Goal: Task Accomplishment & Management: Complete application form

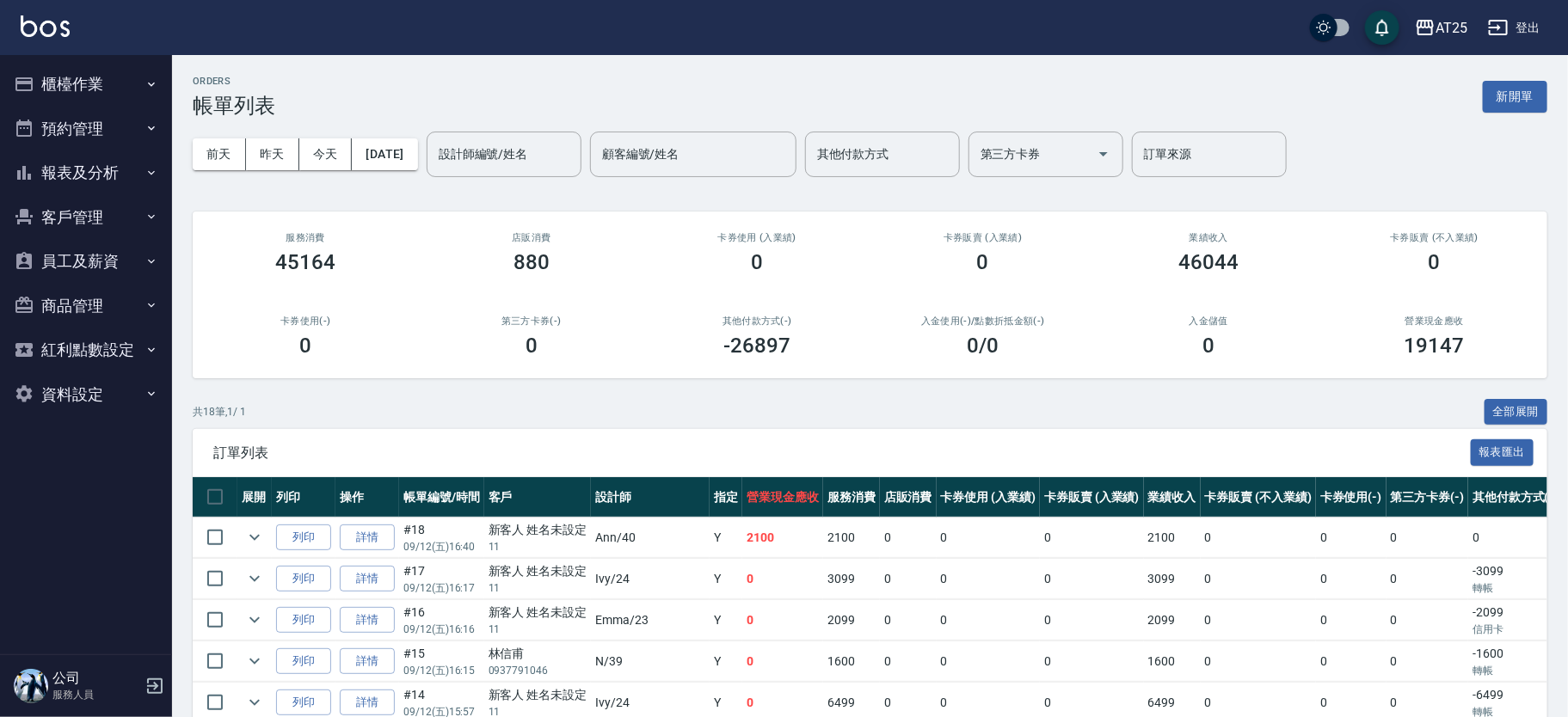
click at [132, 182] on button "報表及分析" at bounding box center [86, 173] width 158 height 45
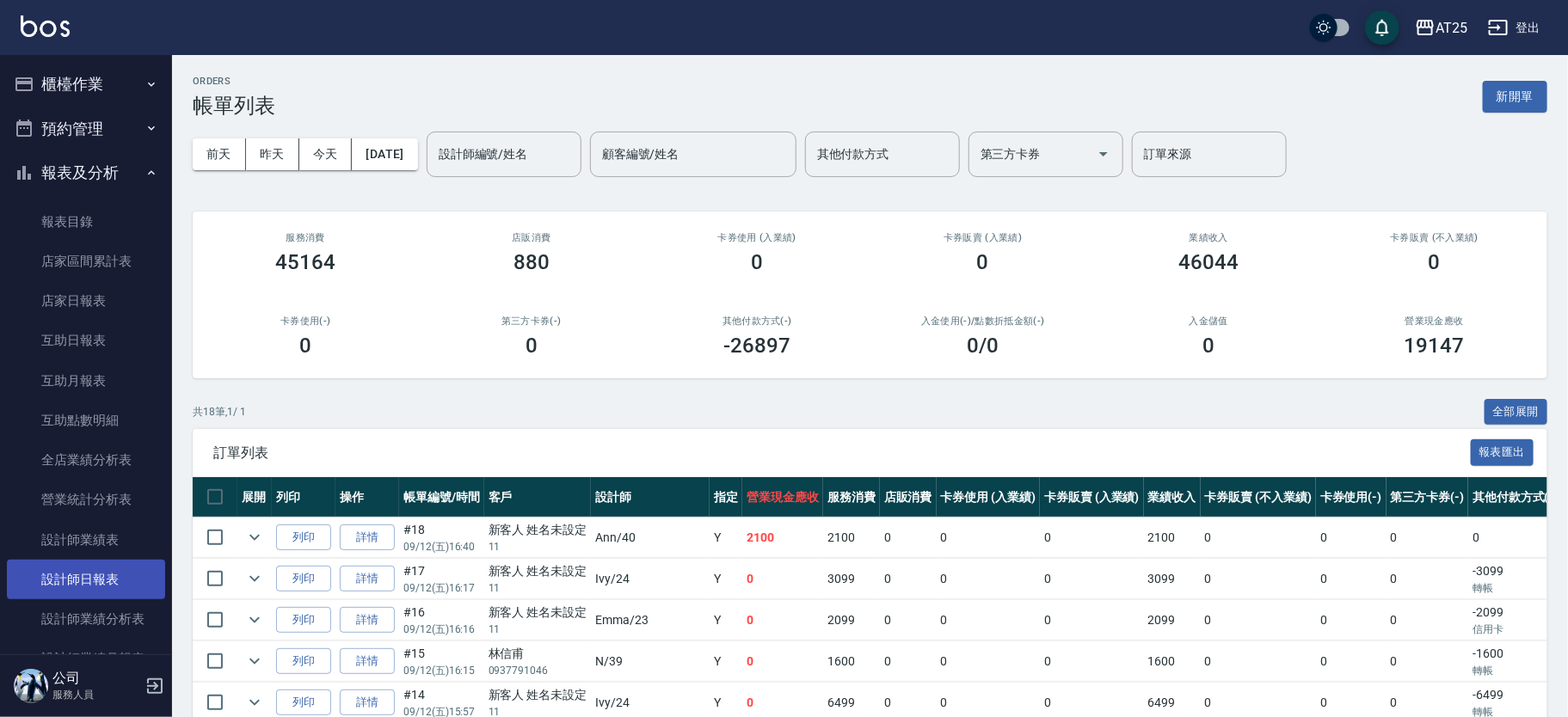
click at [106, 564] on link "設計師日報表" at bounding box center [86, 580] width 158 height 40
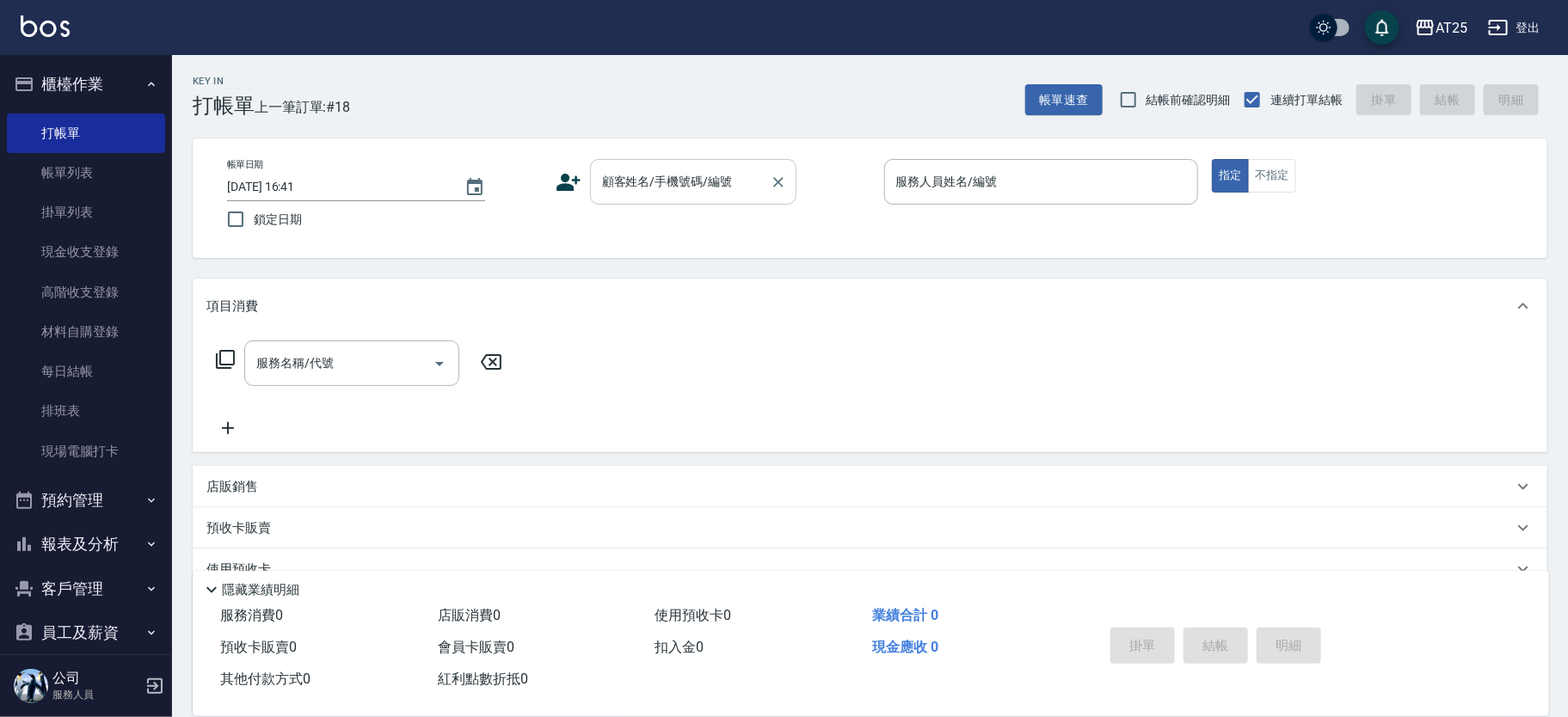
click at [682, 187] on input "顧客姓名/手機號碼/編號" at bounding box center [680, 181] width 165 height 30
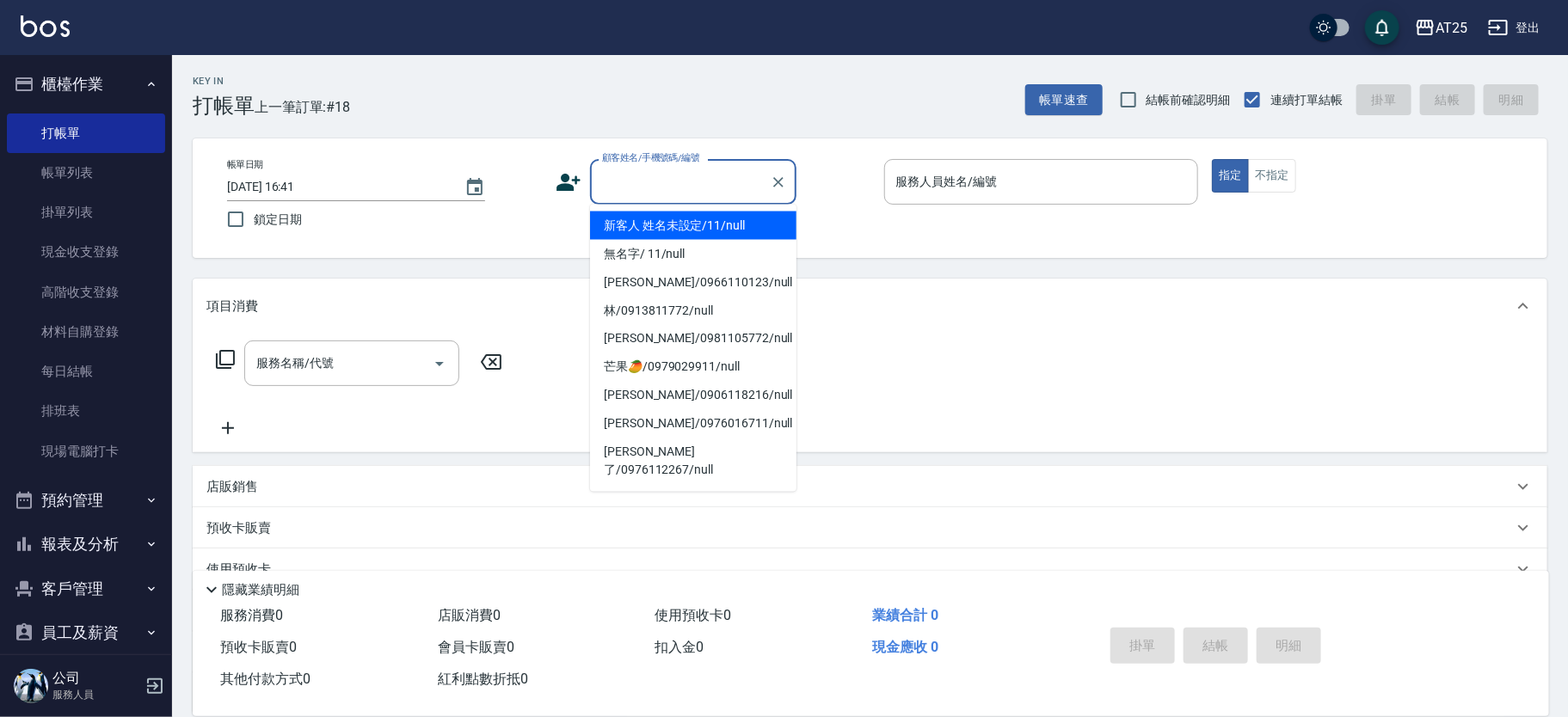
click at [714, 219] on li "新客人 姓名未設定/11/null" at bounding box center [693, 225] width 207 height 28
type input "新客人 姓名未設定/11/null"
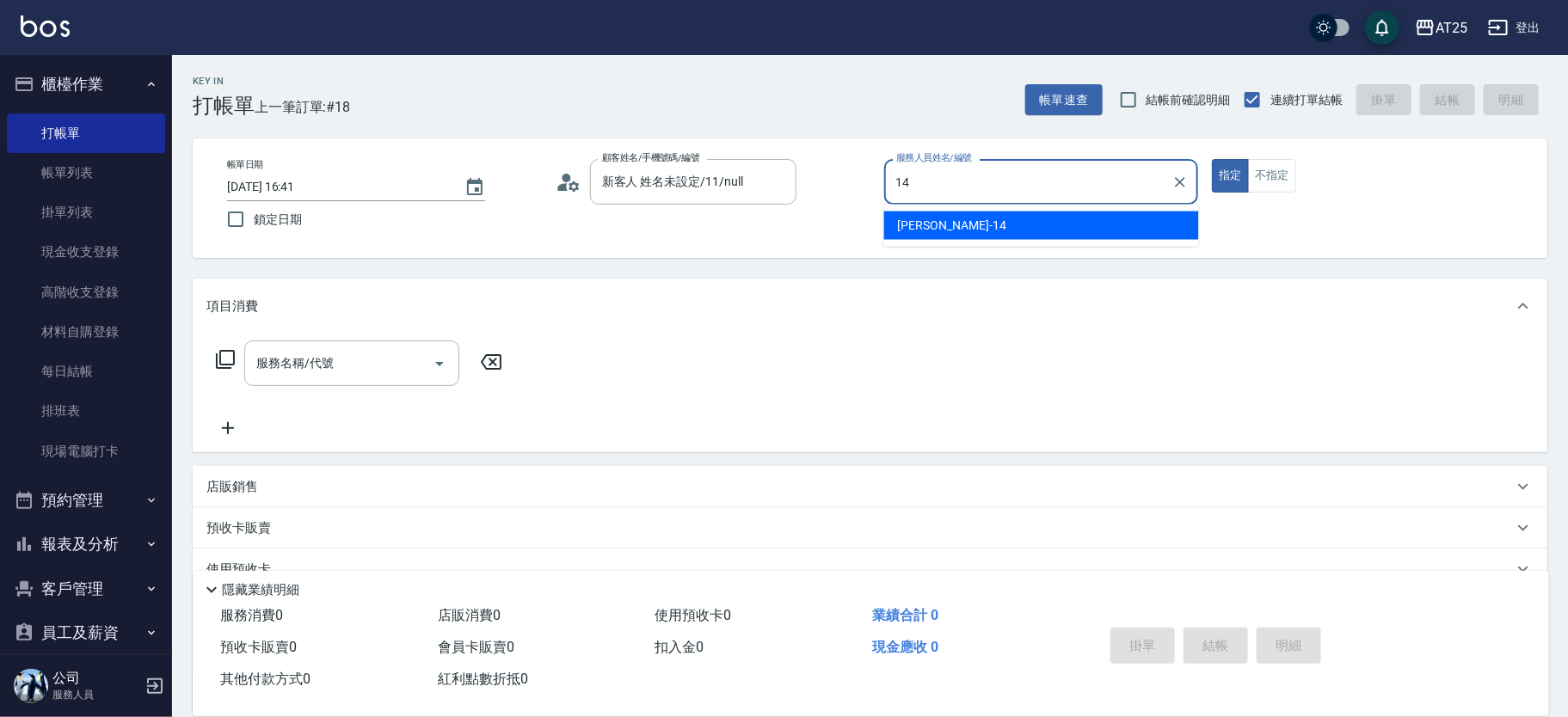
type input "Ken-14"
type button "true"
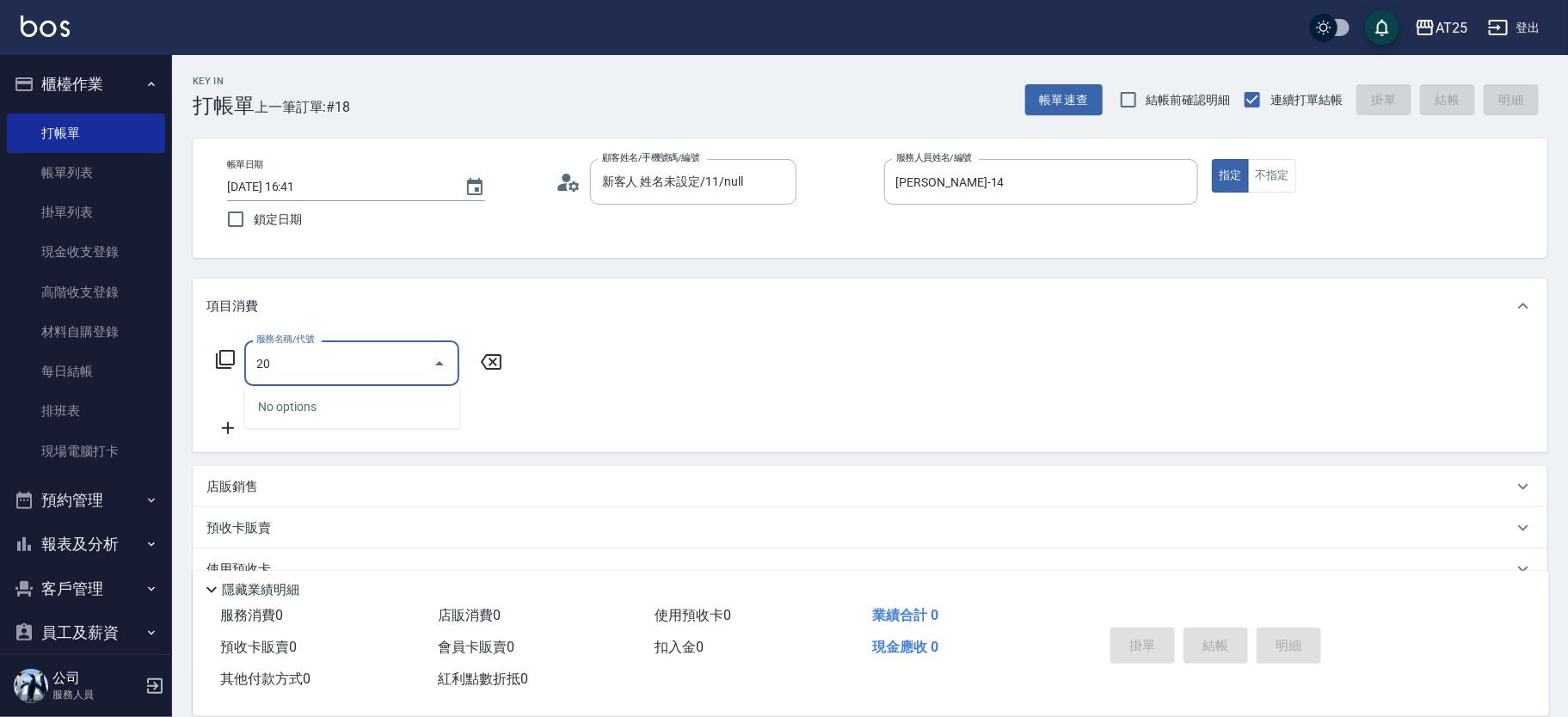
type input "201"
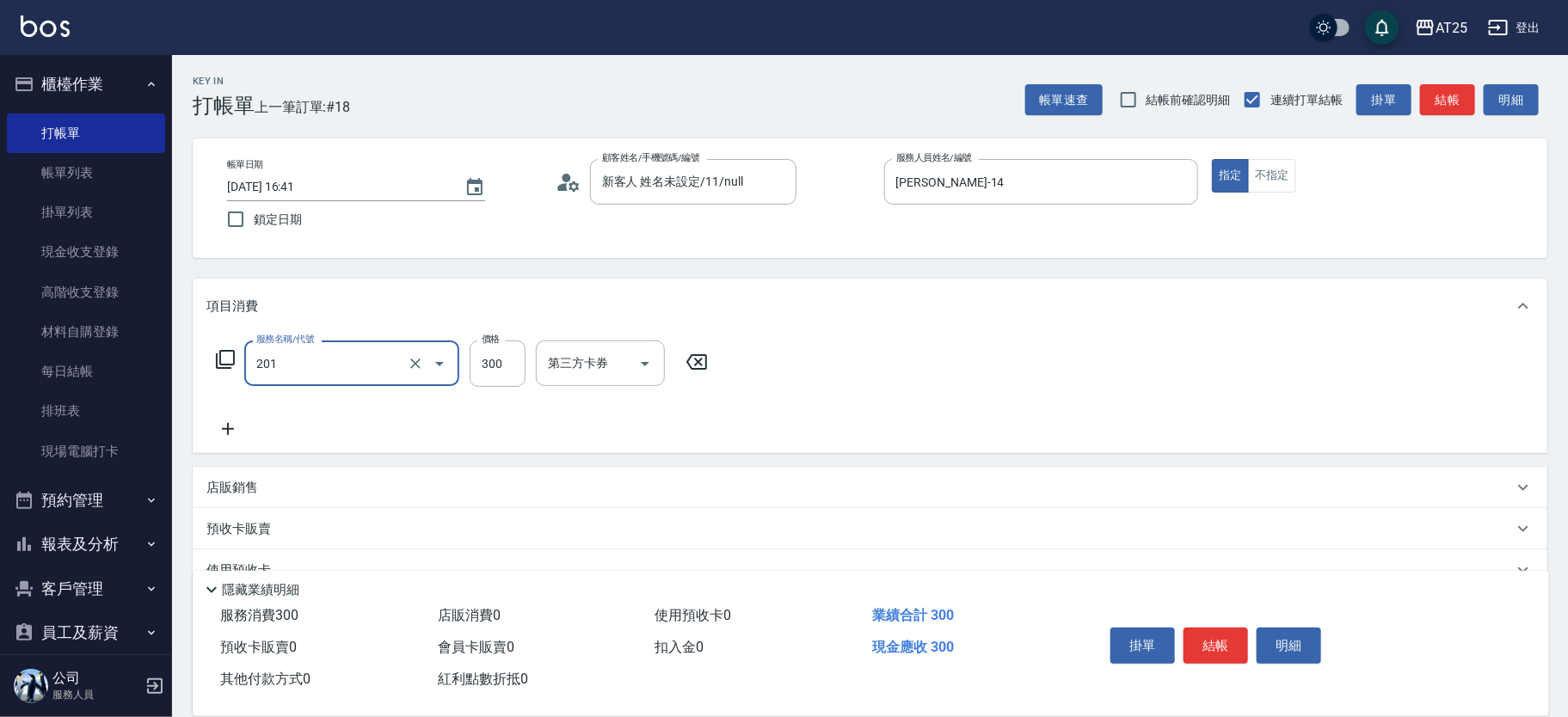
type input "30"
type input "洗髮(201)"
type input "0"
type input "40"
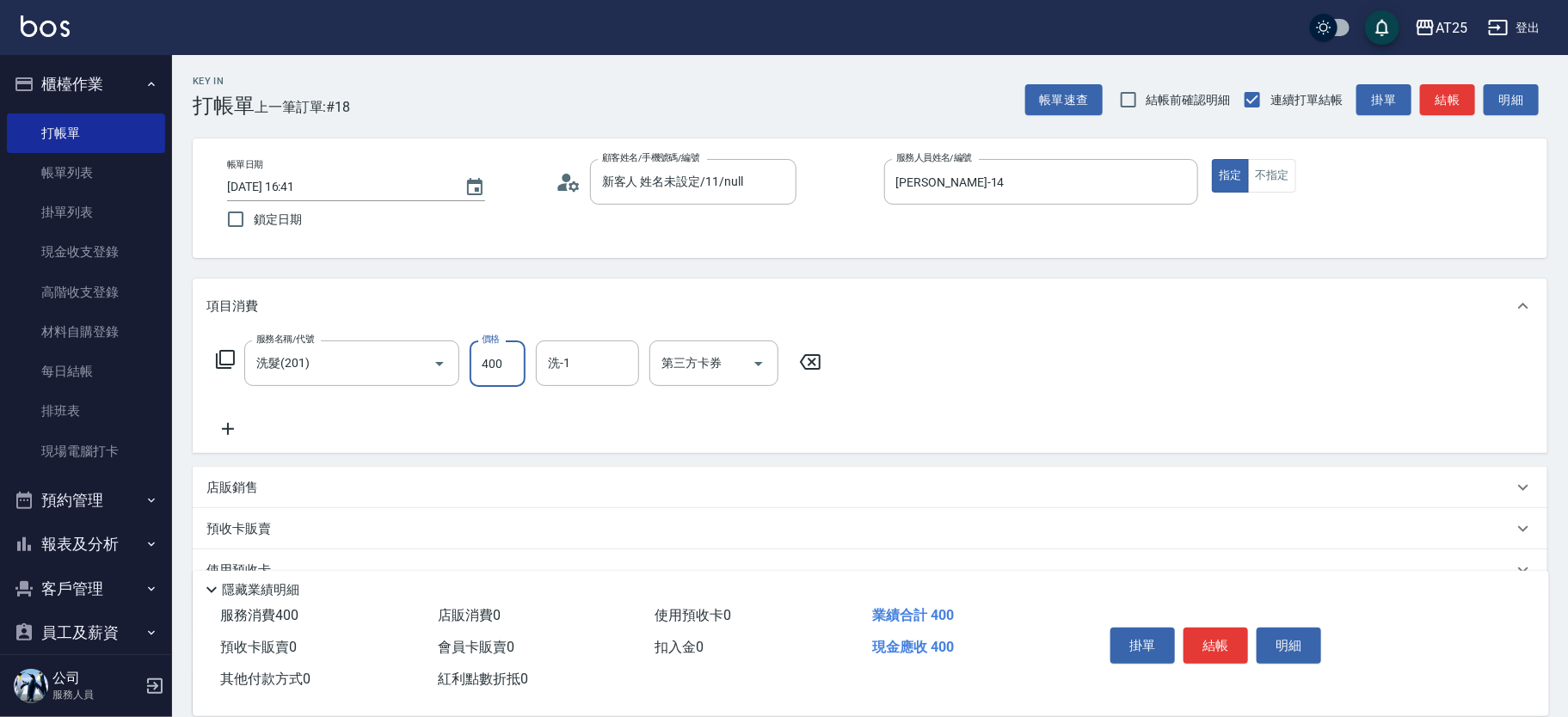
type input "400"
type input "游惠文-61"
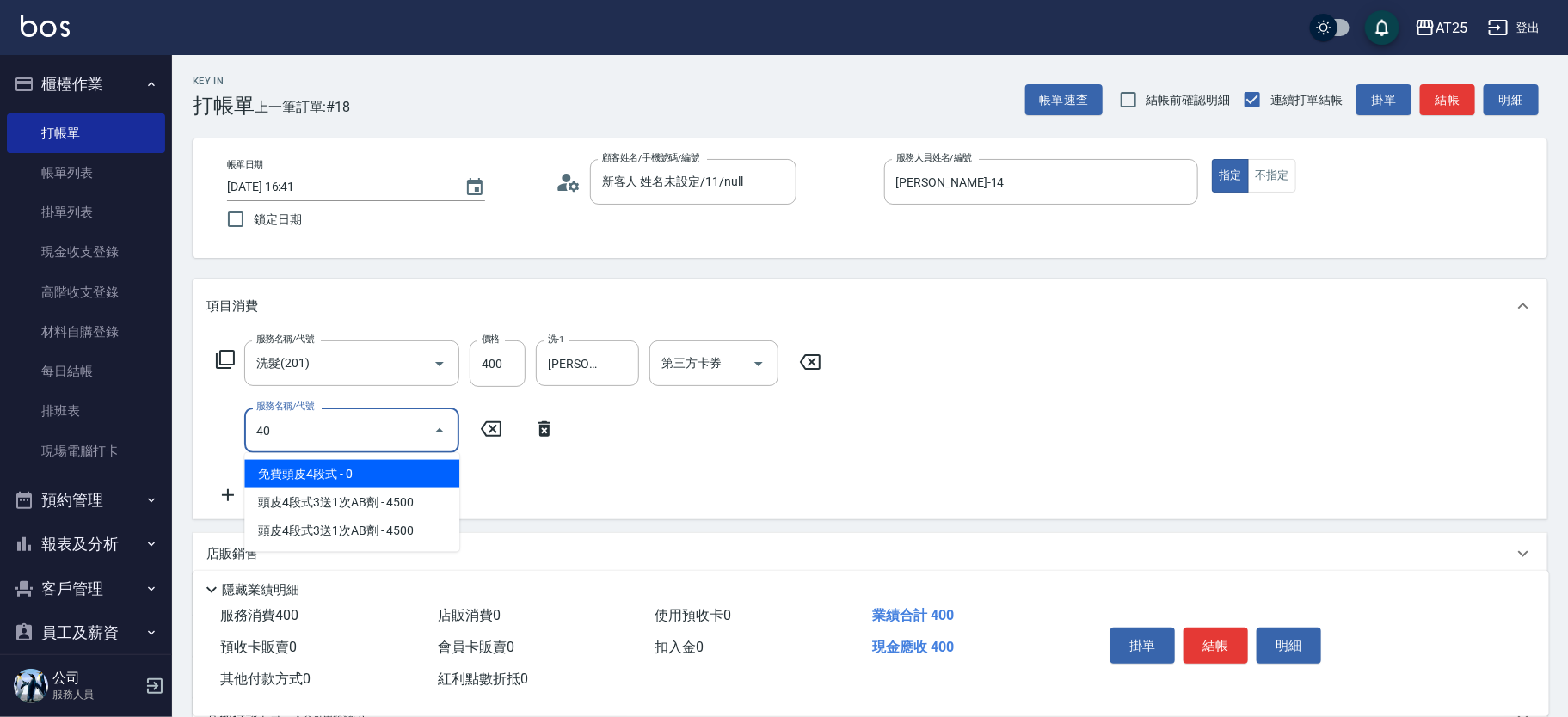
type input "401"
type input "70"
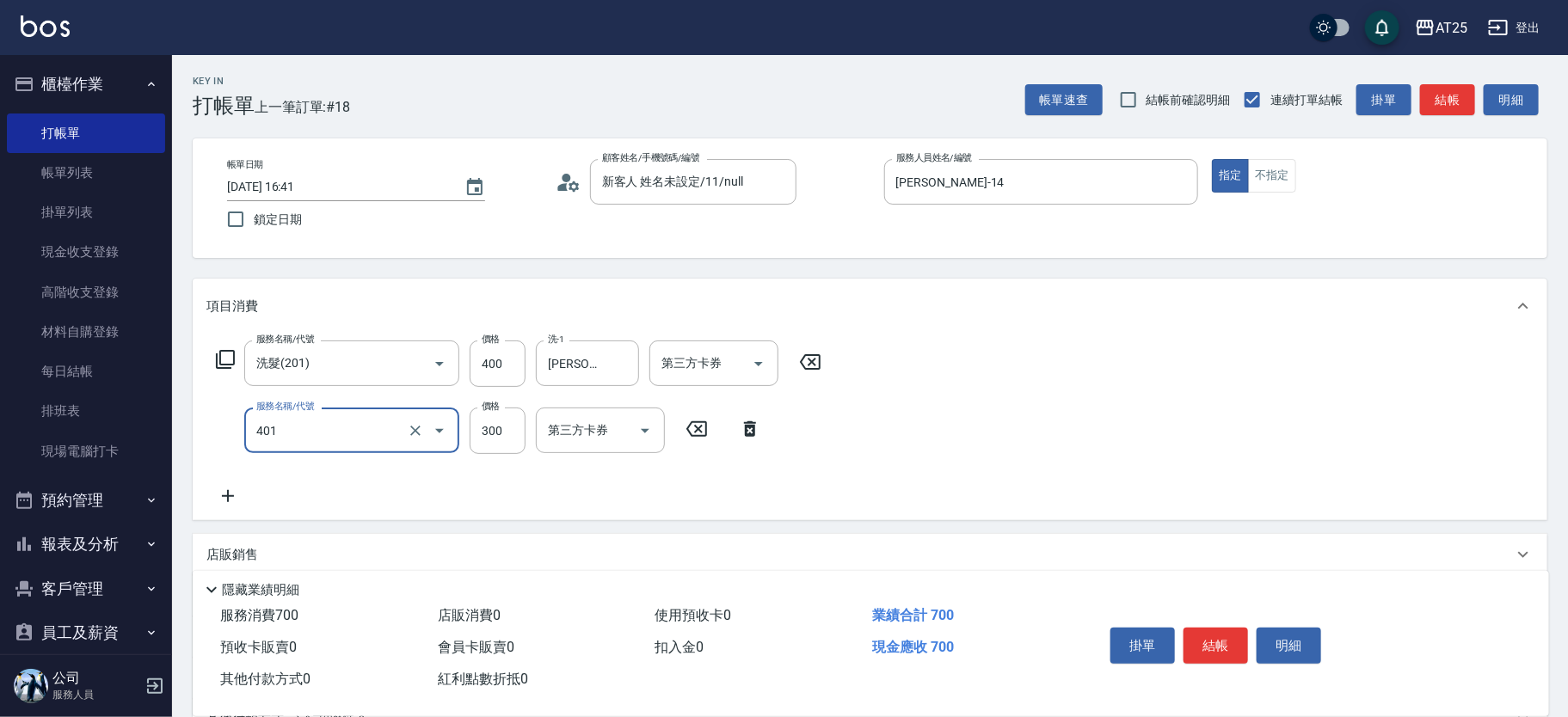
type input "剪髮(401)"
type input "40"
type input "80"
type input "400"
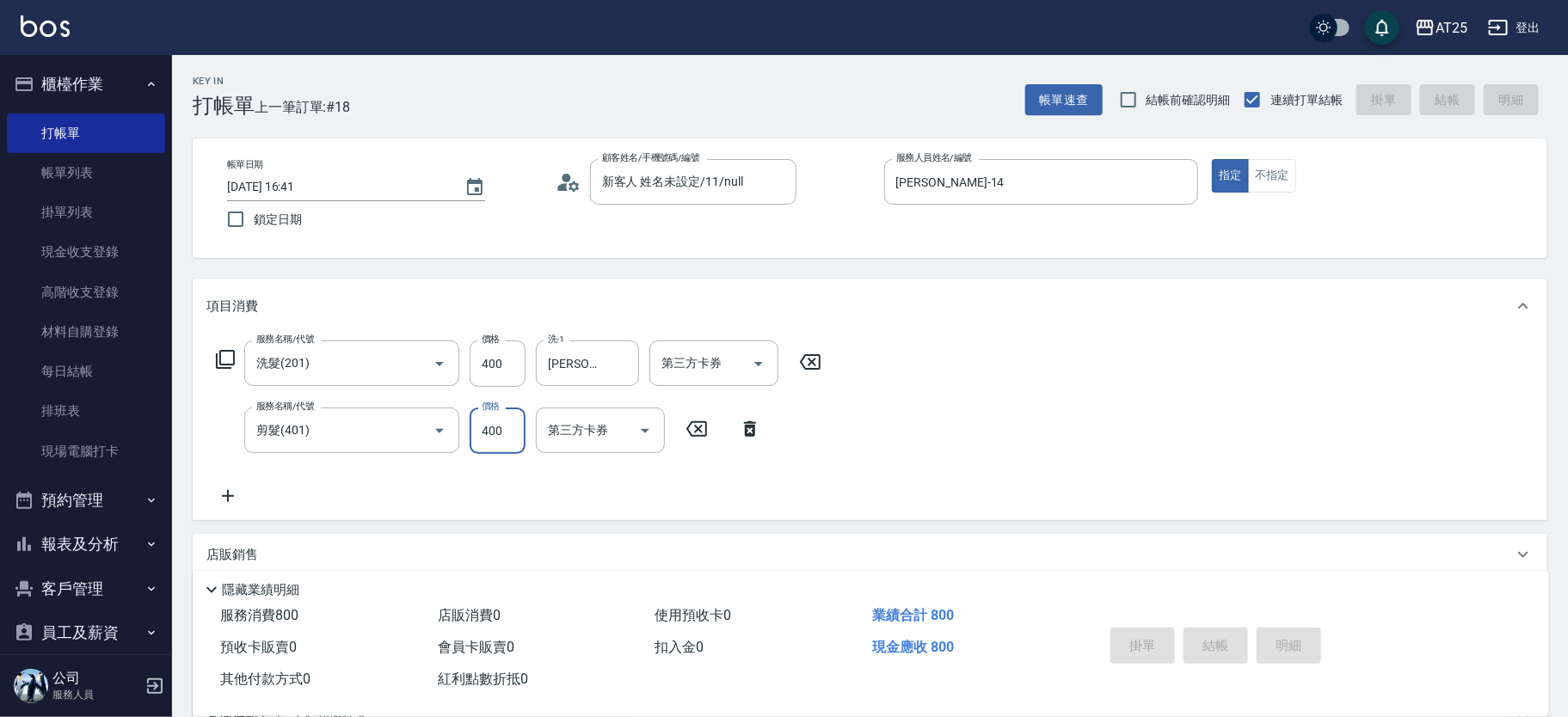
type input "2025/09/12 17:30"
type input "0"
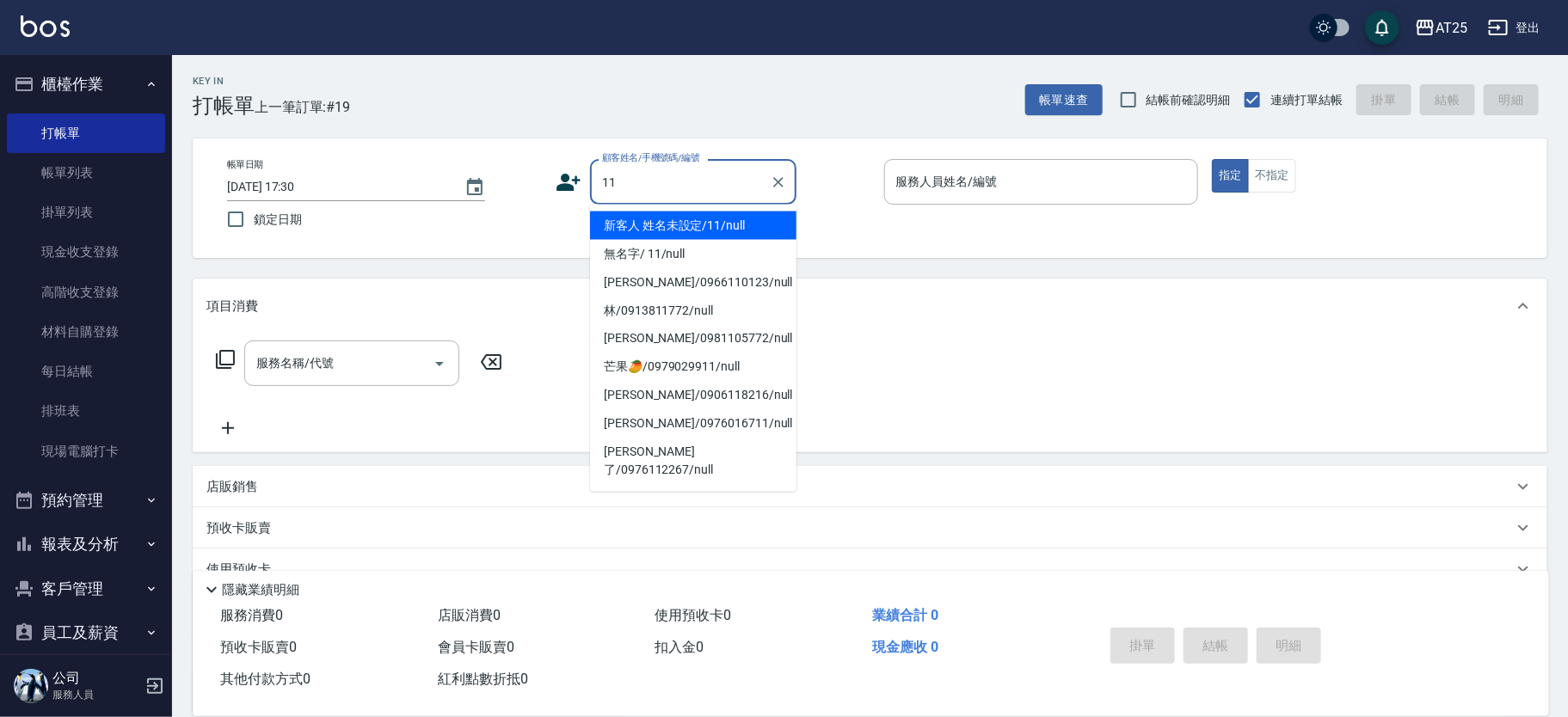
type input "新客人 姓名未設定/11/null"
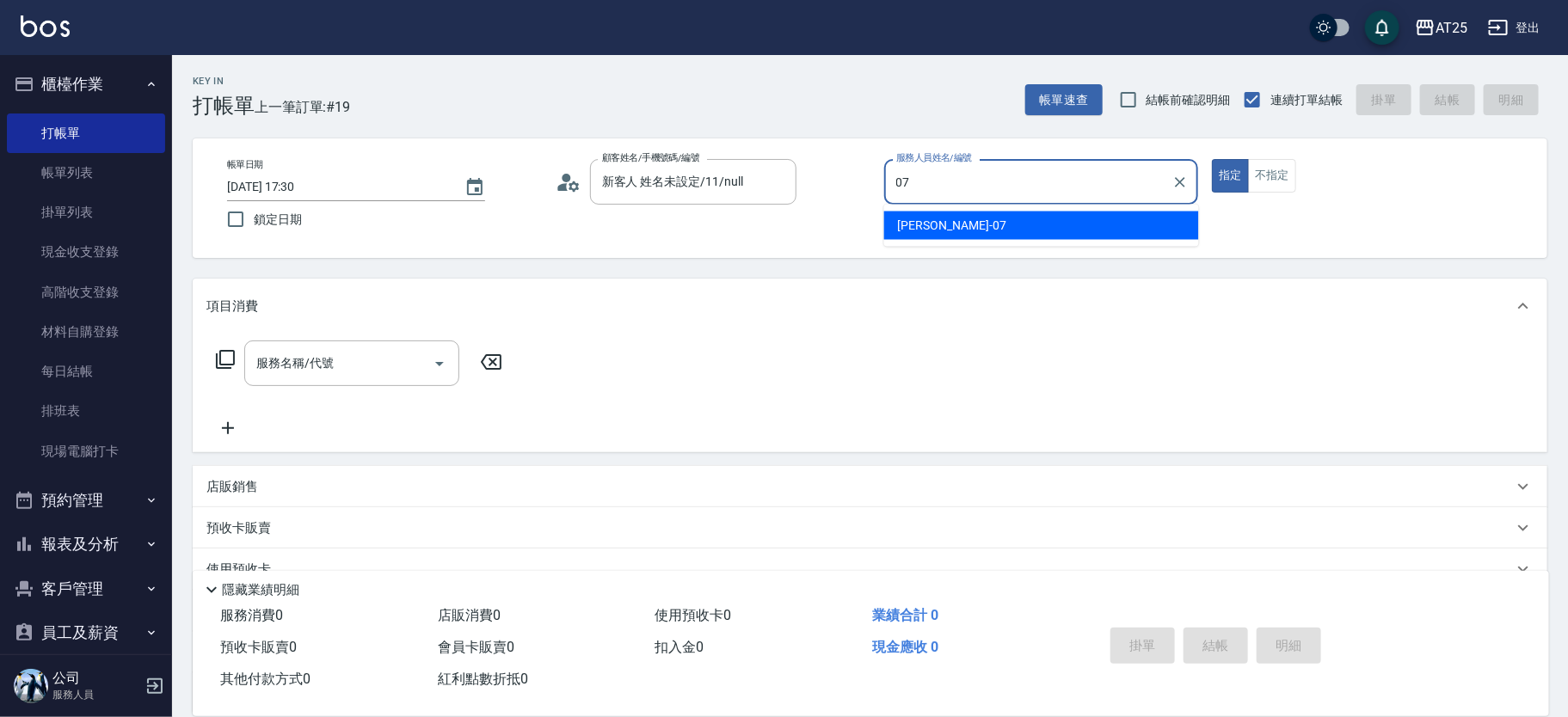
type input "Cooper-07"
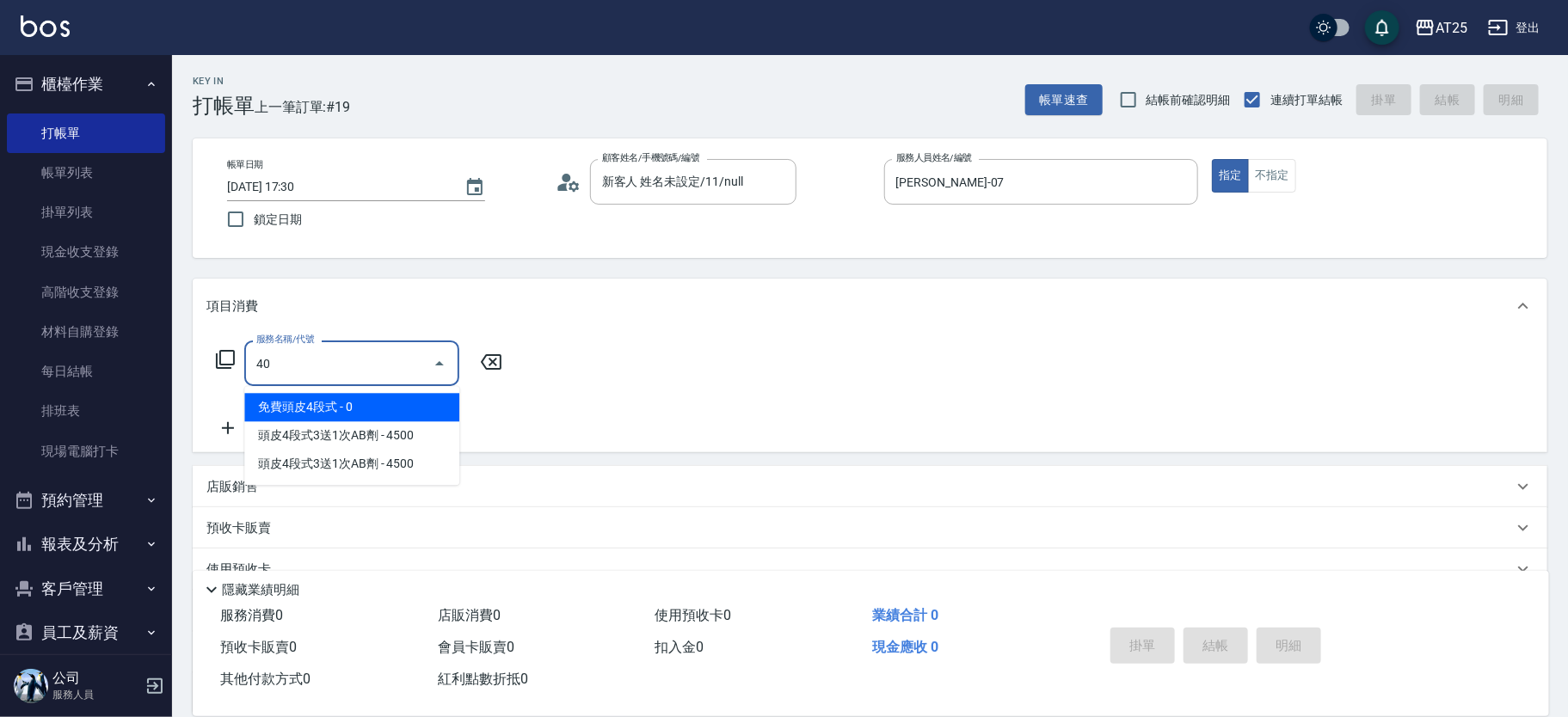
type input "401"
type input "30"
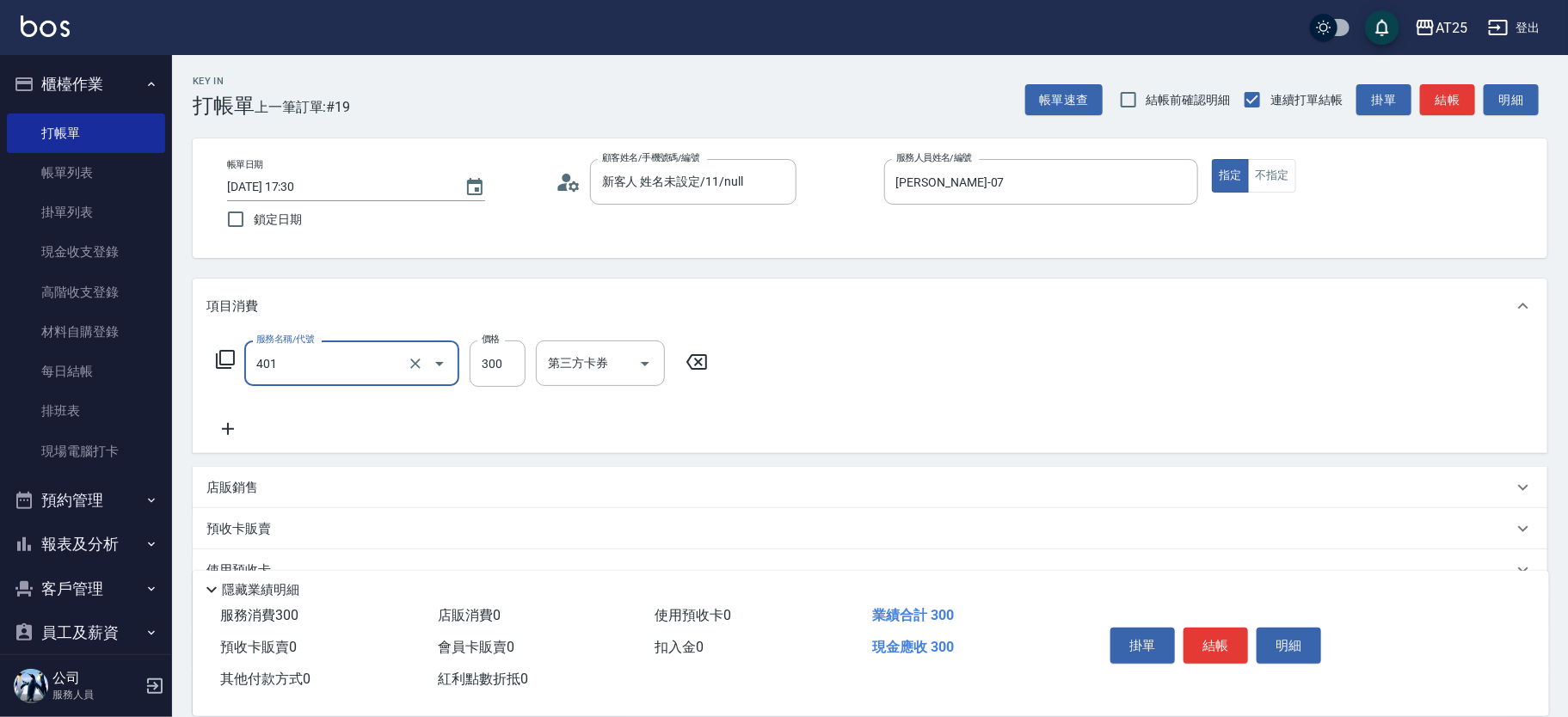
type input "剪髮(401)"
type input "0"
type input "60"
type input "600"
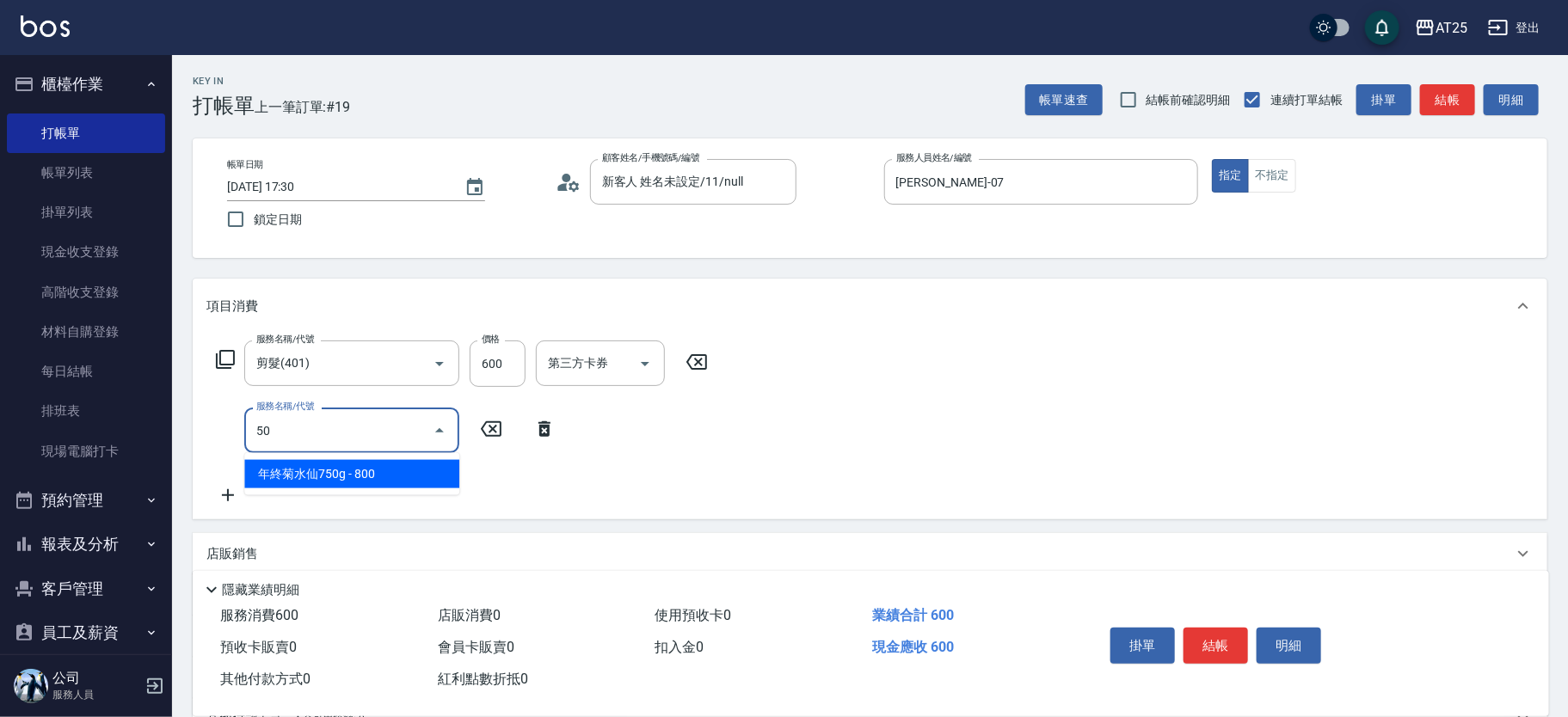
type input "501"
type input "160"
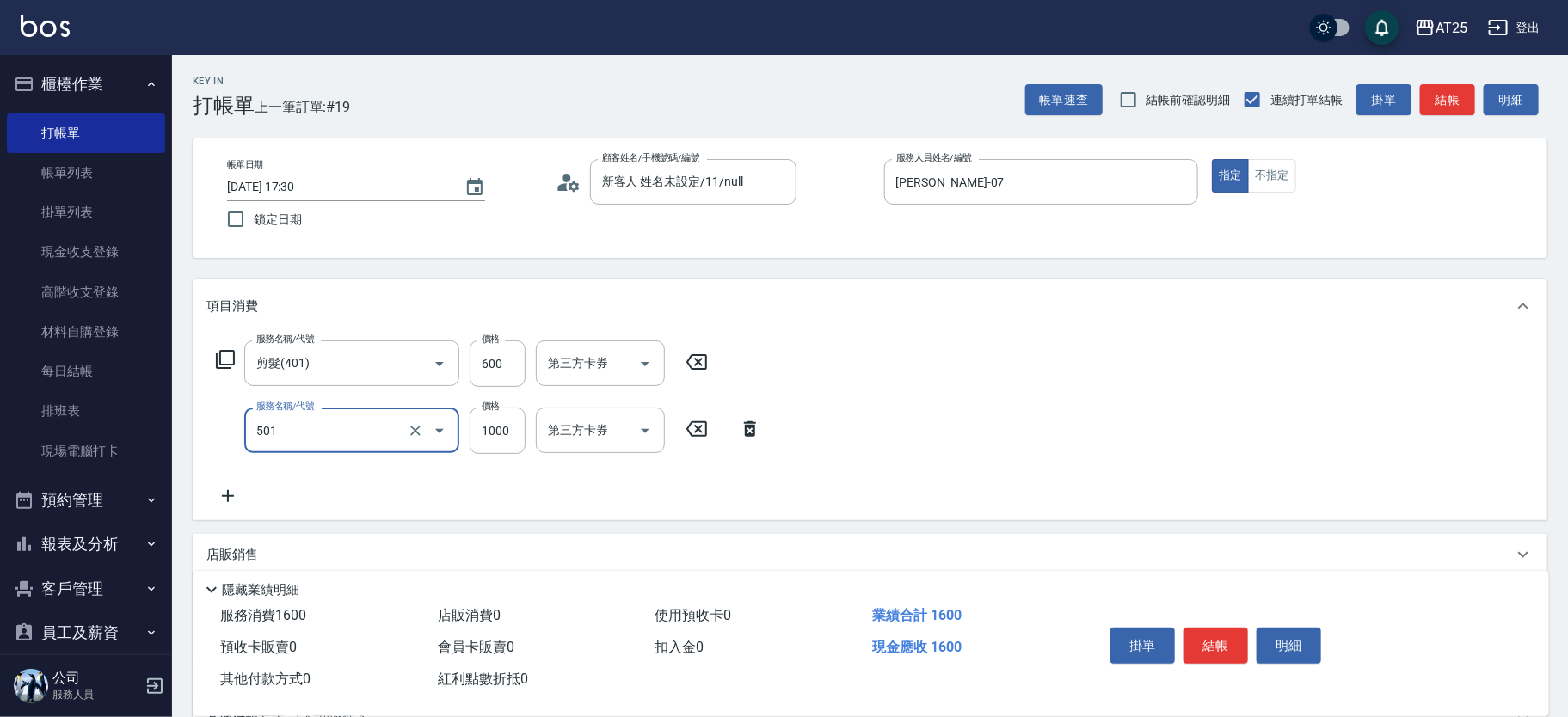
type input "染髮(501)"
type input "60"
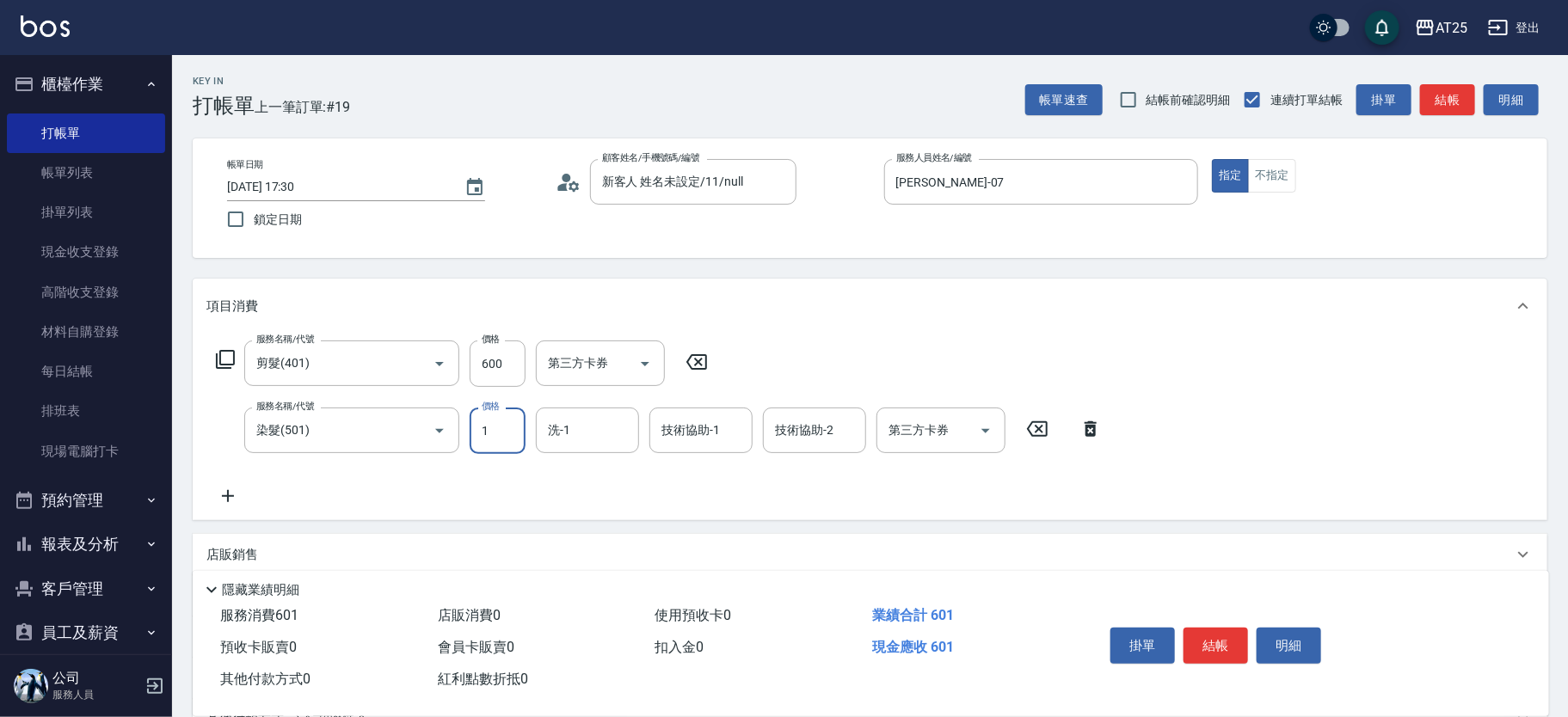
type input "16"
type input "70"
type input "1680"
type input "220"
type input "1680"
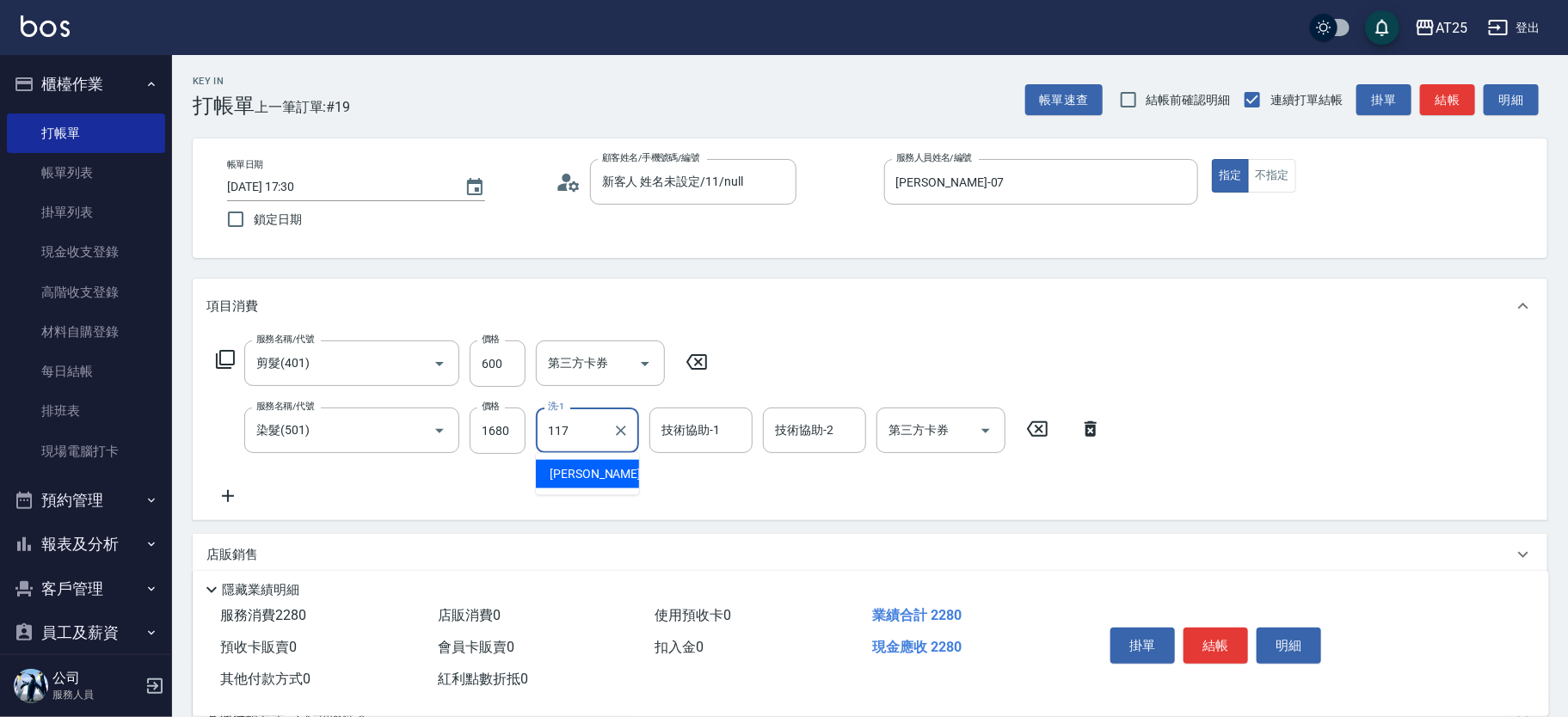
type input "小祐-117"
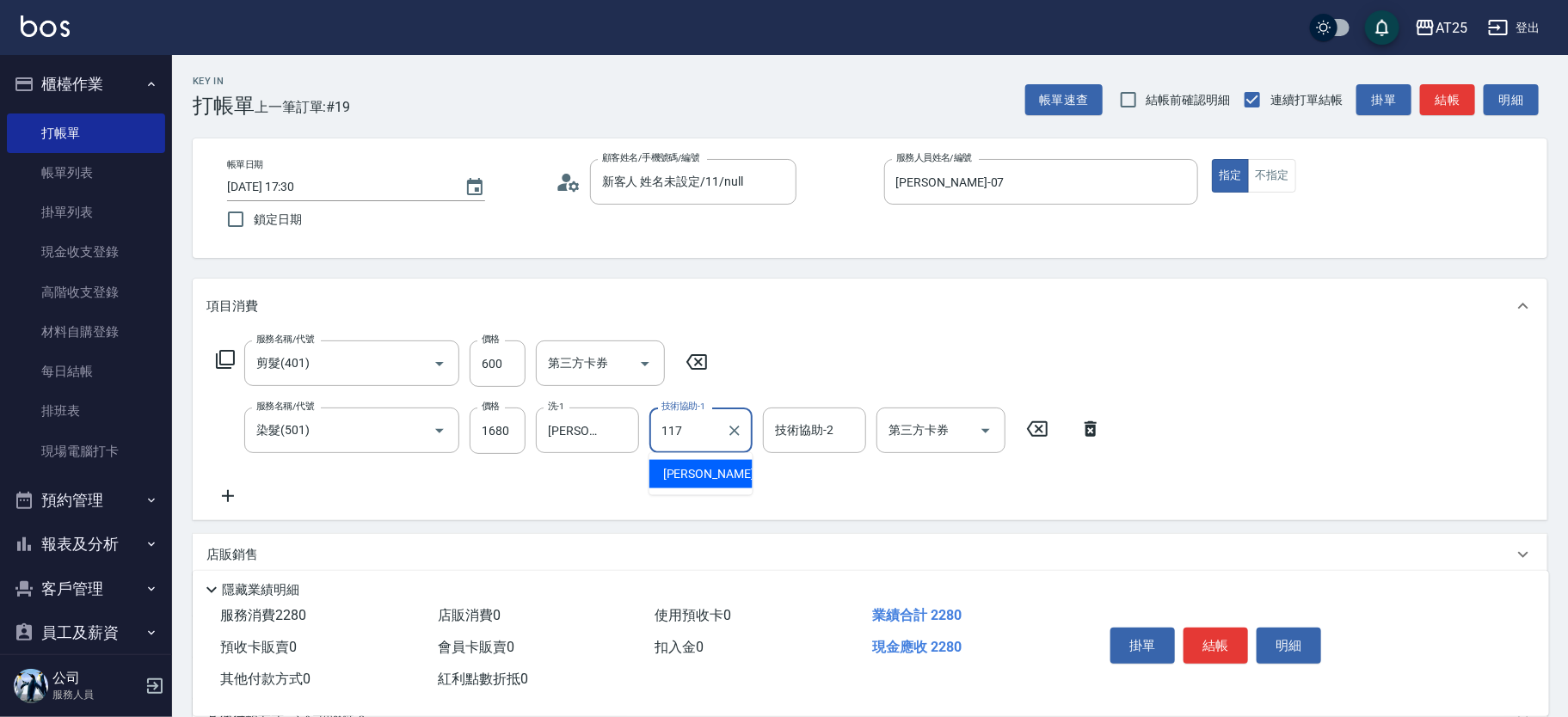
type input "小祐-117"
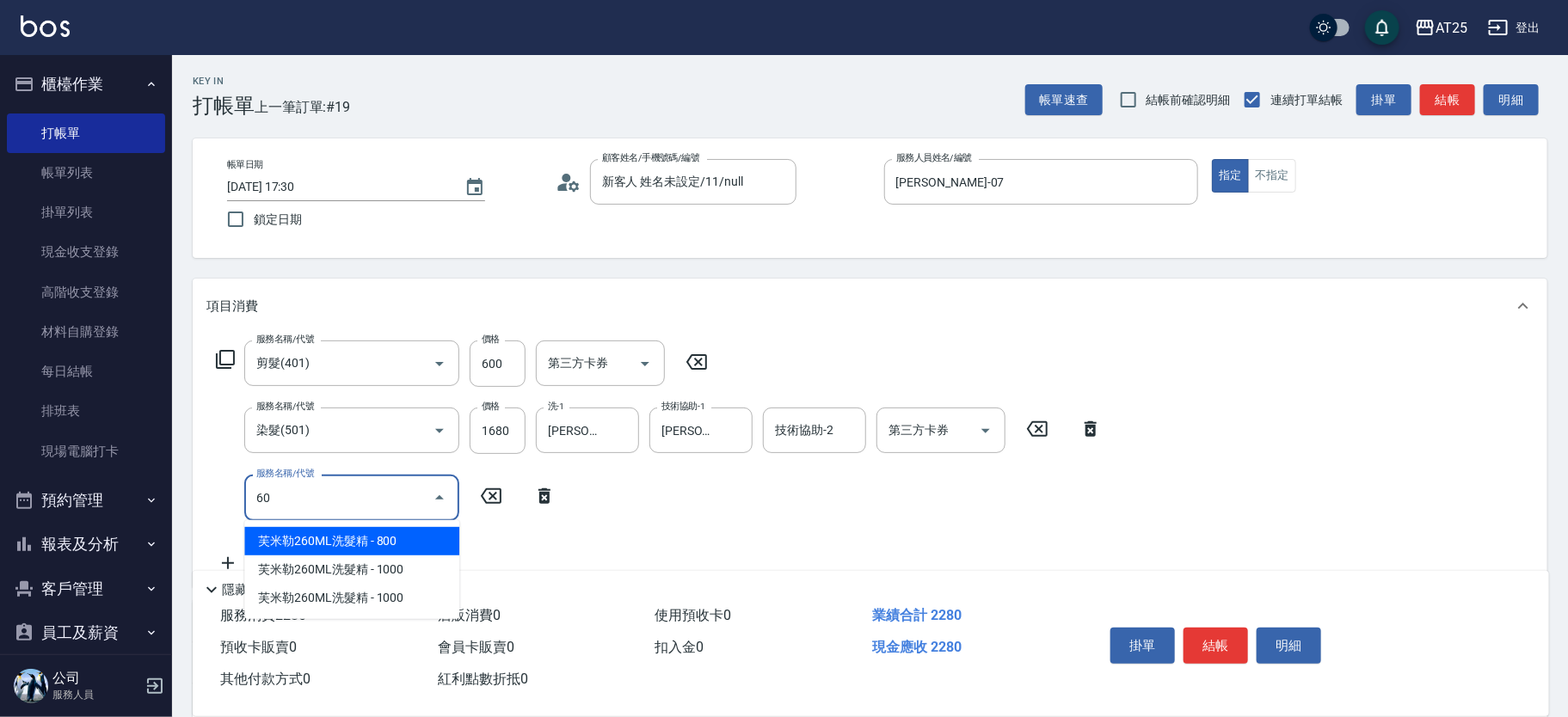
type input "601"
type input "320"
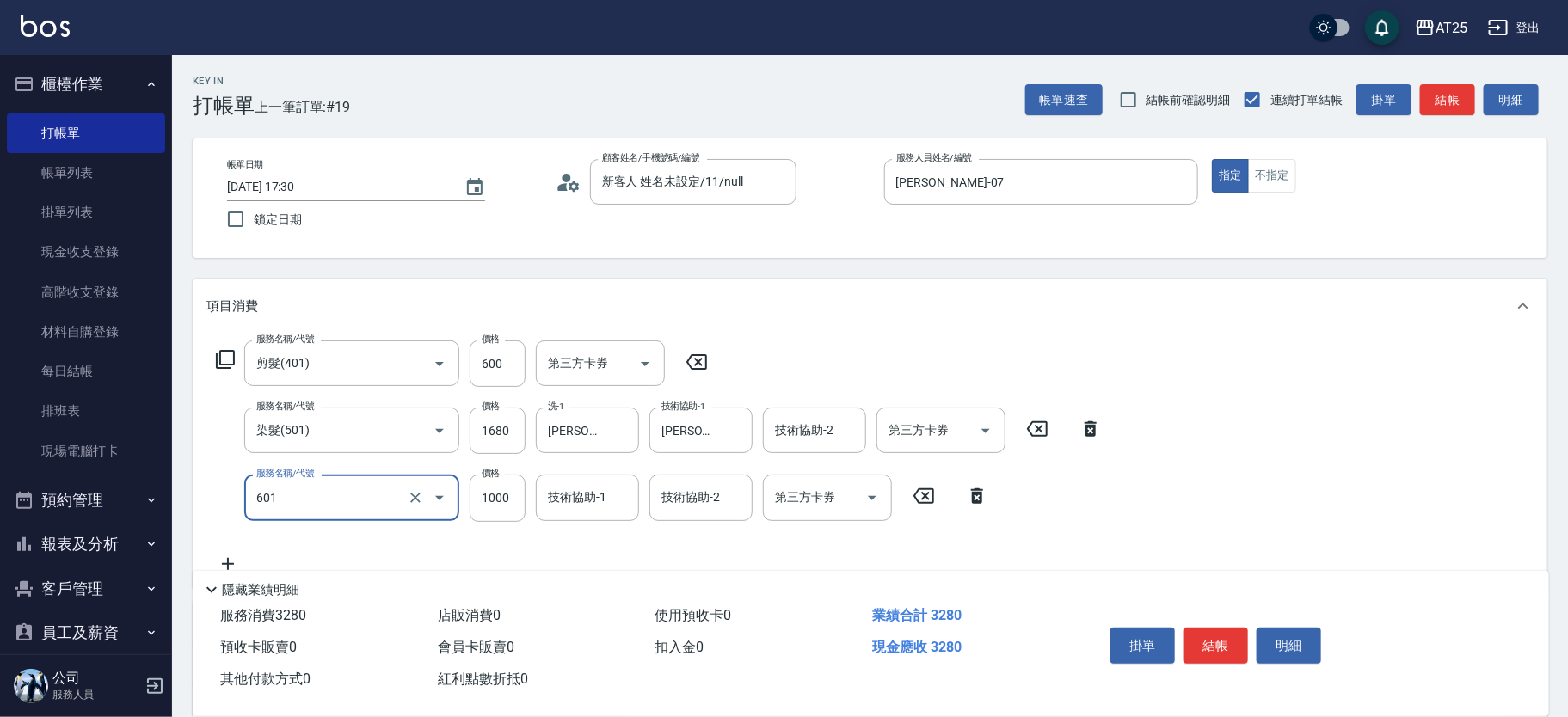
type input "自備護髮(1000上)(601)"
type input "220"
type input "2"
type input "230"
type input "23"
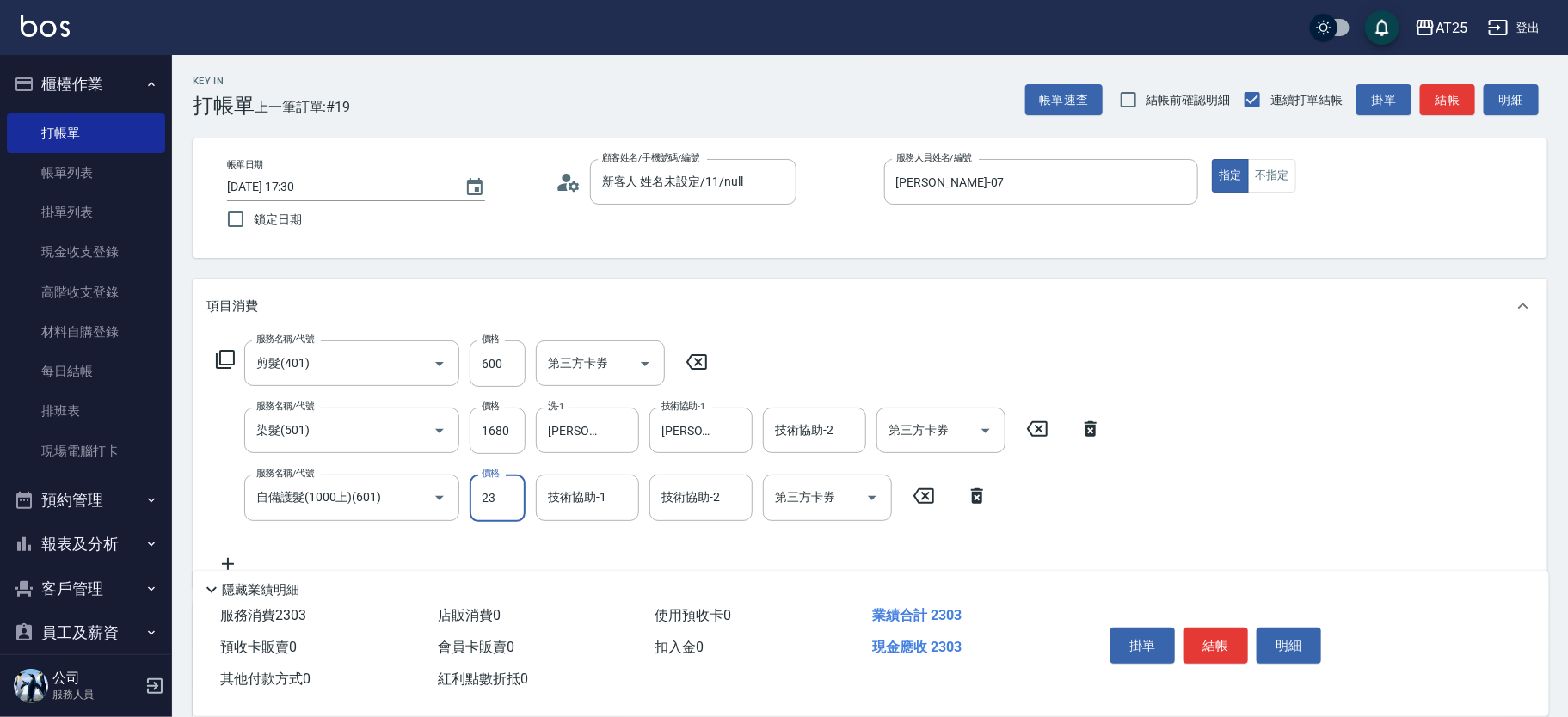
type input "250"
type input "2300"
type input "450"
type input "2300"
type input "小祐-117"
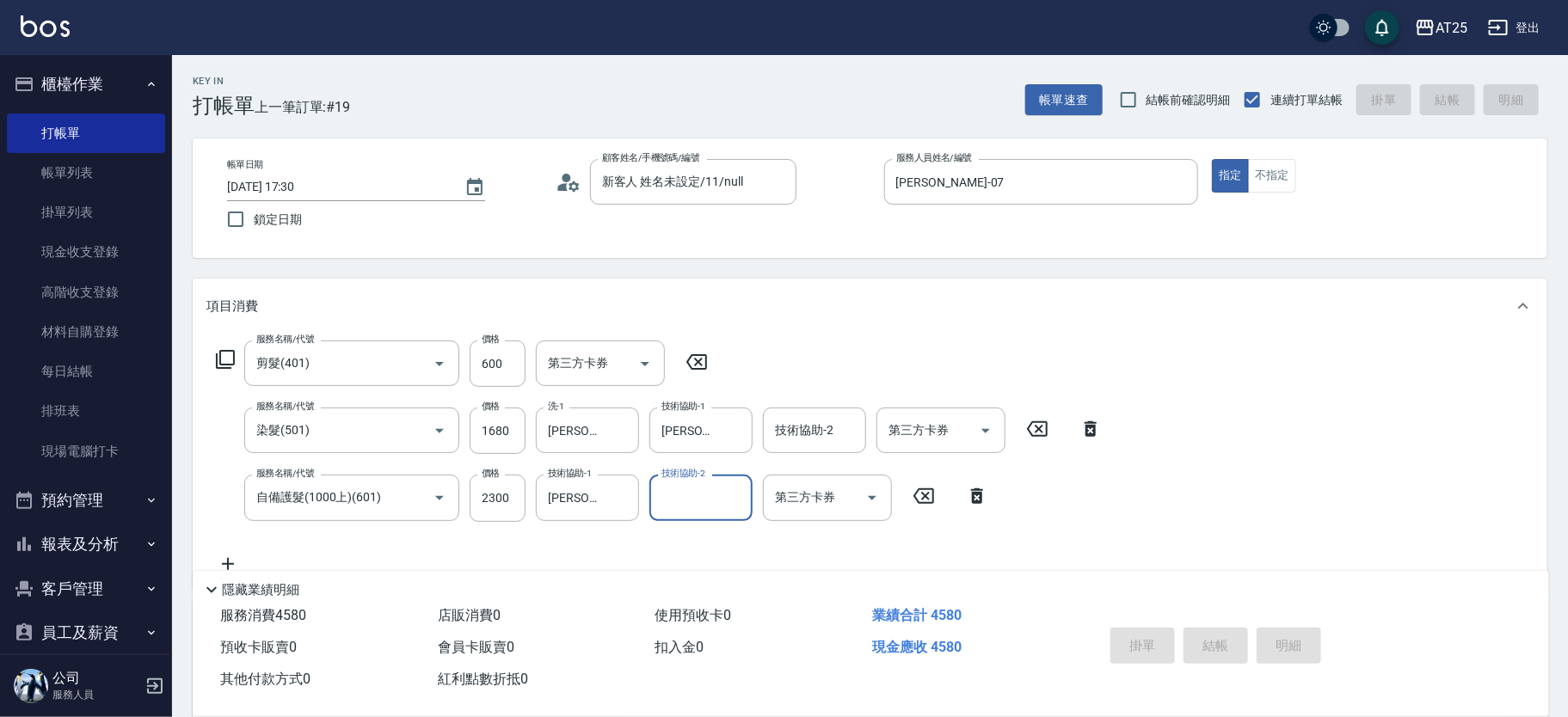
type input "0"
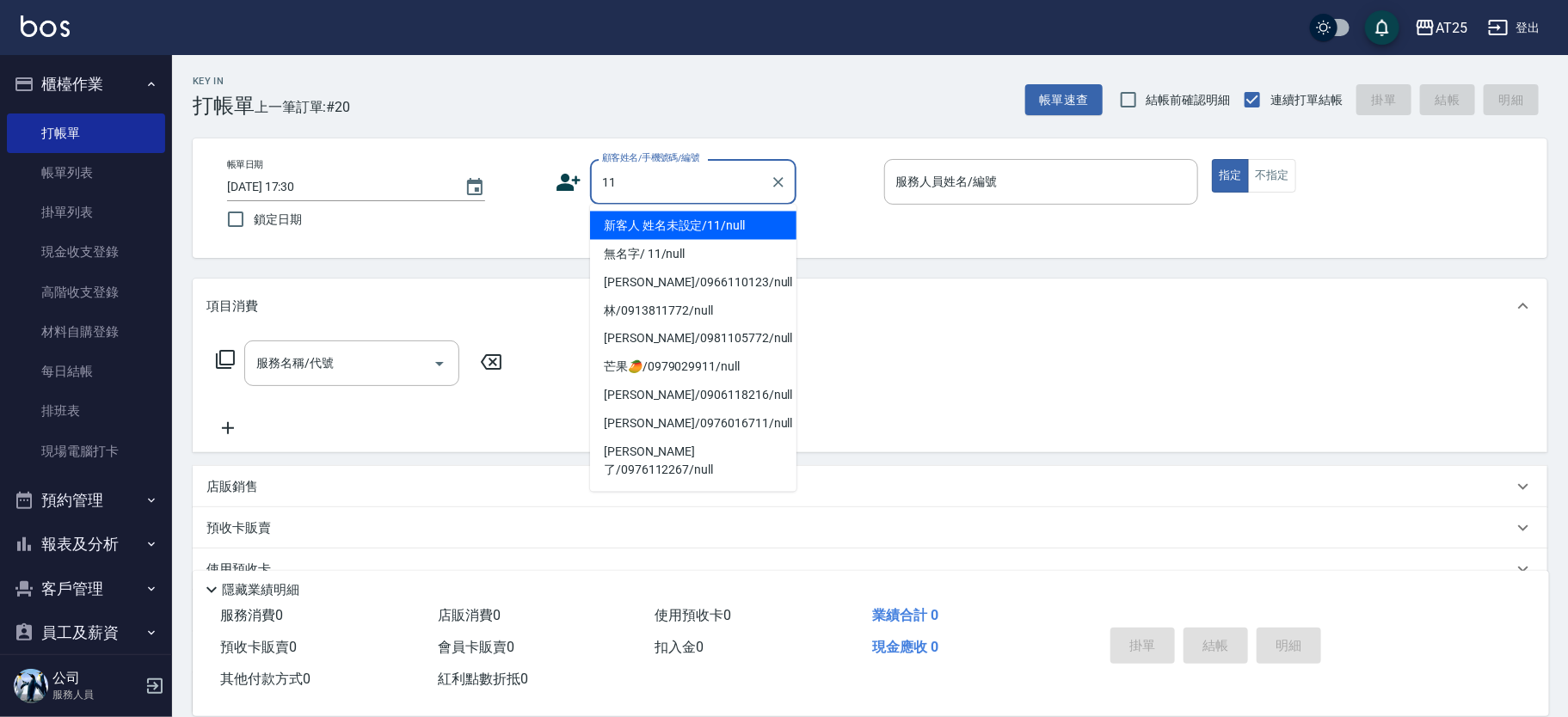
type input "新客人 姓名未設定/11/null"
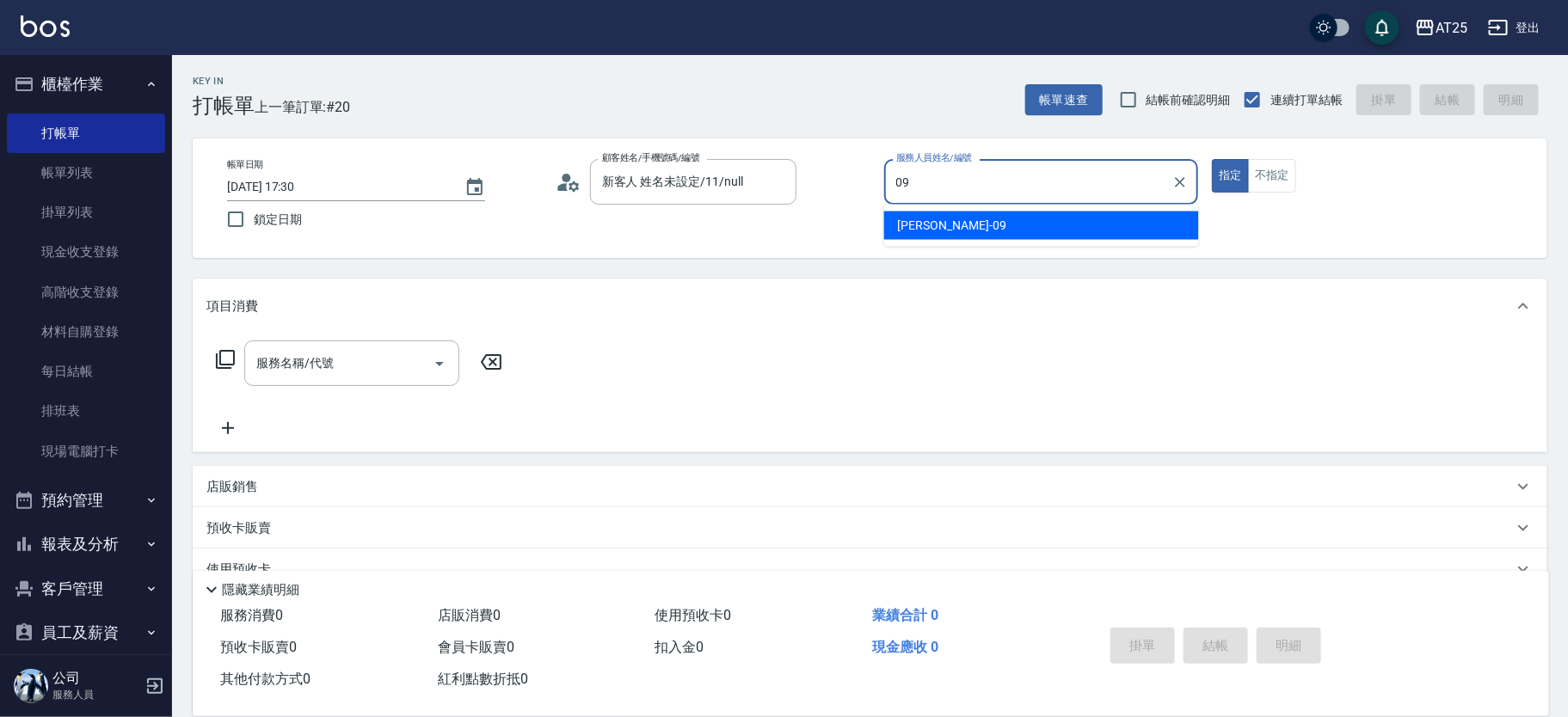
type input "Kevin-09"
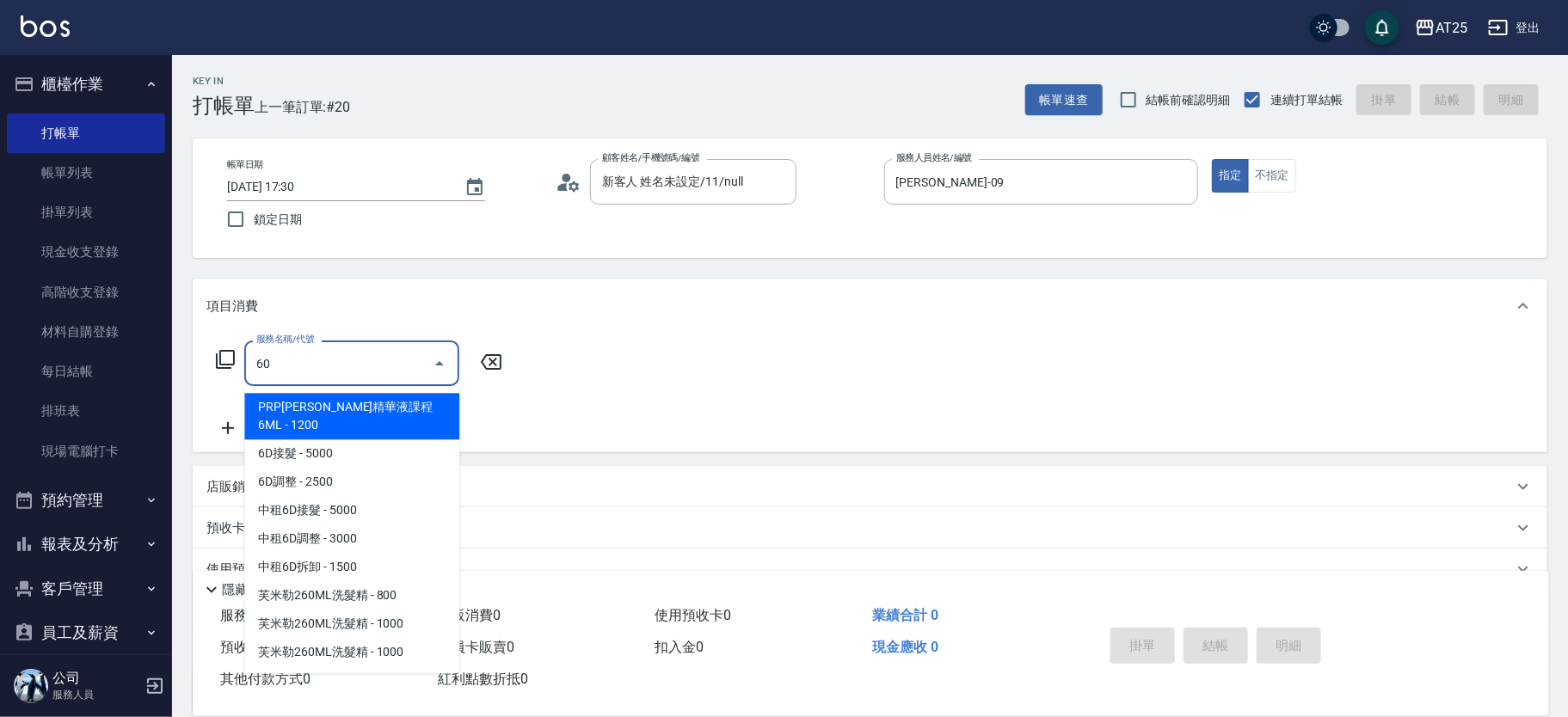
type input "601"
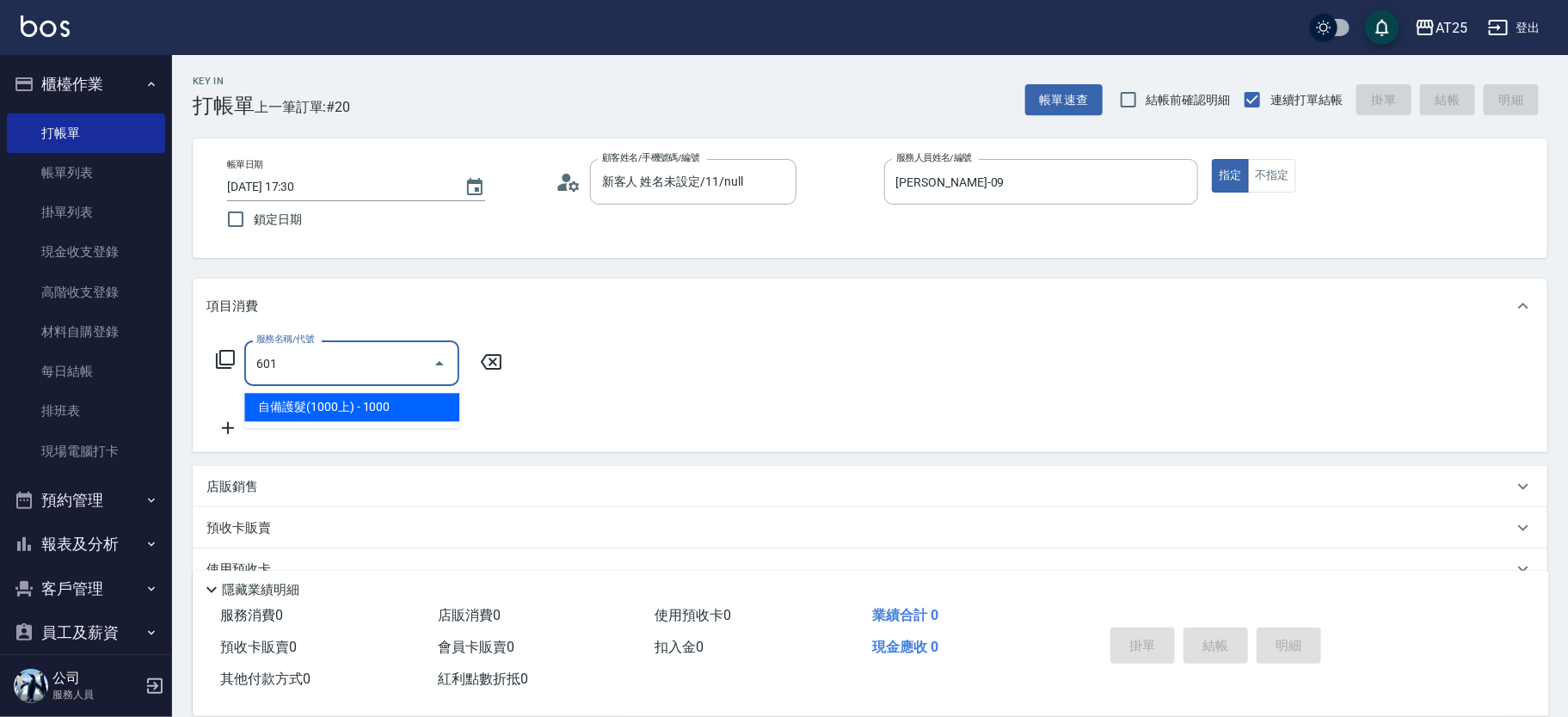
type input "100"
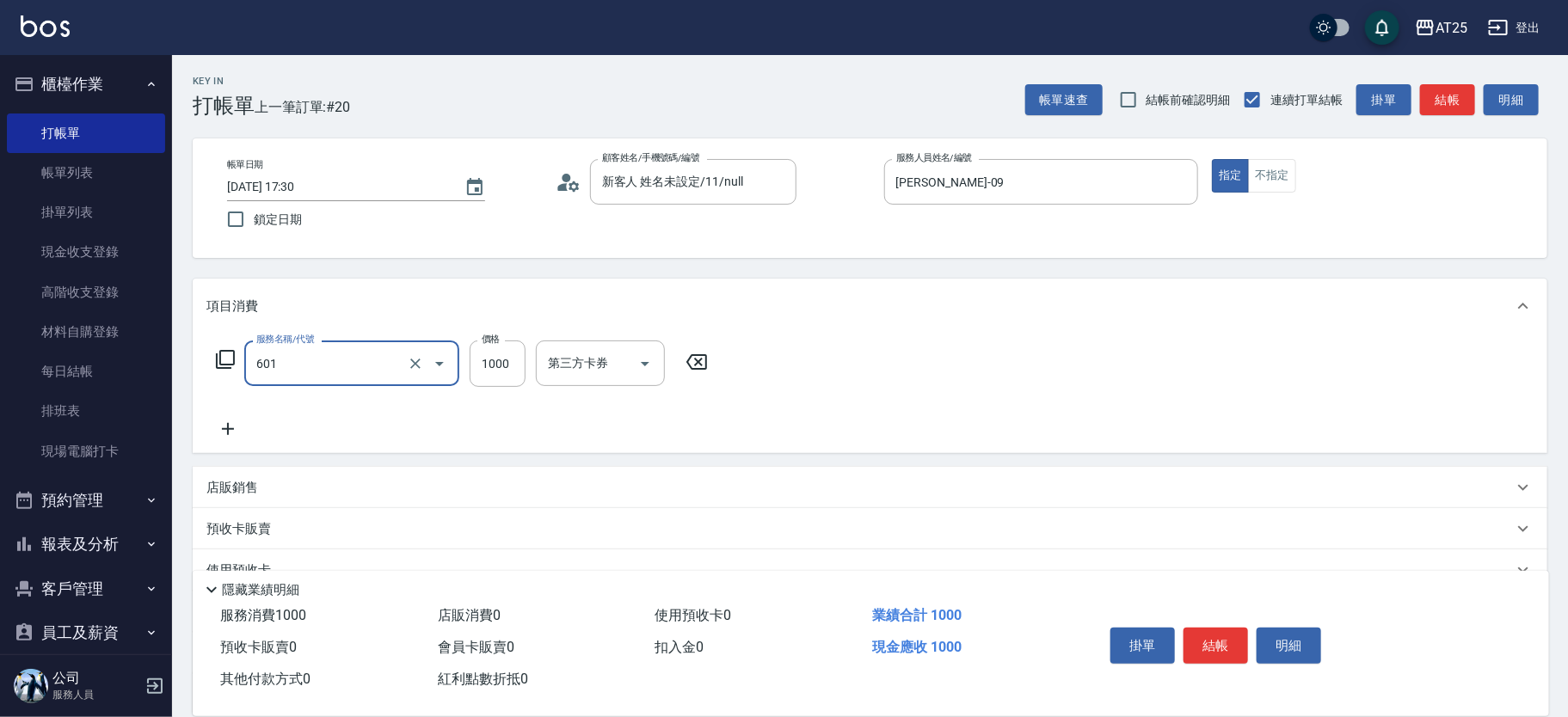
type input "自備護髮(1000上)(601)"
type input "0"
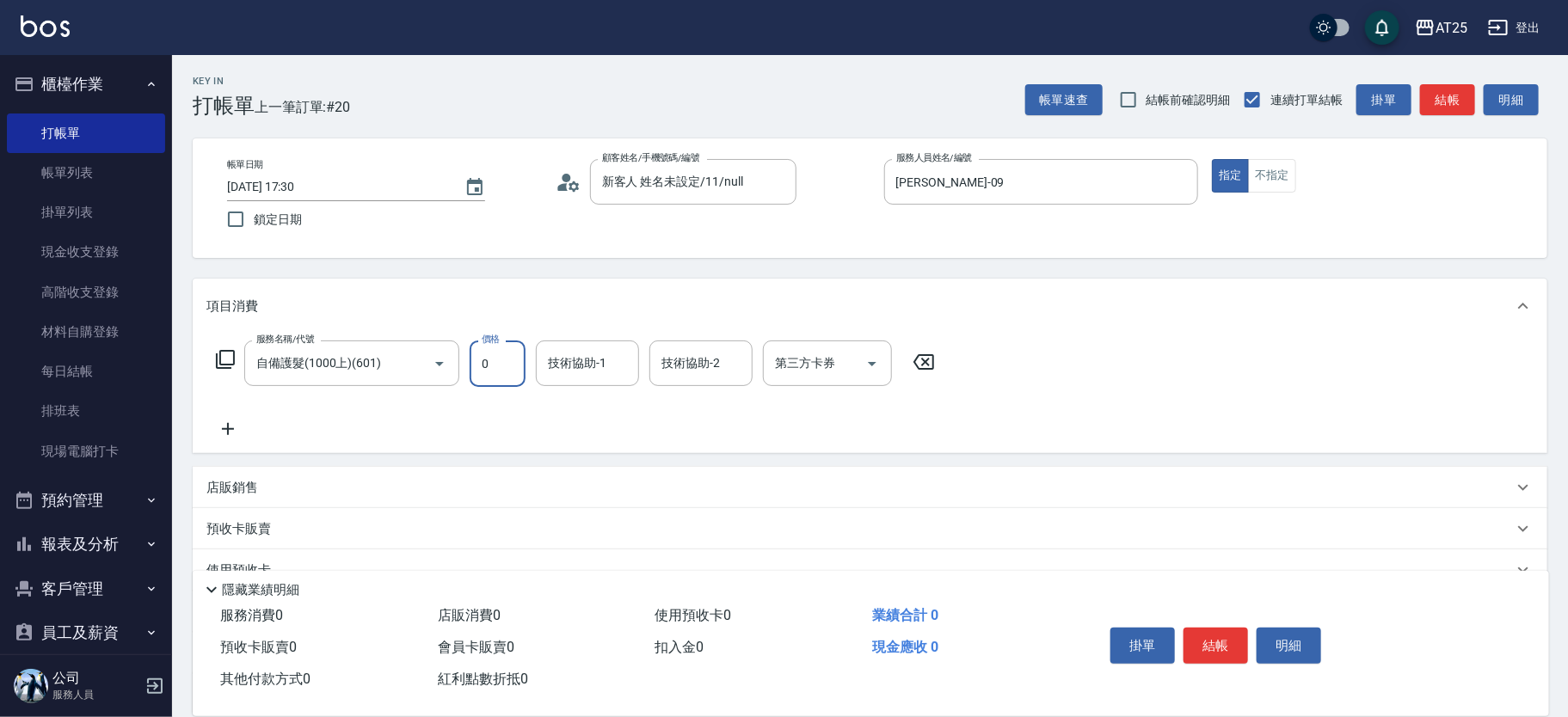
type input "0"
type input "游惠心-68"
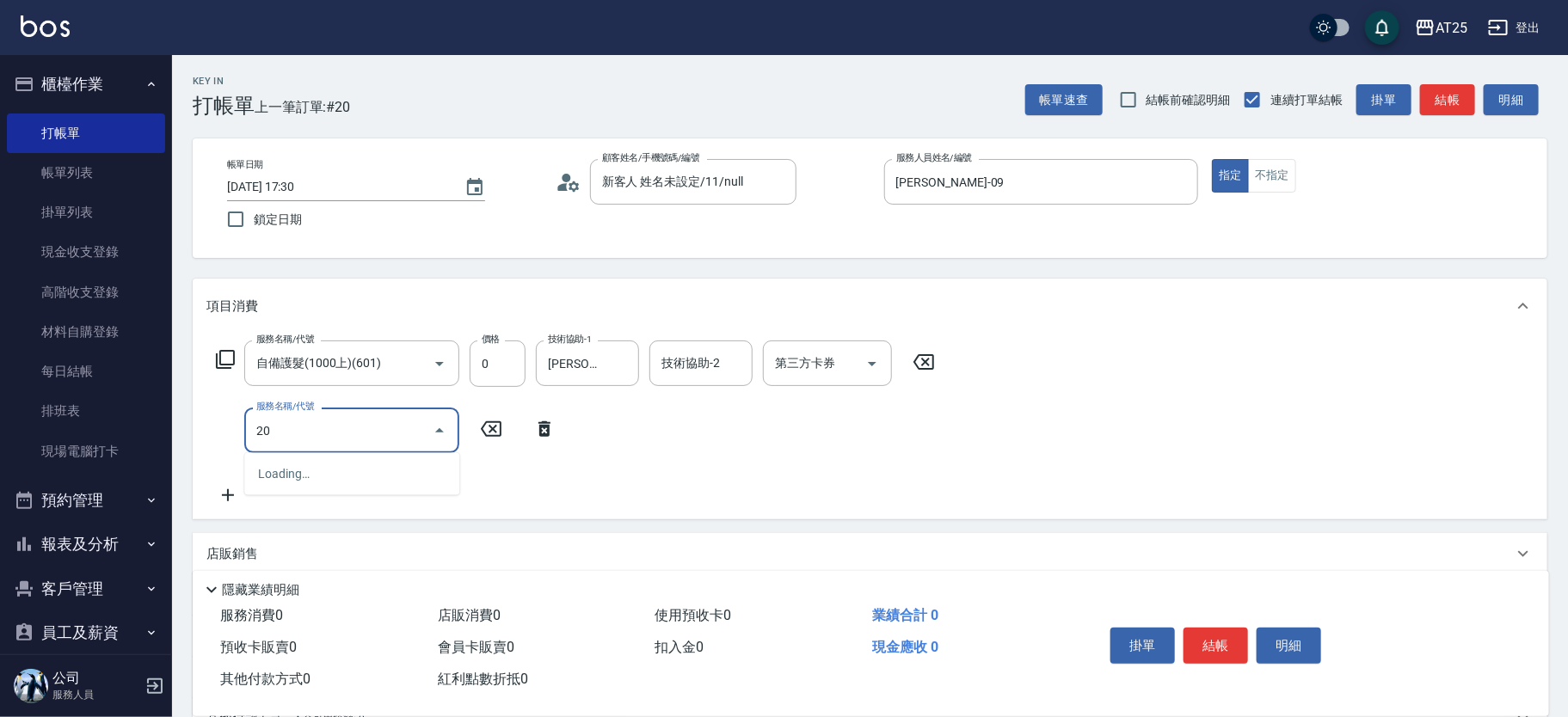
type input "201"
type input "30"
type input "洗髮(201)"
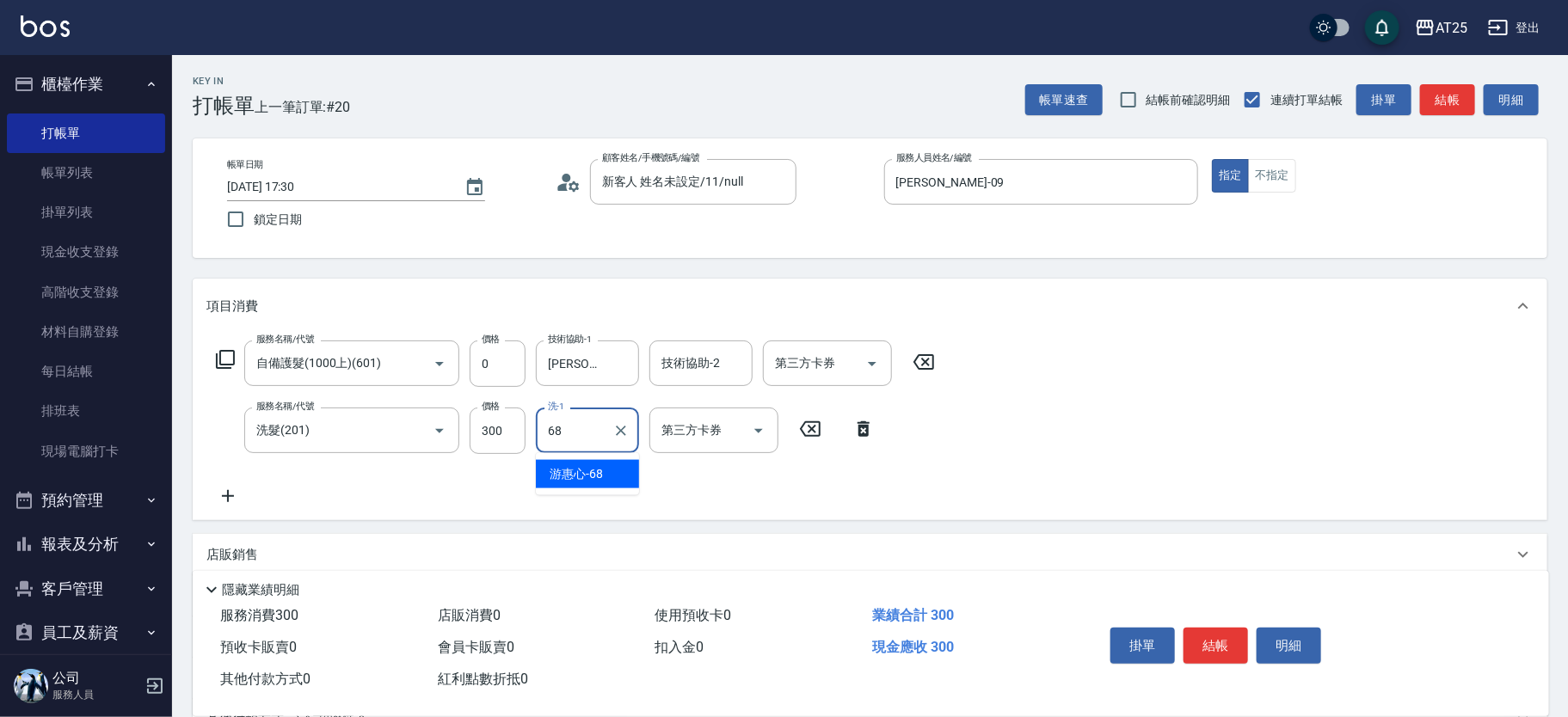
type input "游惠心-68"
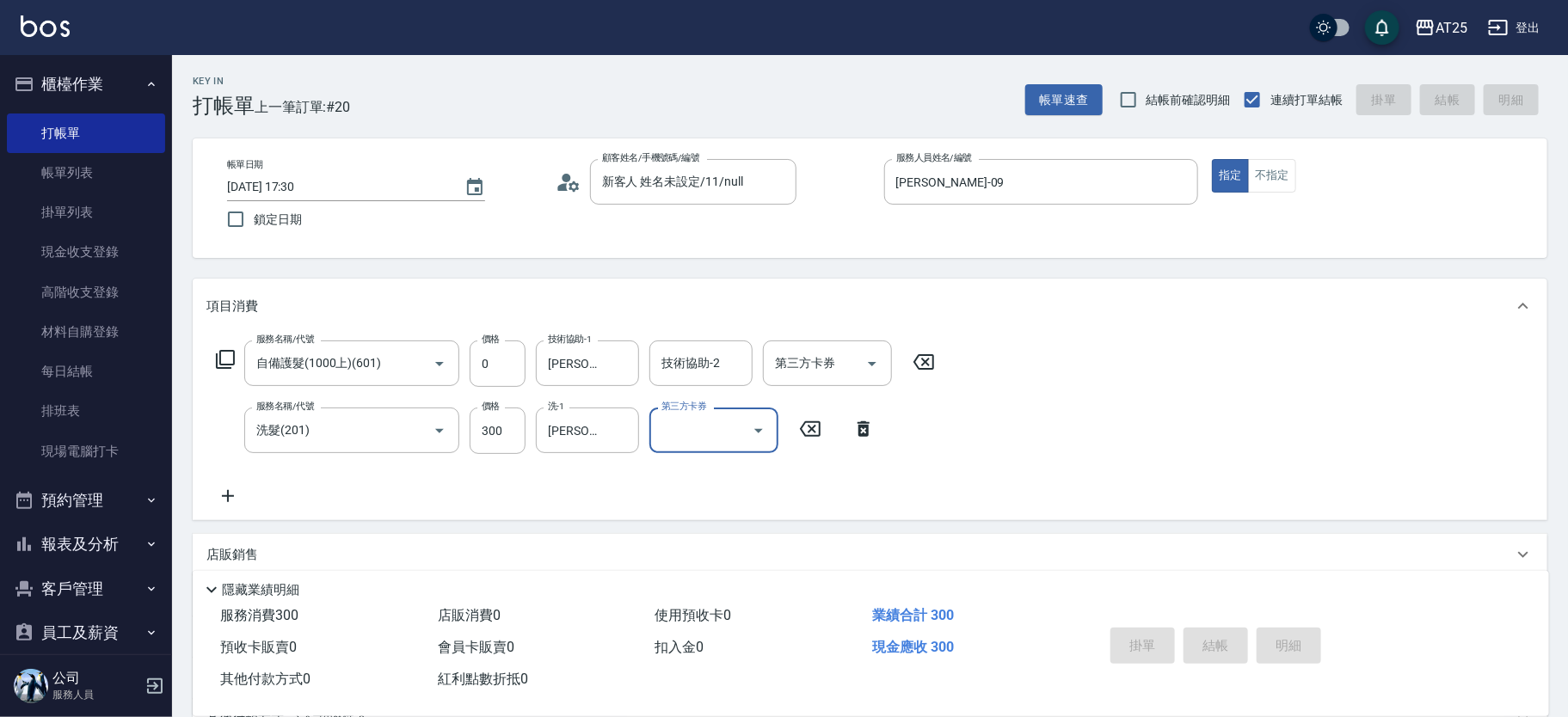
type input "0"
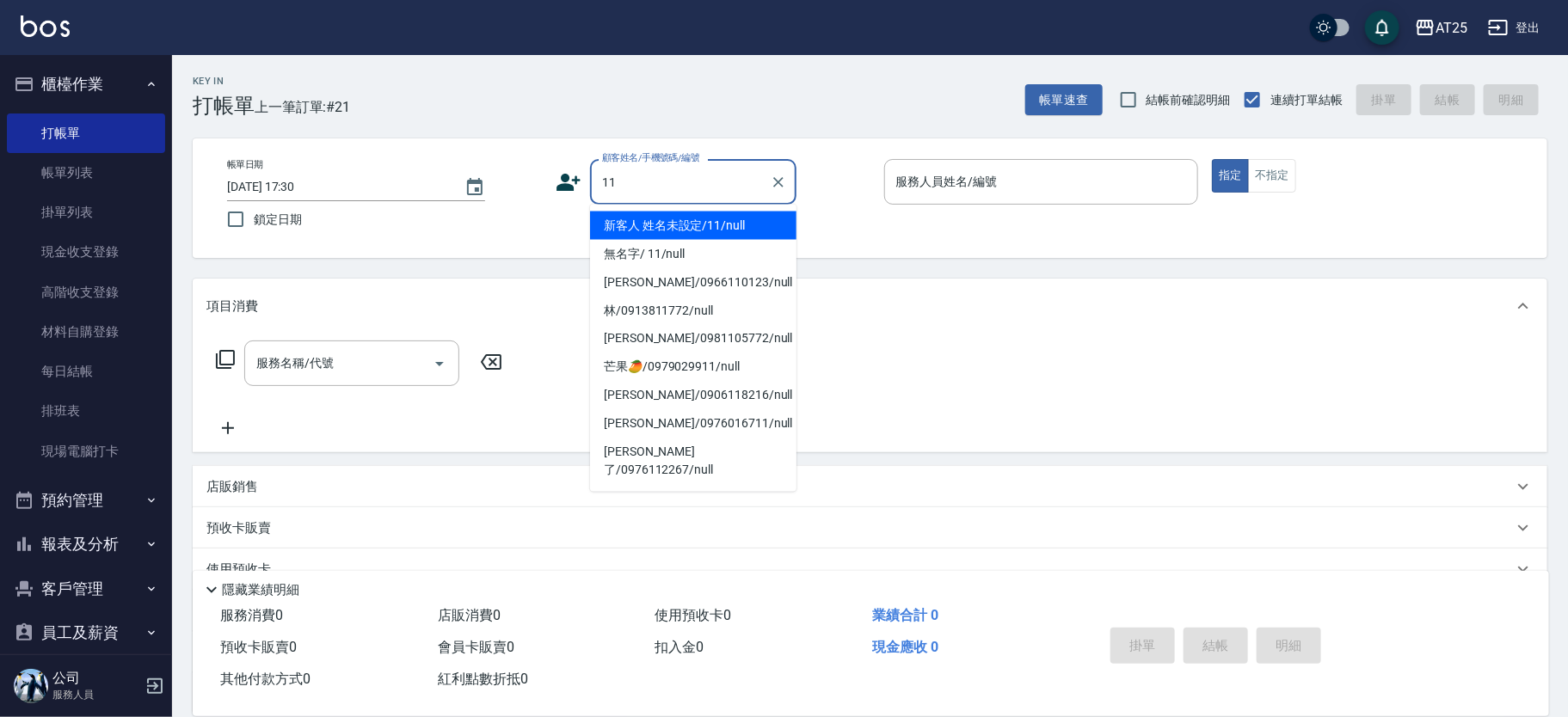
type input "新客人 姓名未設定/11/null"
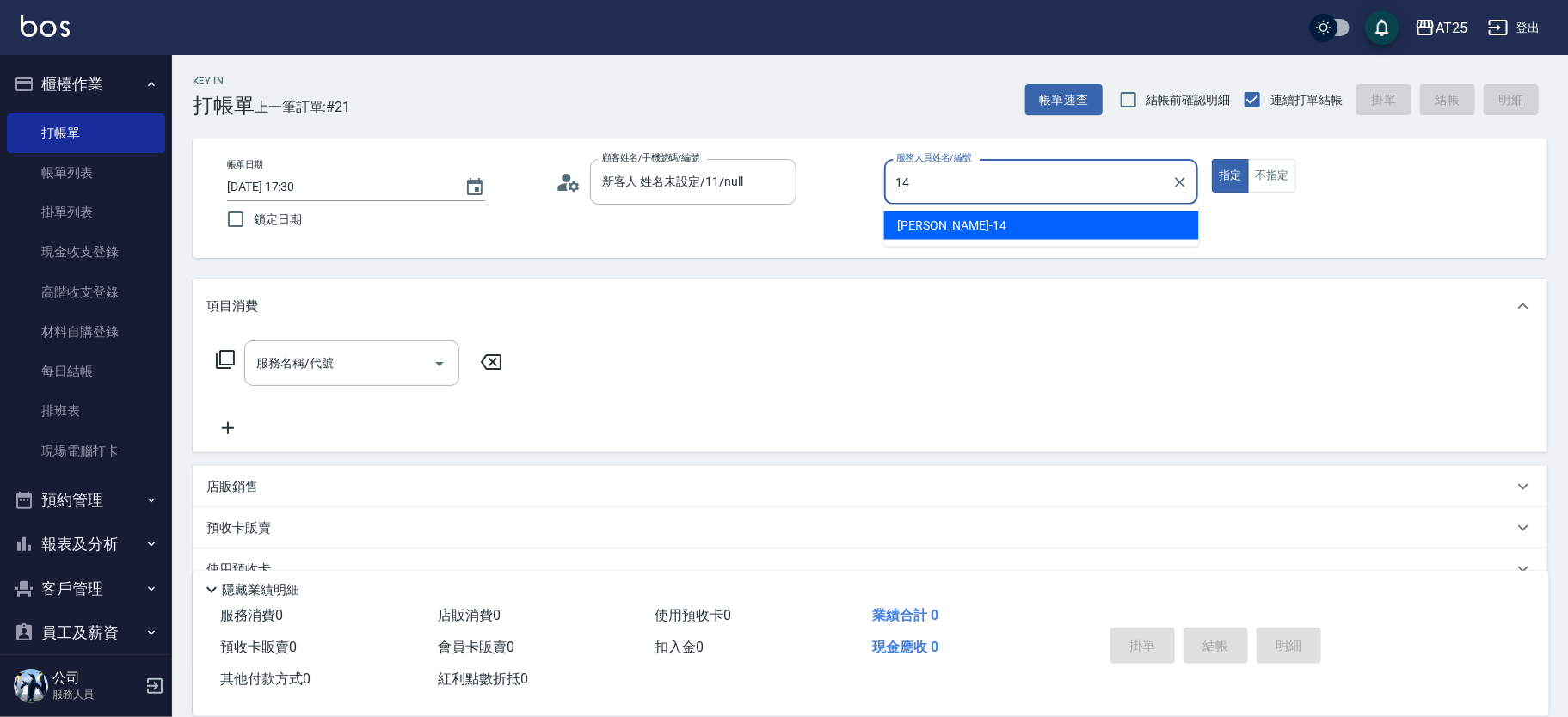
type input "Ken-14"
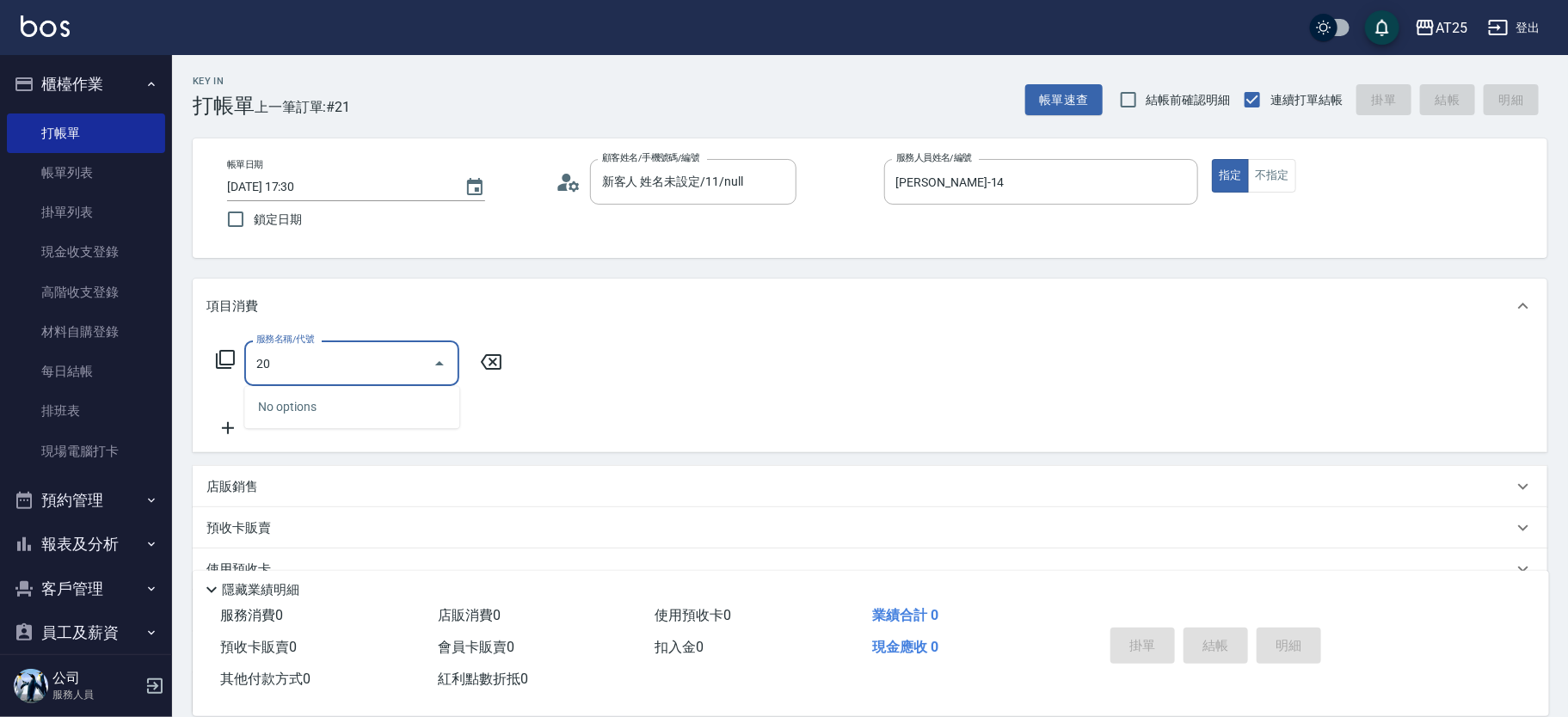
type input "201"
type input "30"
type input "洗髮(201)"
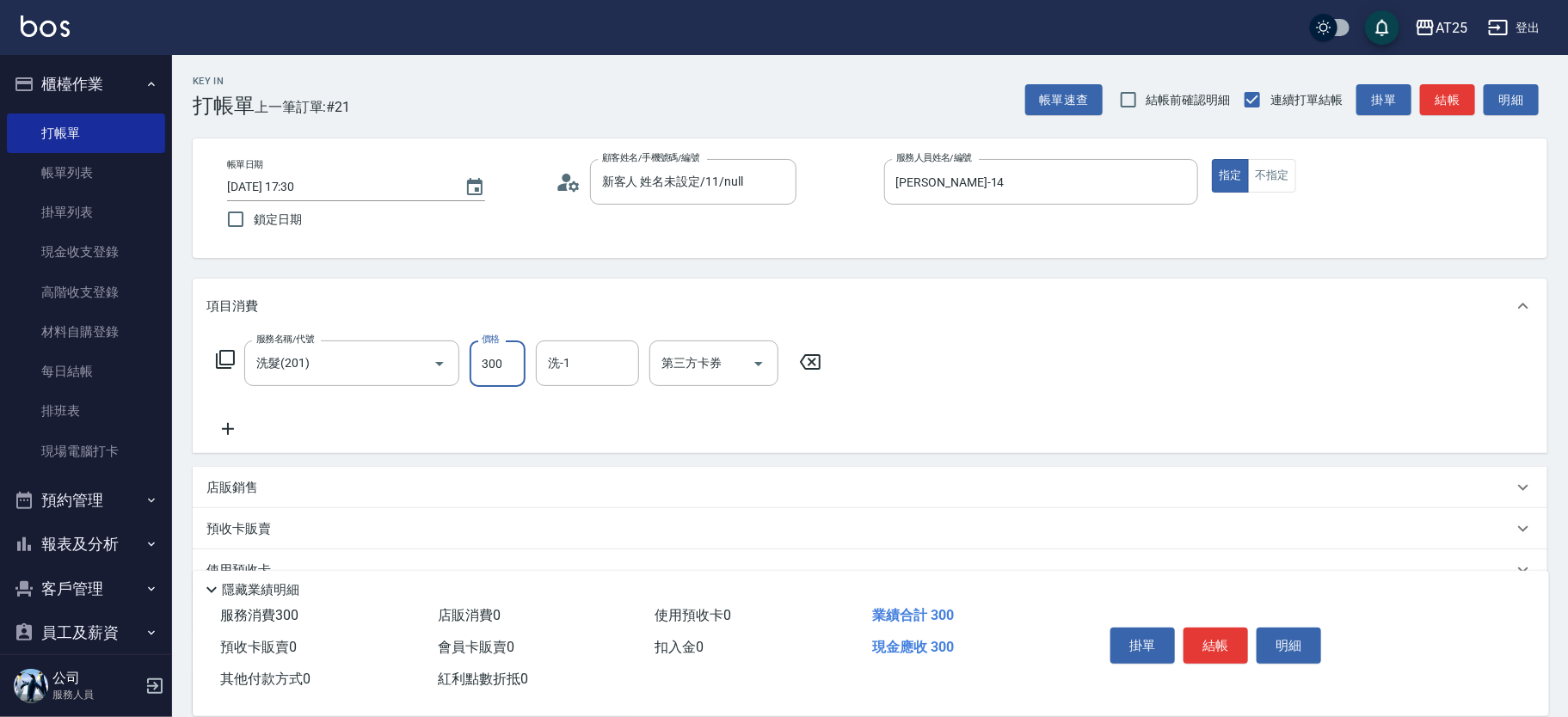
type input "0"
type input "40"
type input "400"
type input "Jessica-80"
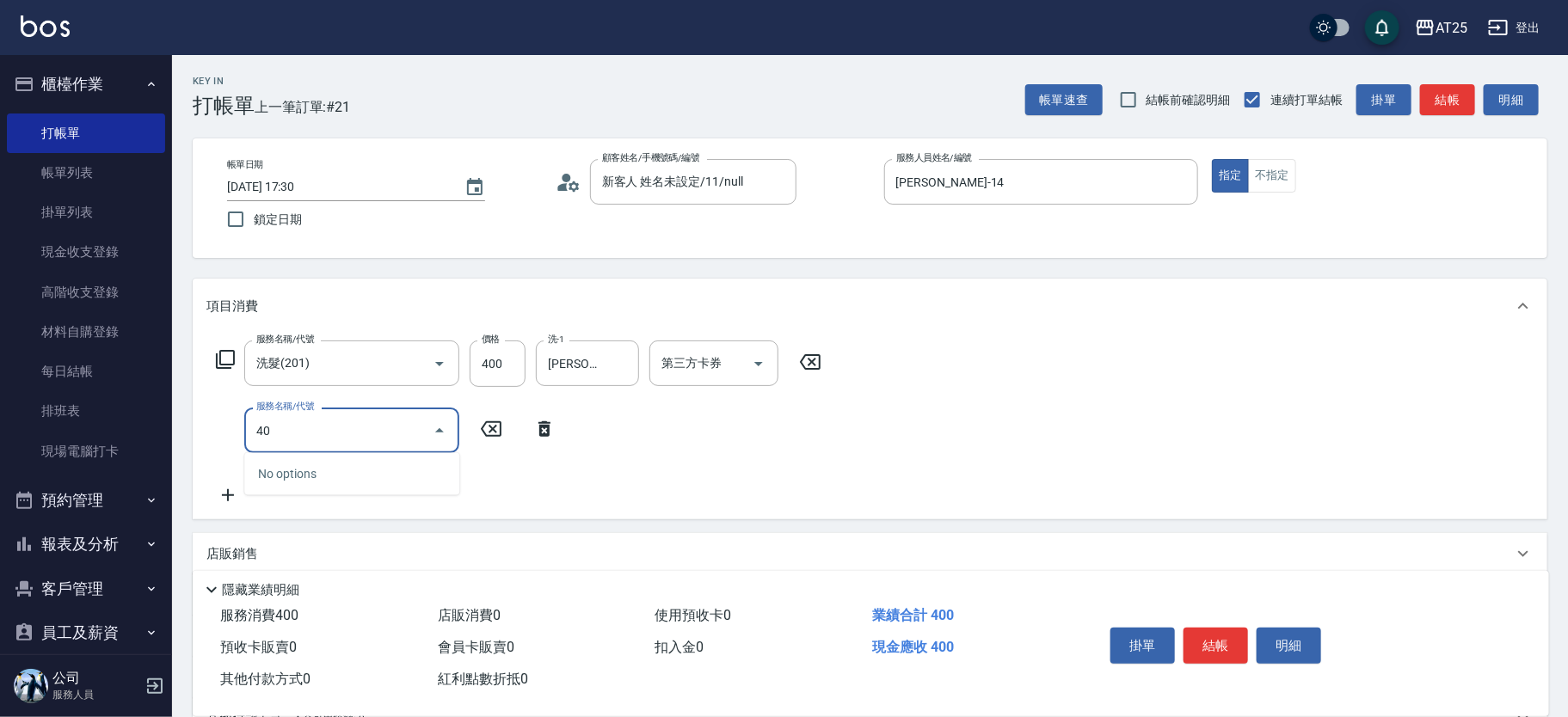
type input "401"
type input "70"
type input "剪髮(401)"
type input "40"
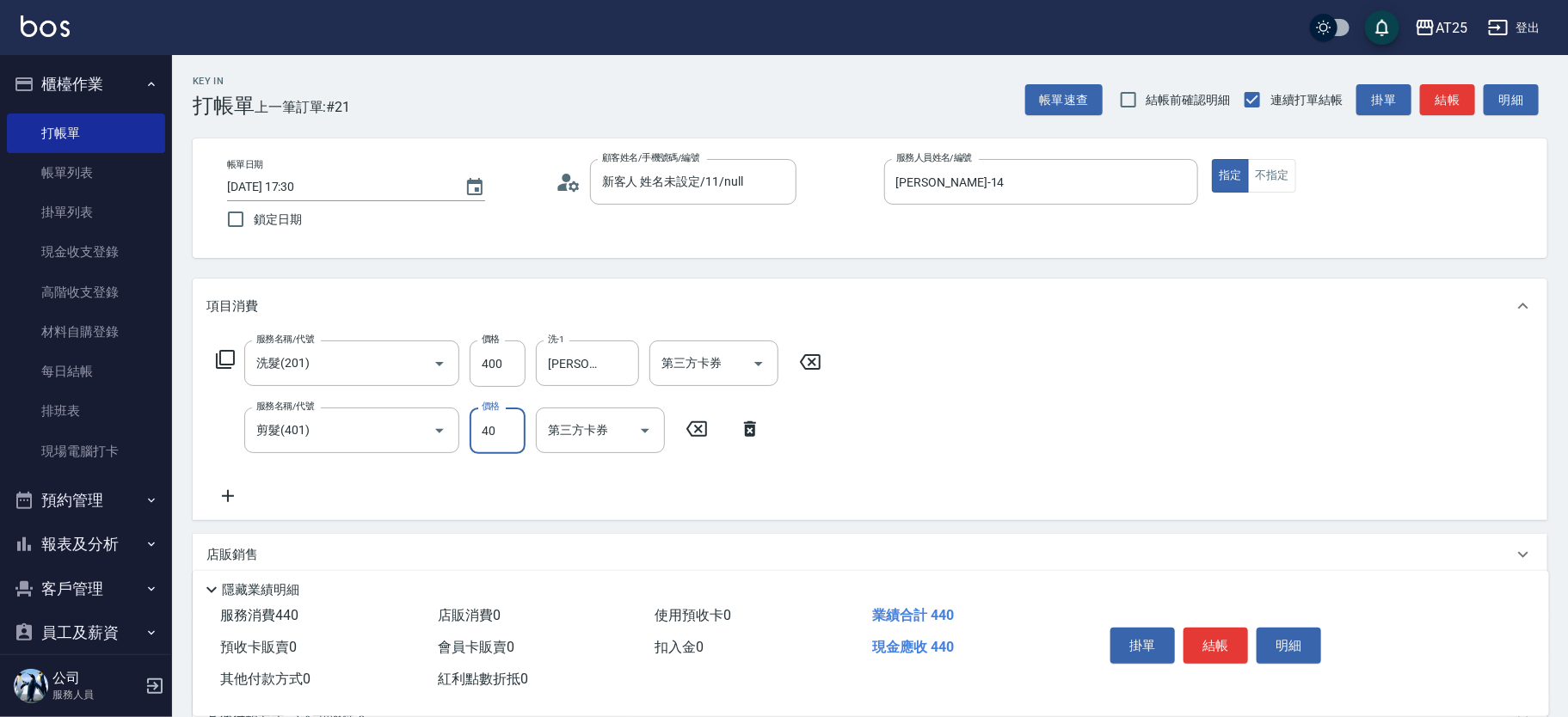
type input "80"
type input "400"
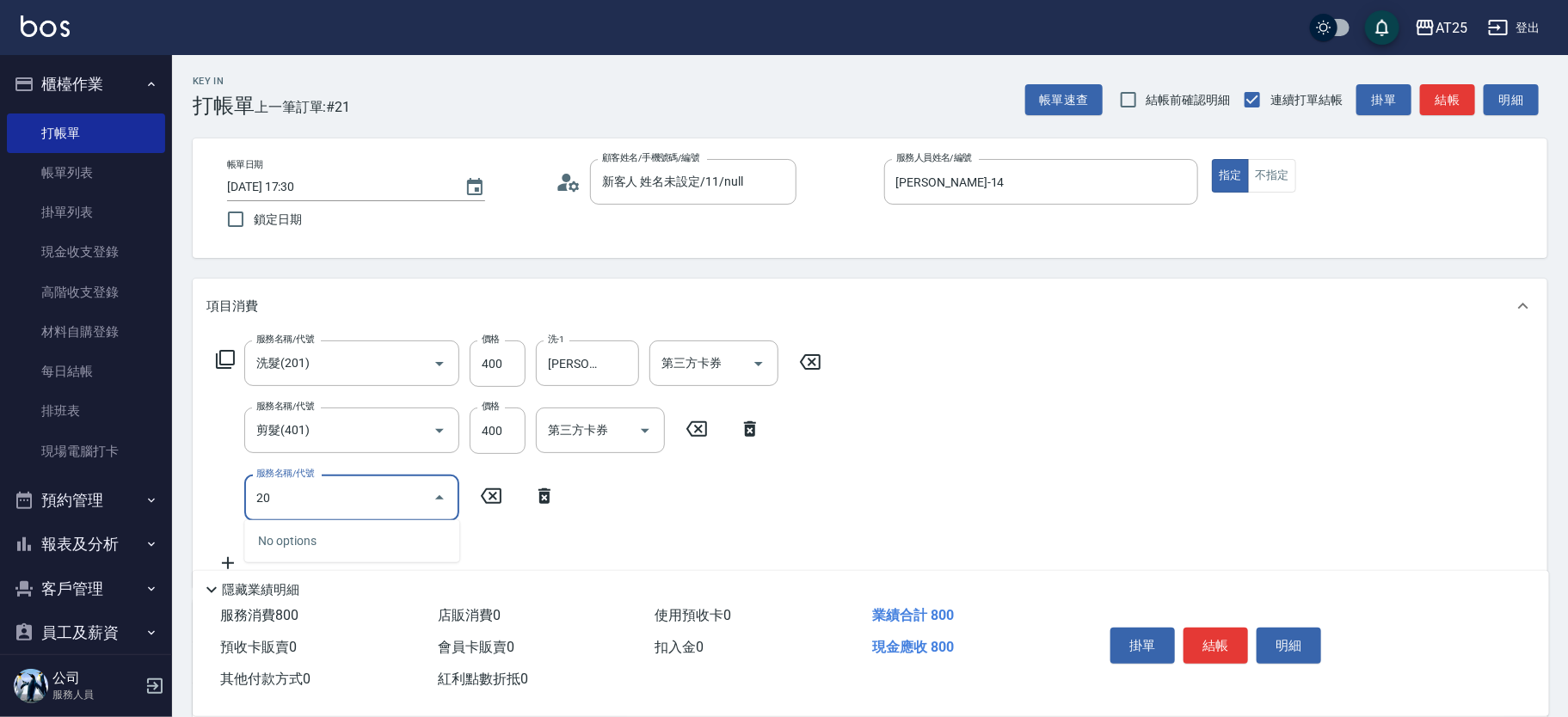
type input "201"
type input "110"
type input "洗髮(201)"
type input "80"
type input "0"
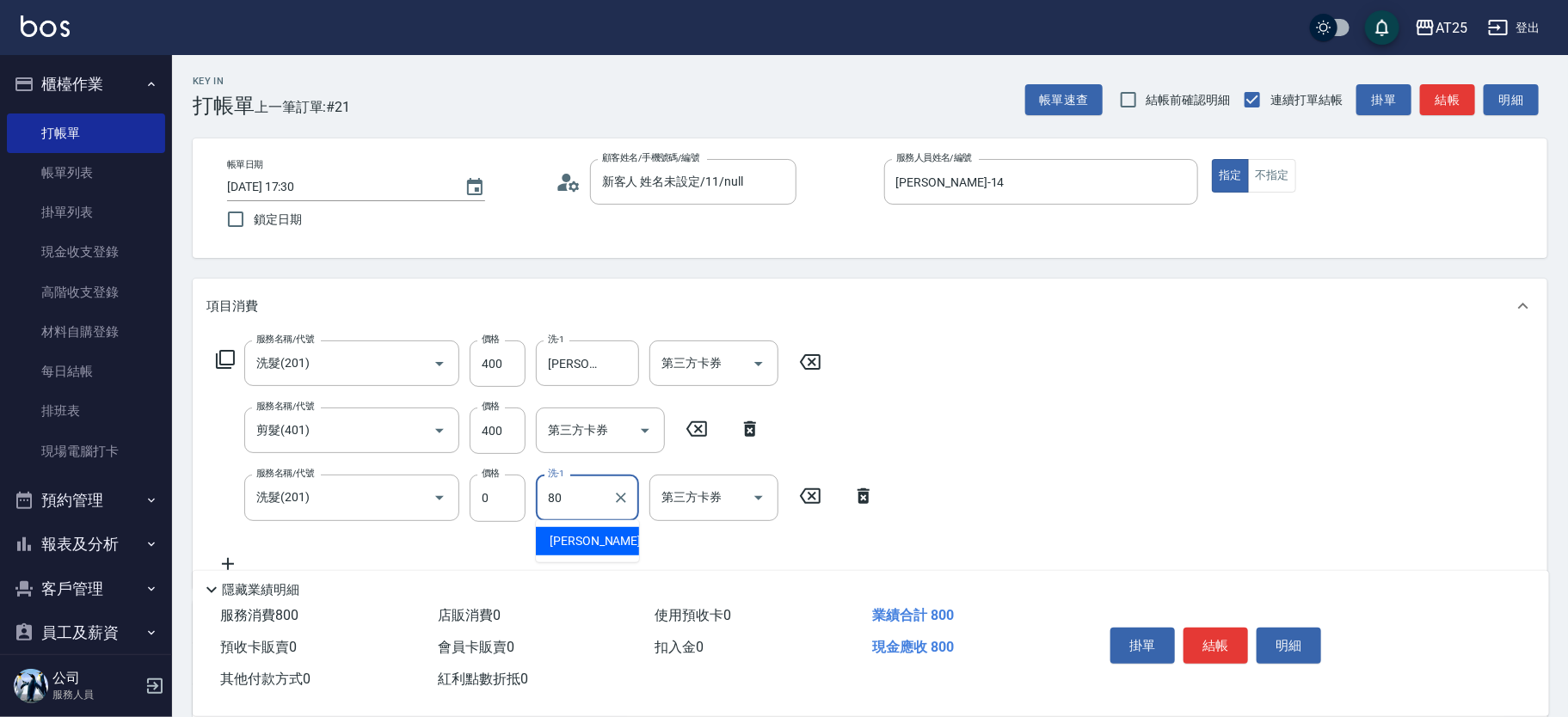
type input "Jessica-80"
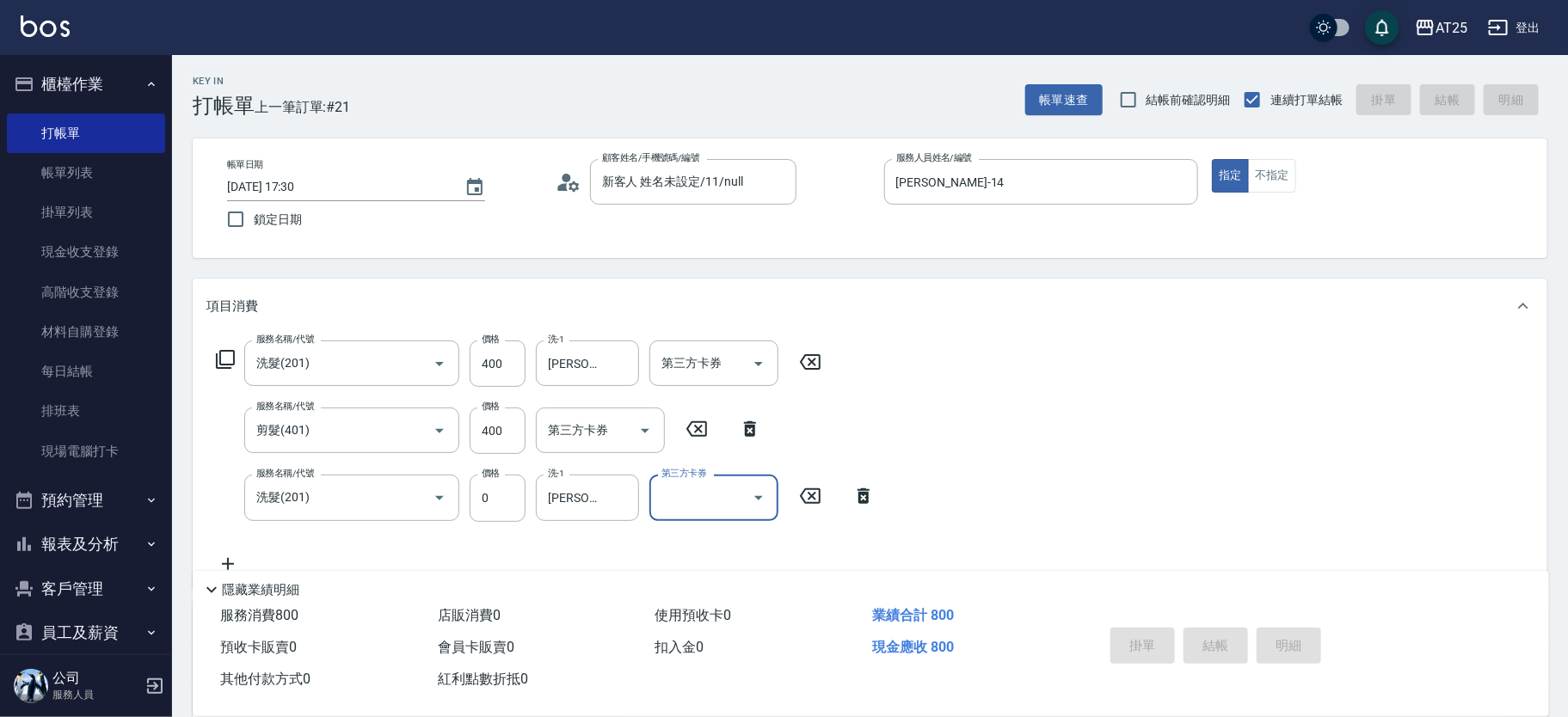
type input "2025/09/12 17:31"
type input "0"
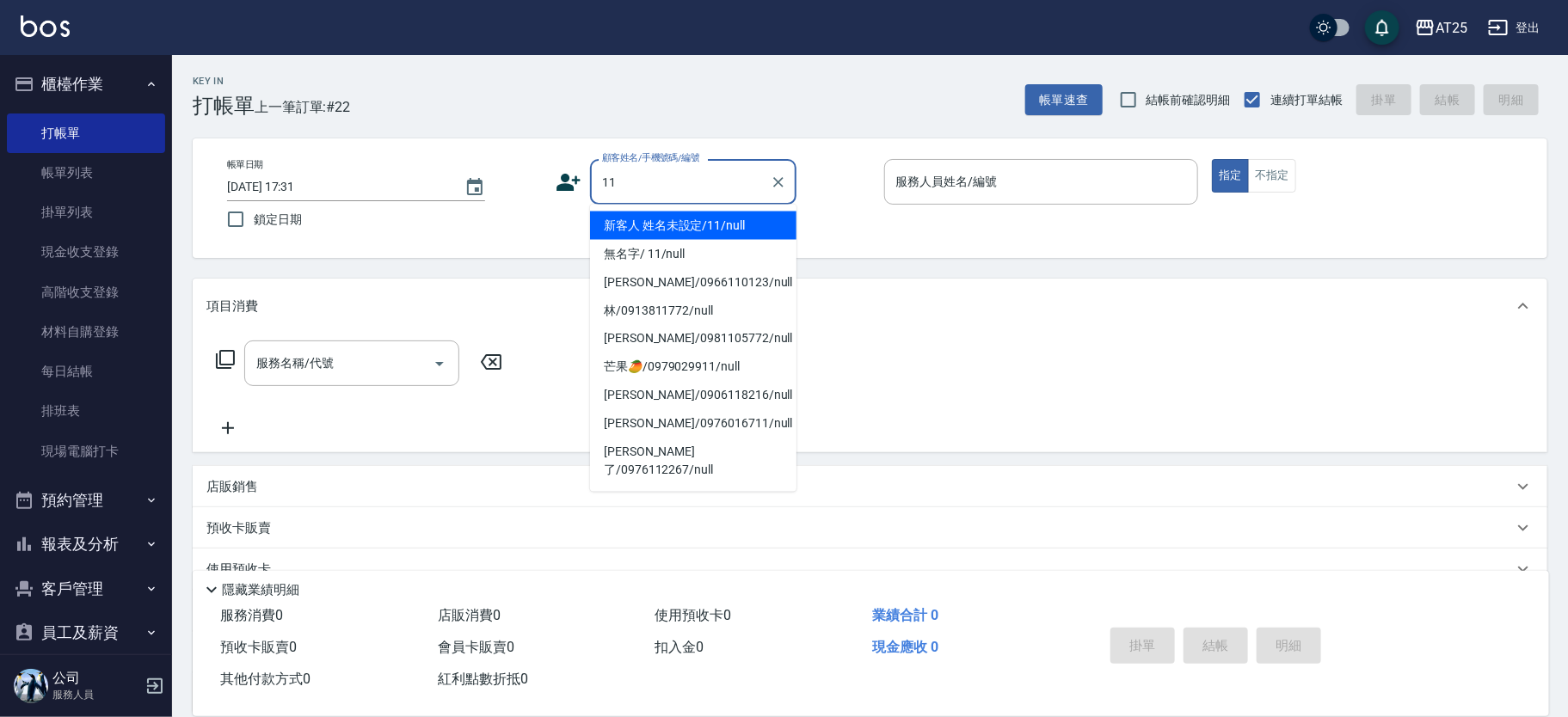
type input "新客人 姓名未設定/11/null"
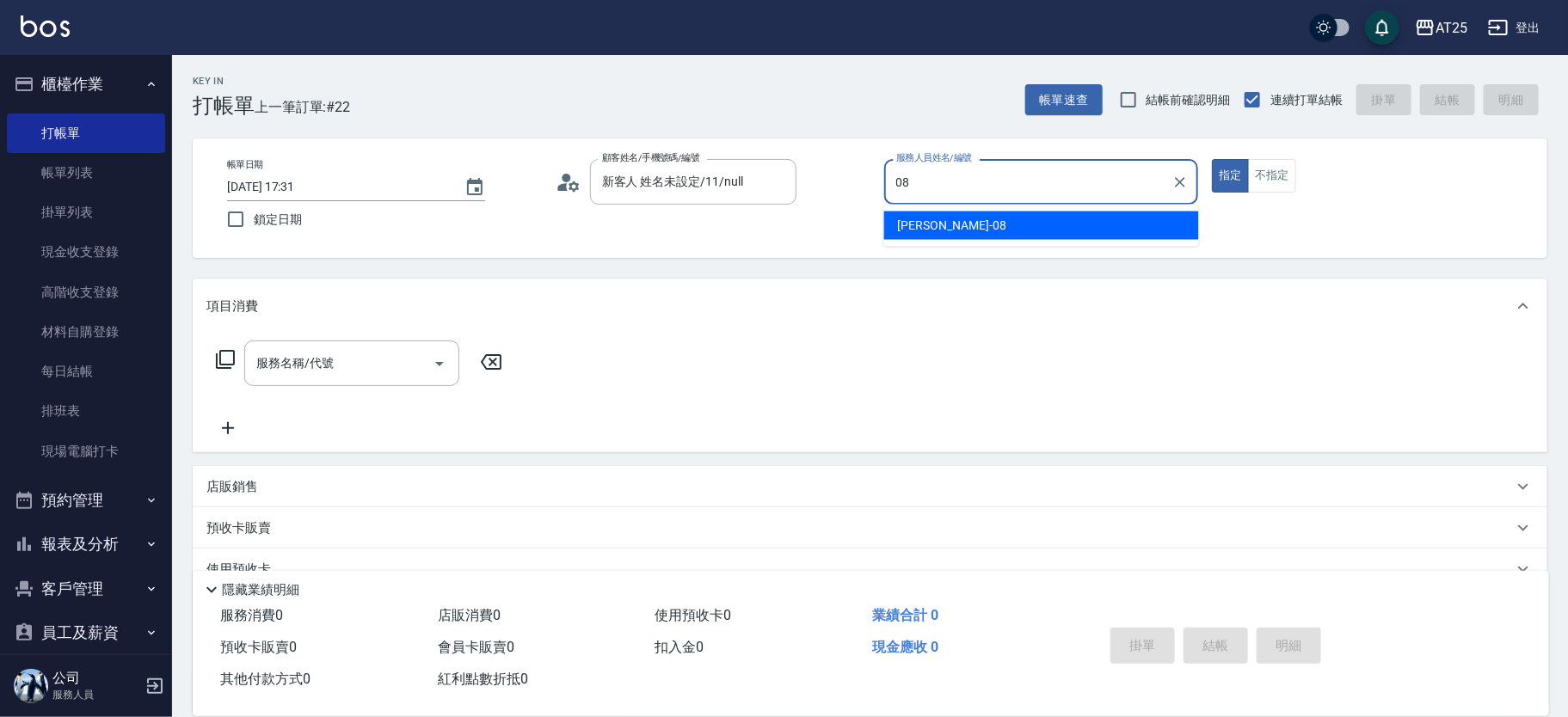
type input "Tony-08"
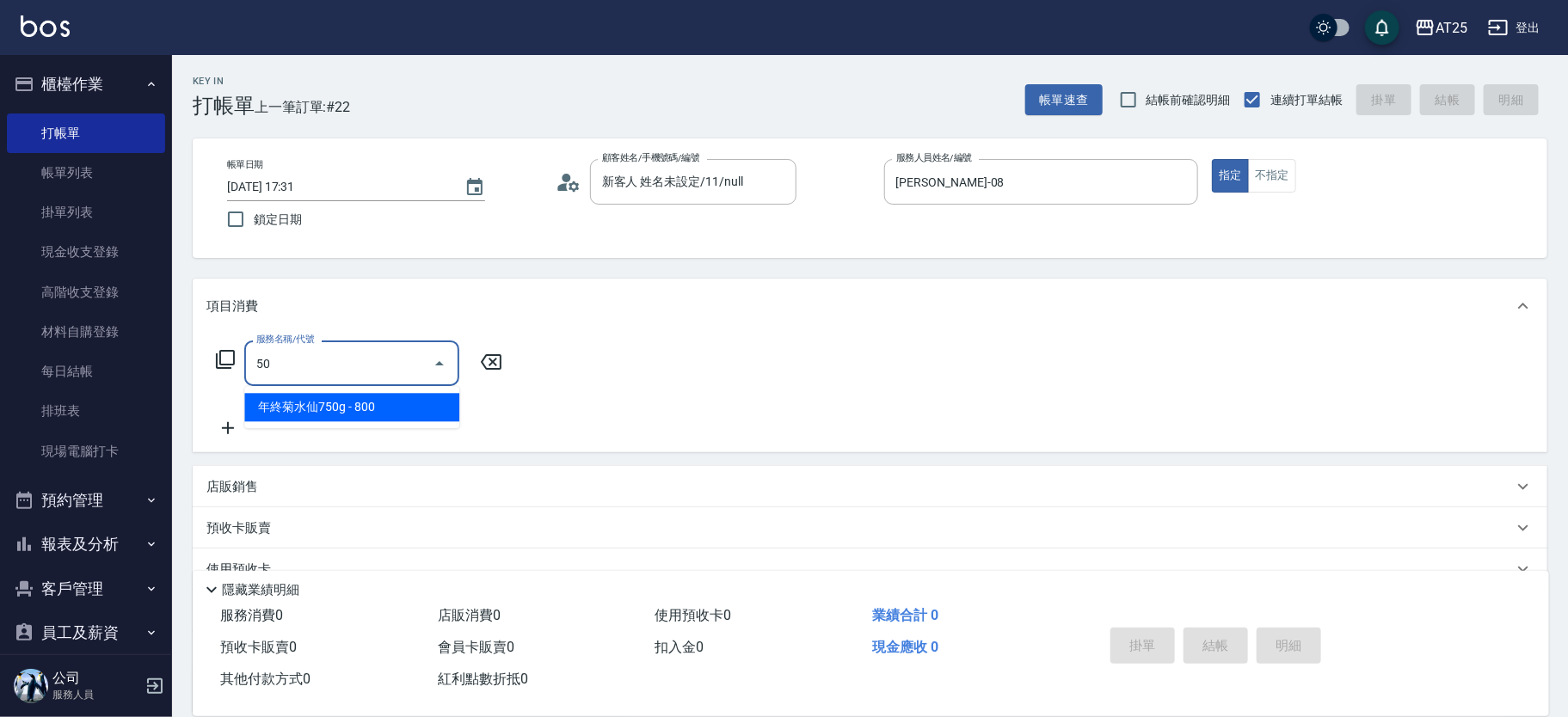
type input "501"
type input "100"
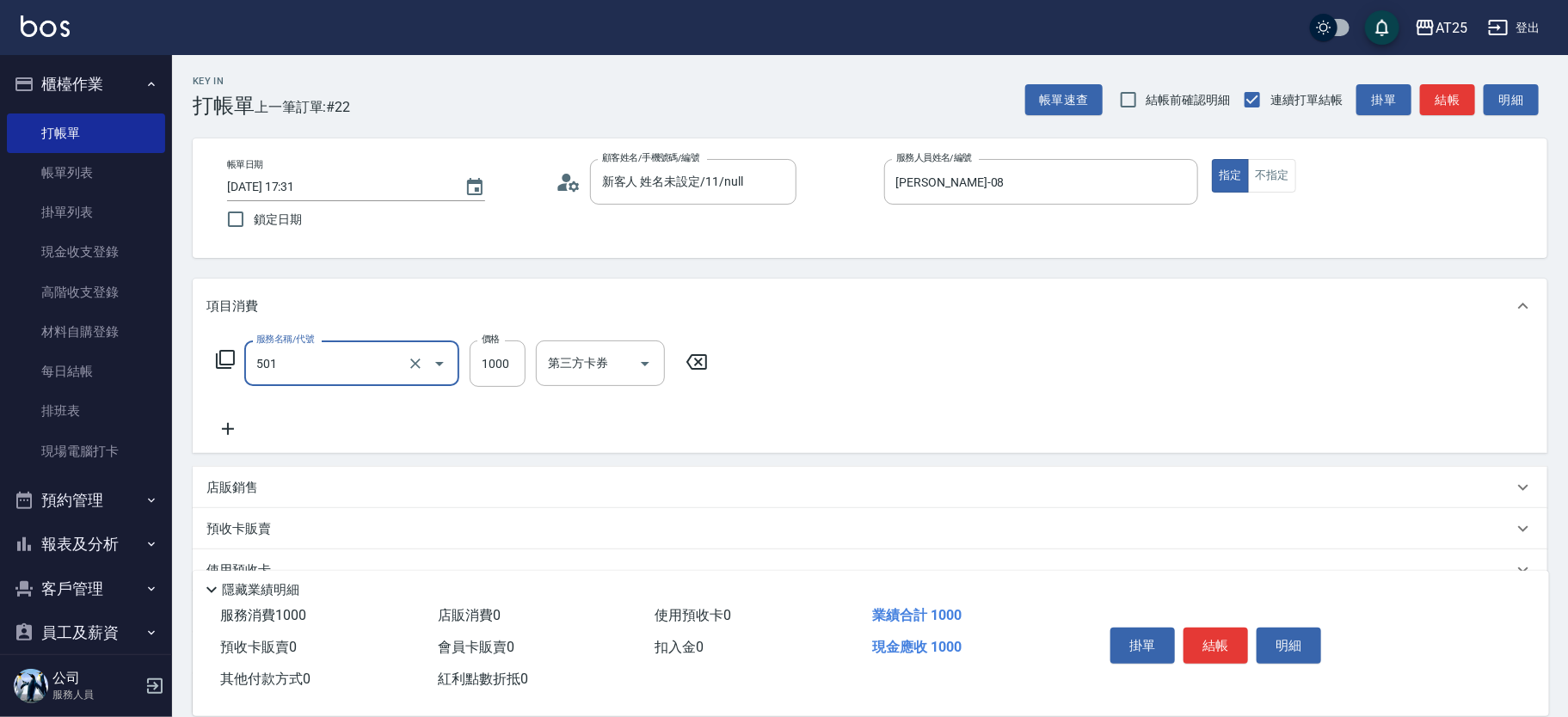
type input "染髮(501)"
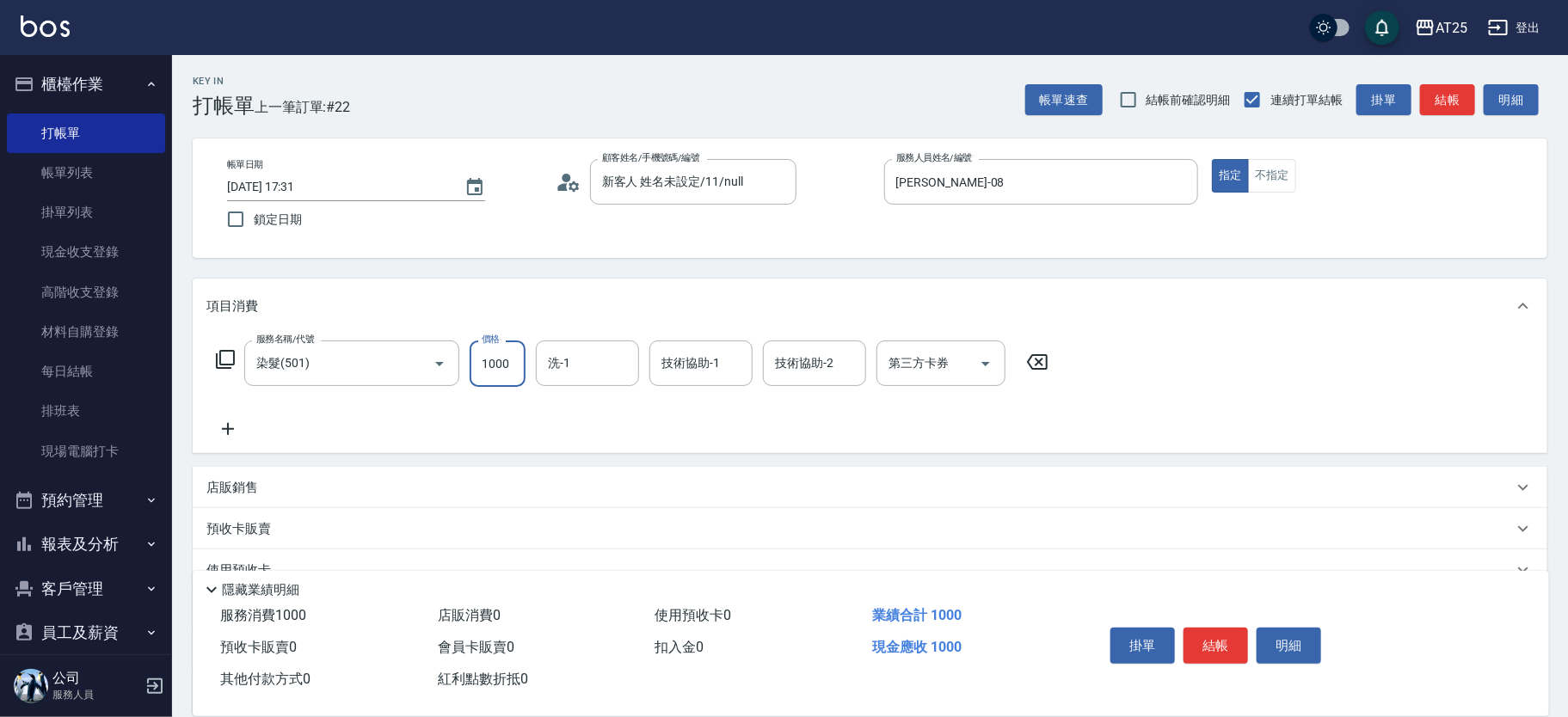
type input "0"
type input "200"
type input "2000"
type input "小伶-81"
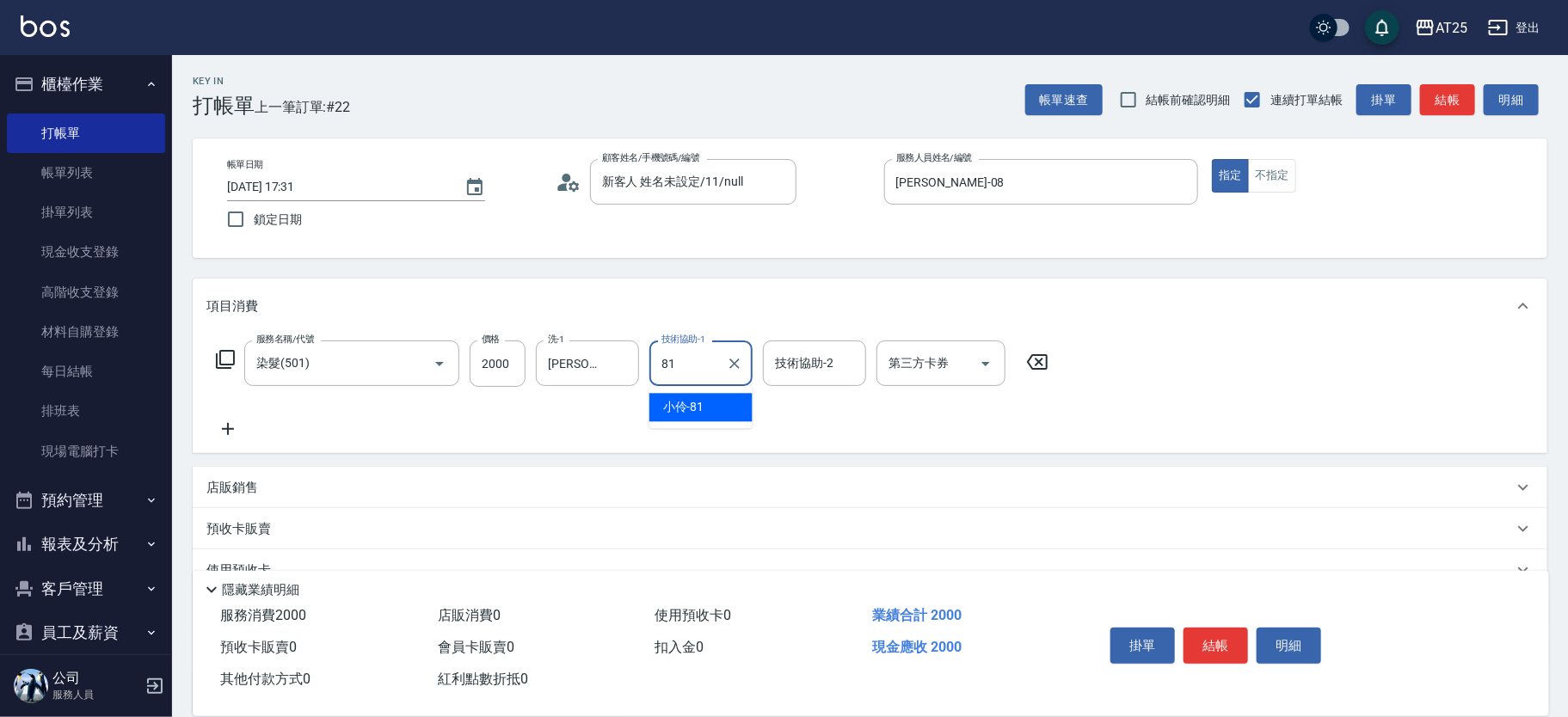
type input "小伶-81"
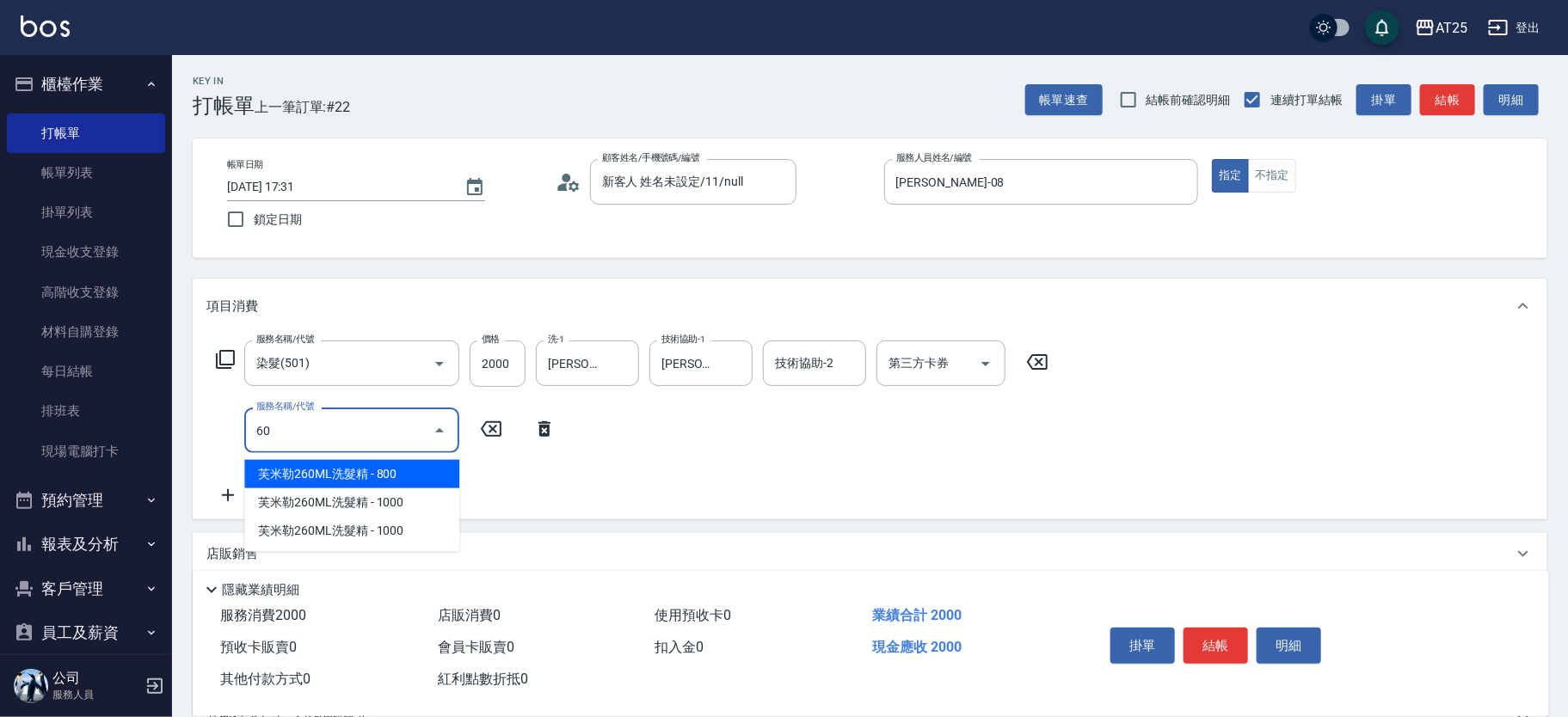
type input "601"
type input "300"
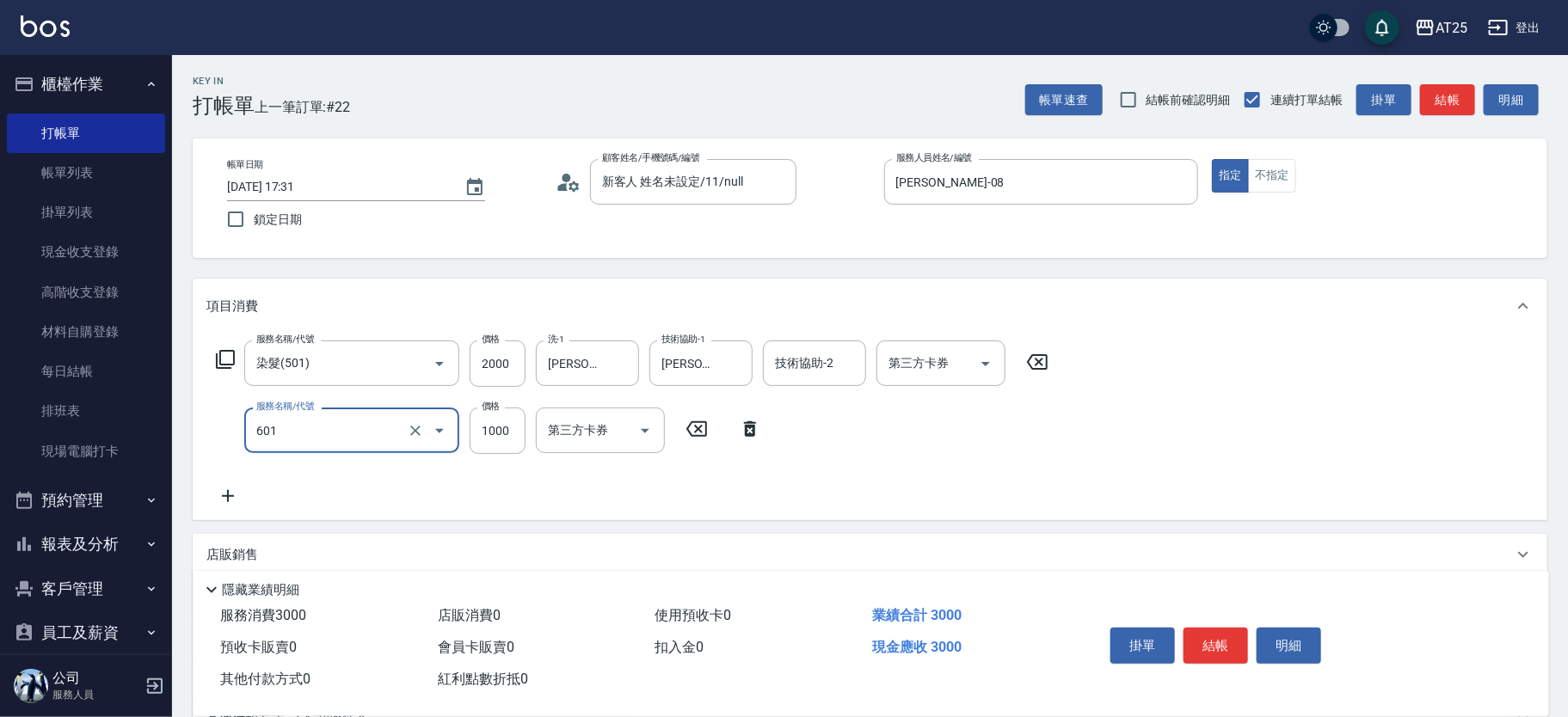
type input "自備護髮(1000上)(601)"
type input "200"
type input "0"
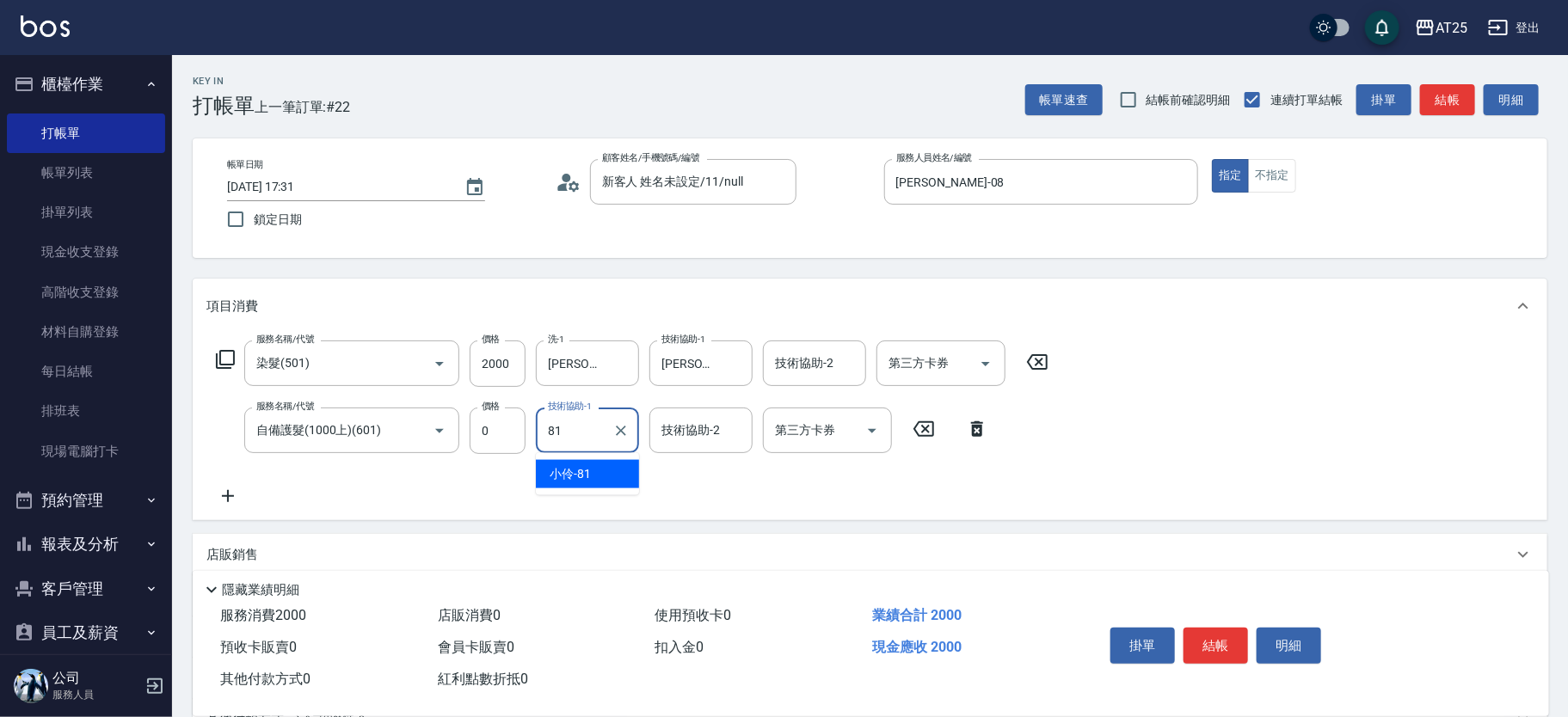
type input "小伶-81"
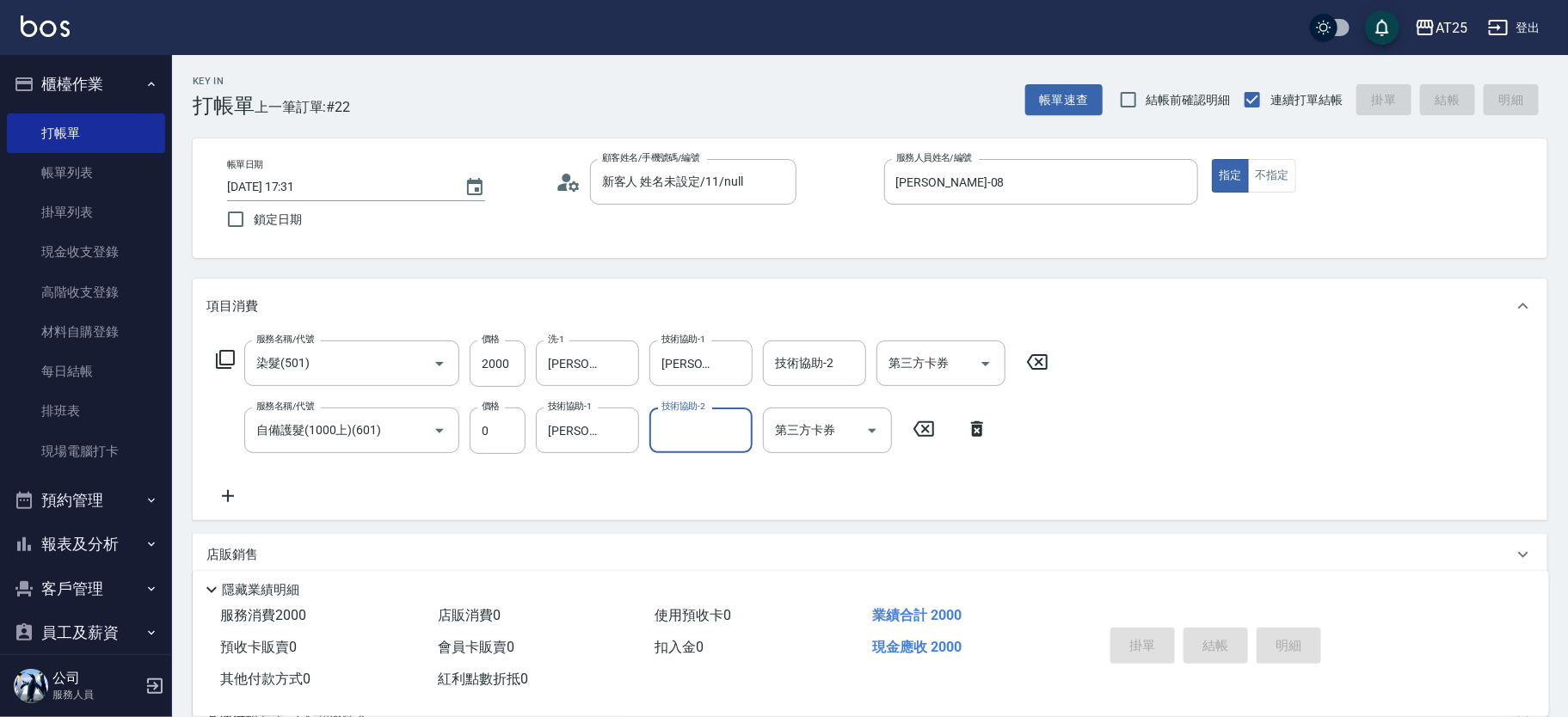
type input "0"
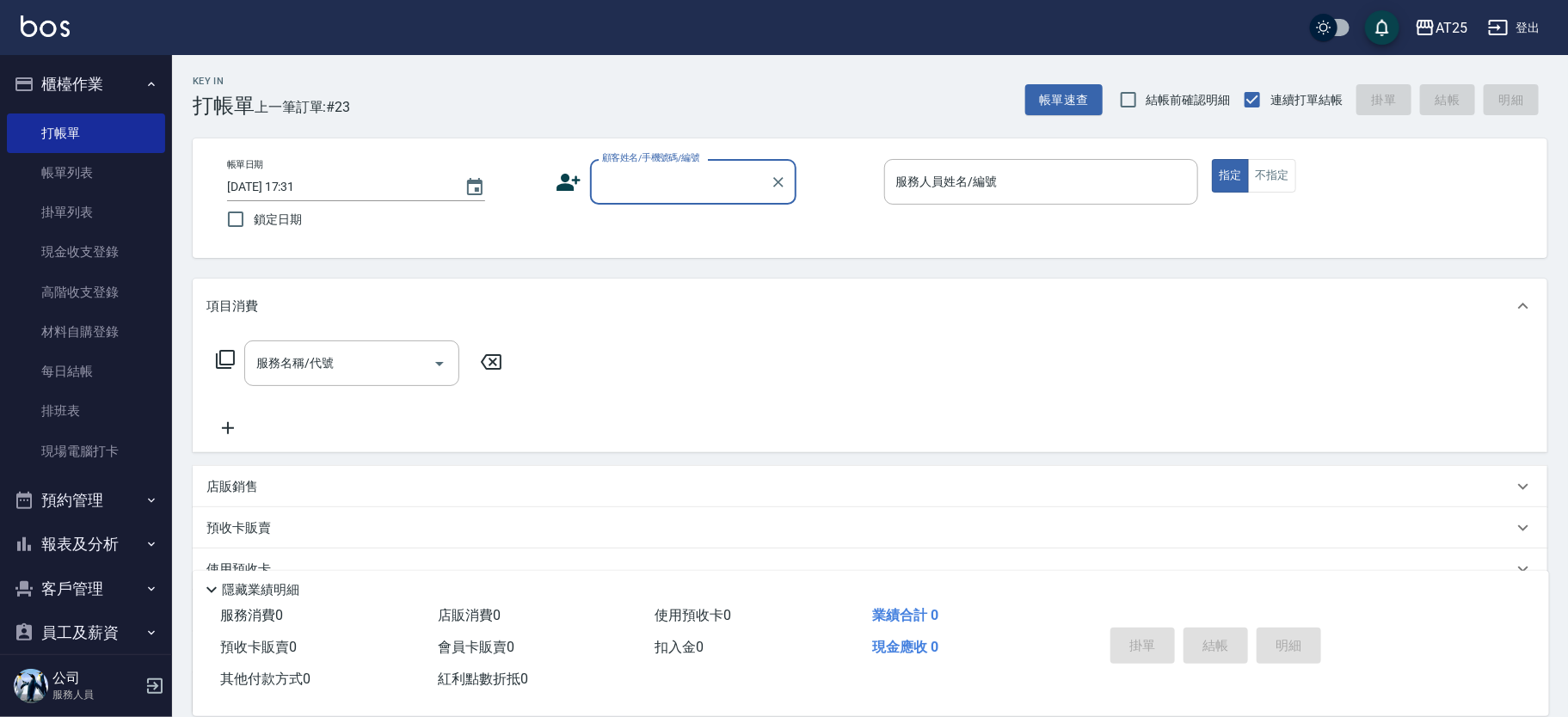
click at [659, 193] on input "顧客姓名/手機號碼/編號" at bounding box center [680, 181] width 165 height 30
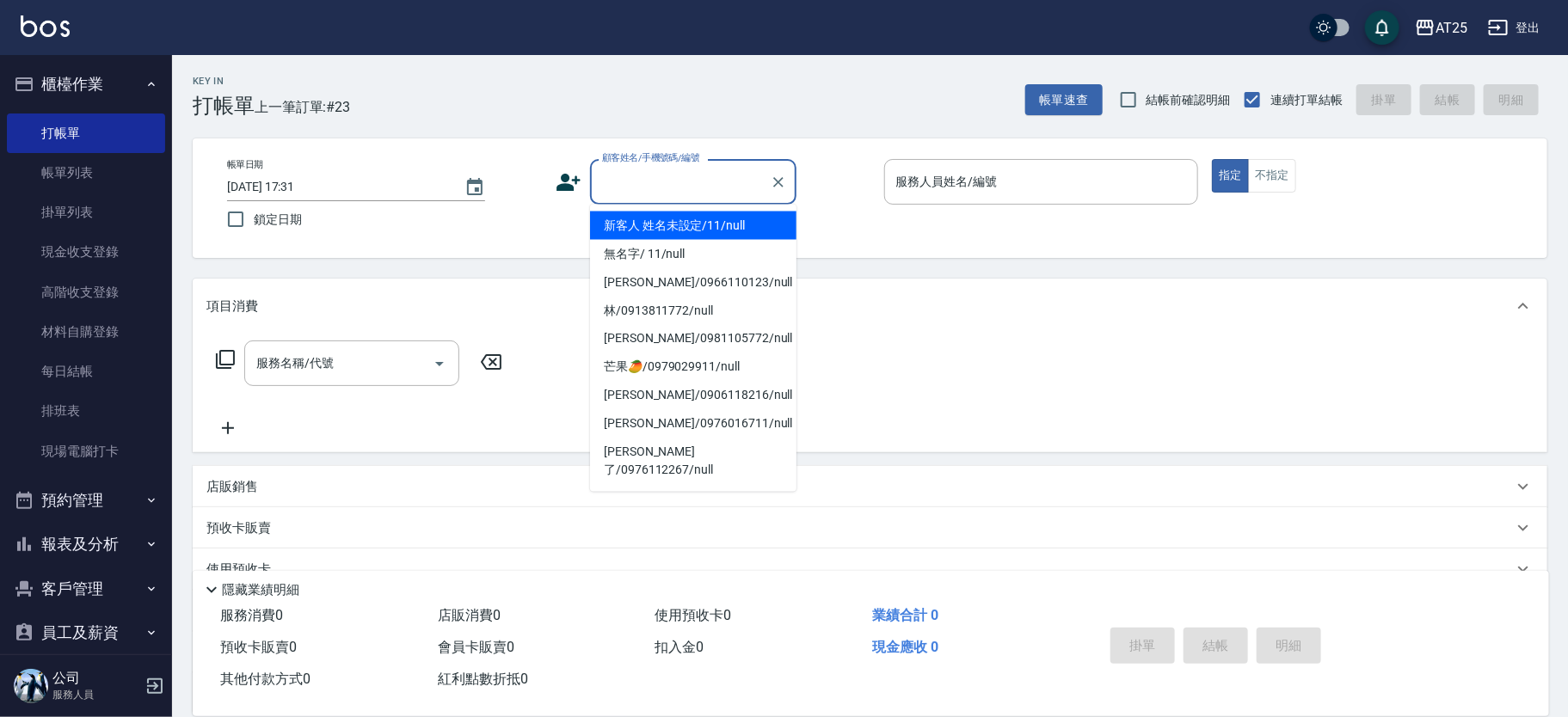
click at [713, 234] on li "新客人 姓名未設定/11/null" at bounding box center [693, 225] width 207 height 28
type input "新客人 姓名未設定/11/null"
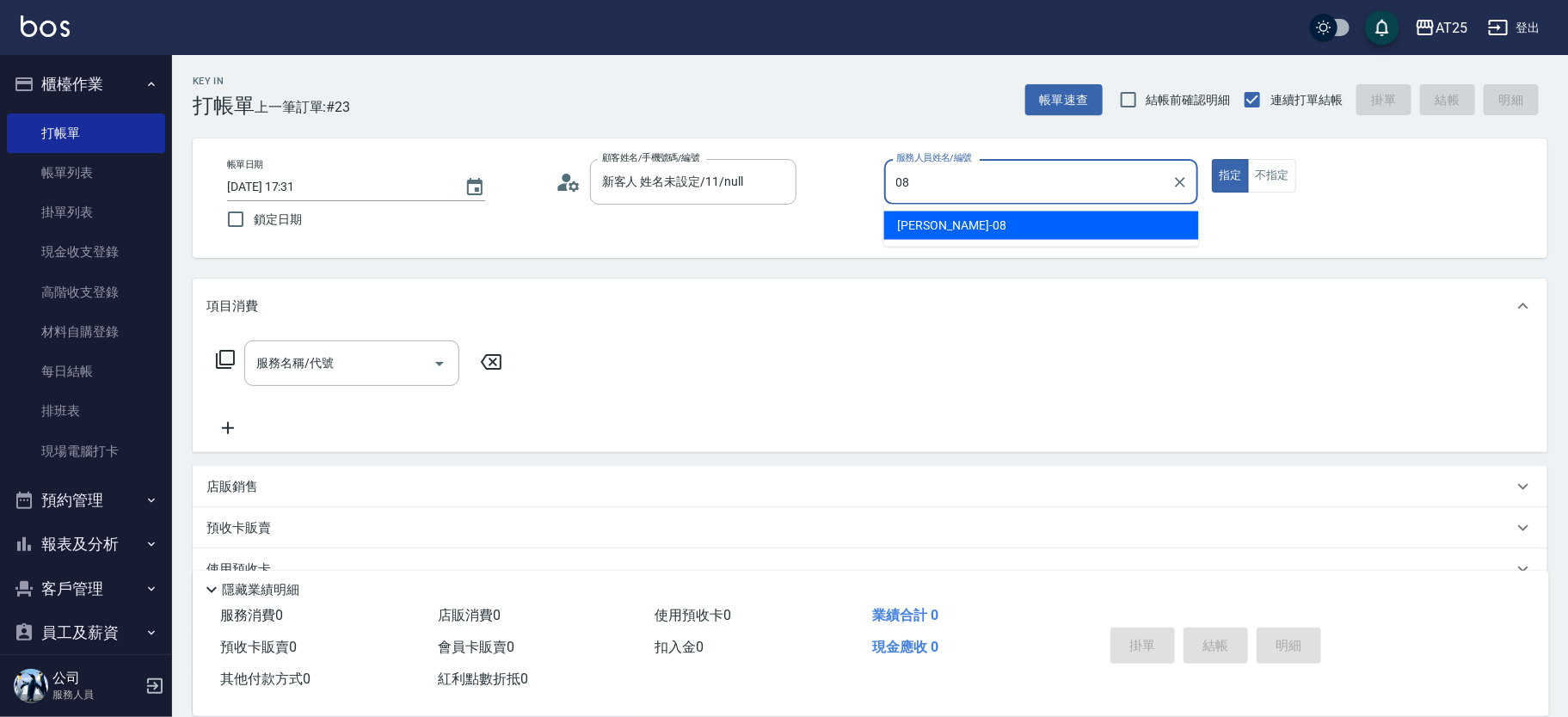
type input "Tony-08"
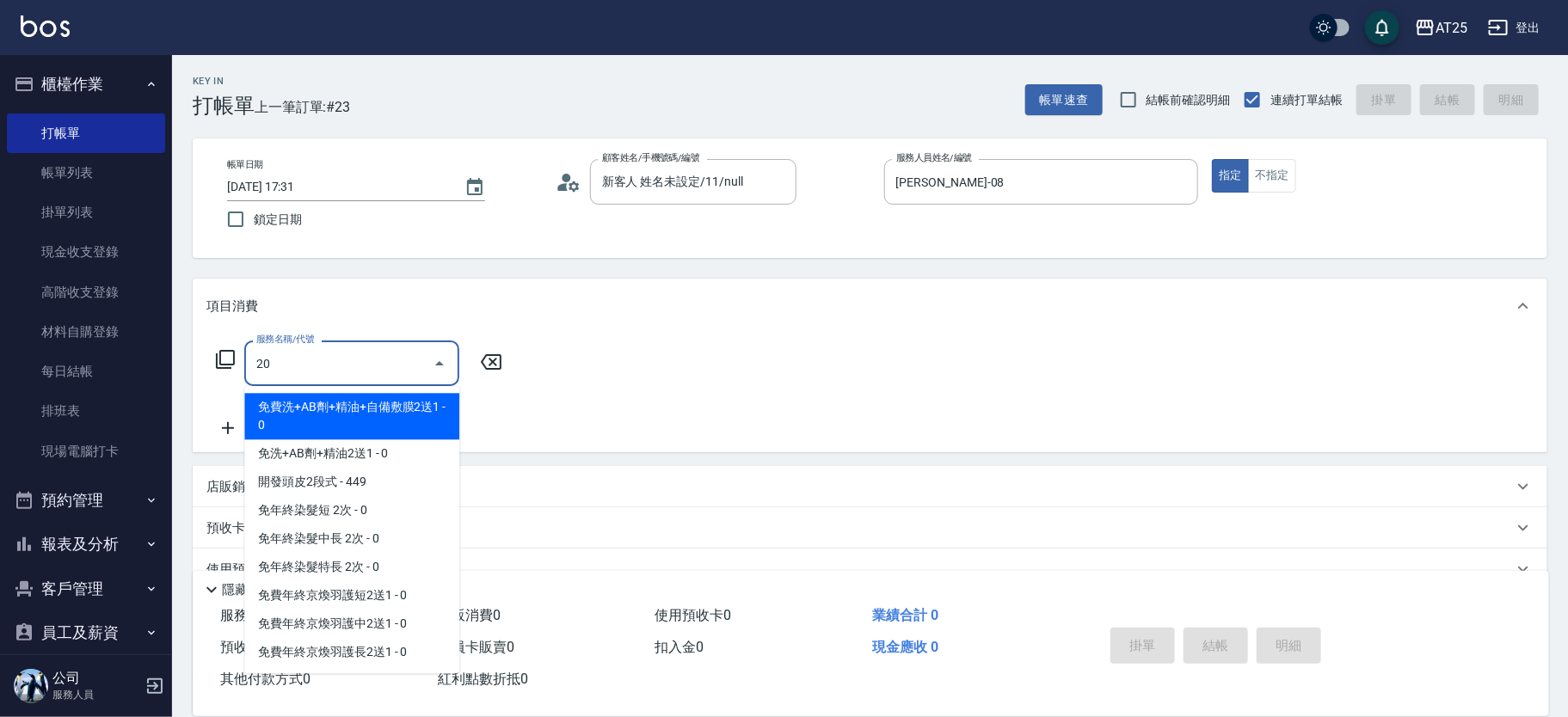
type input "201"
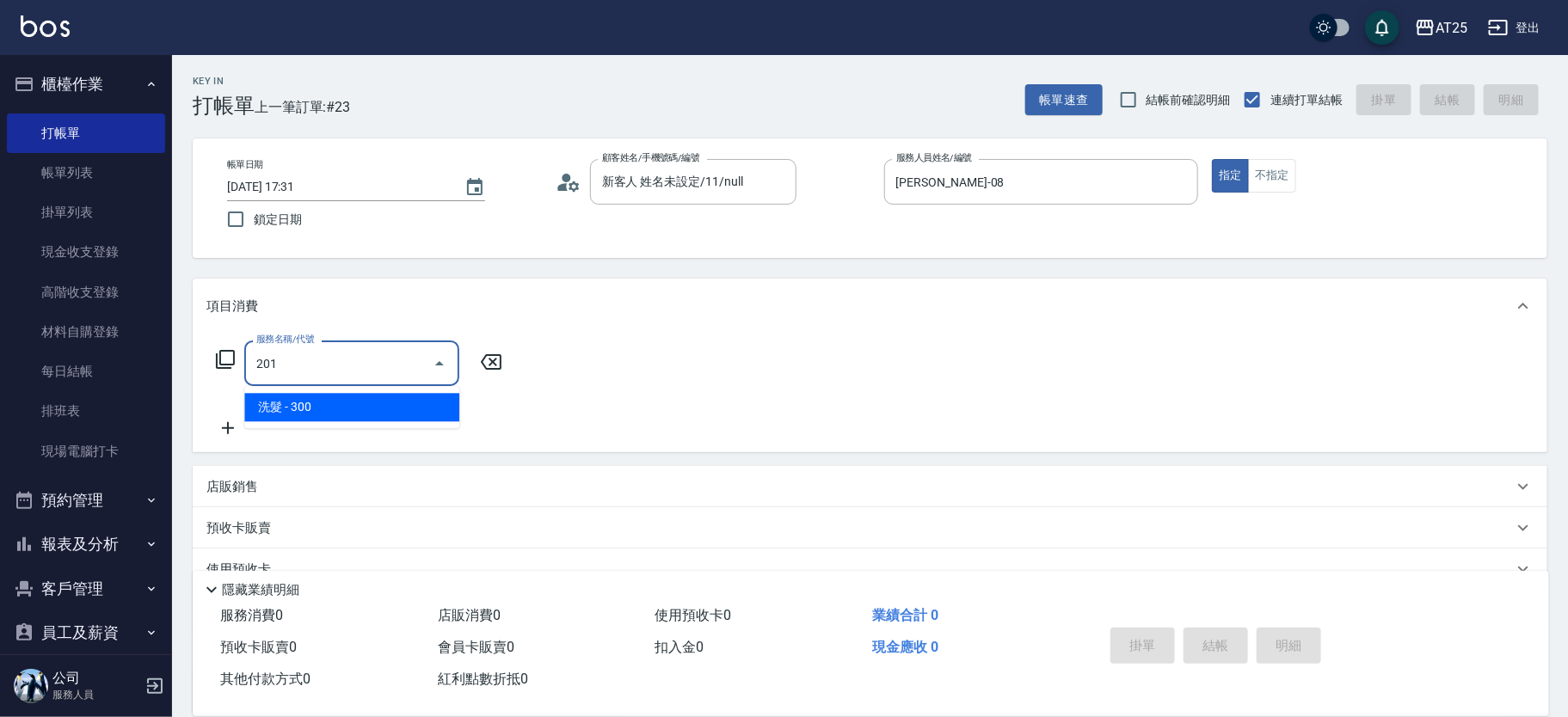
type input "30"
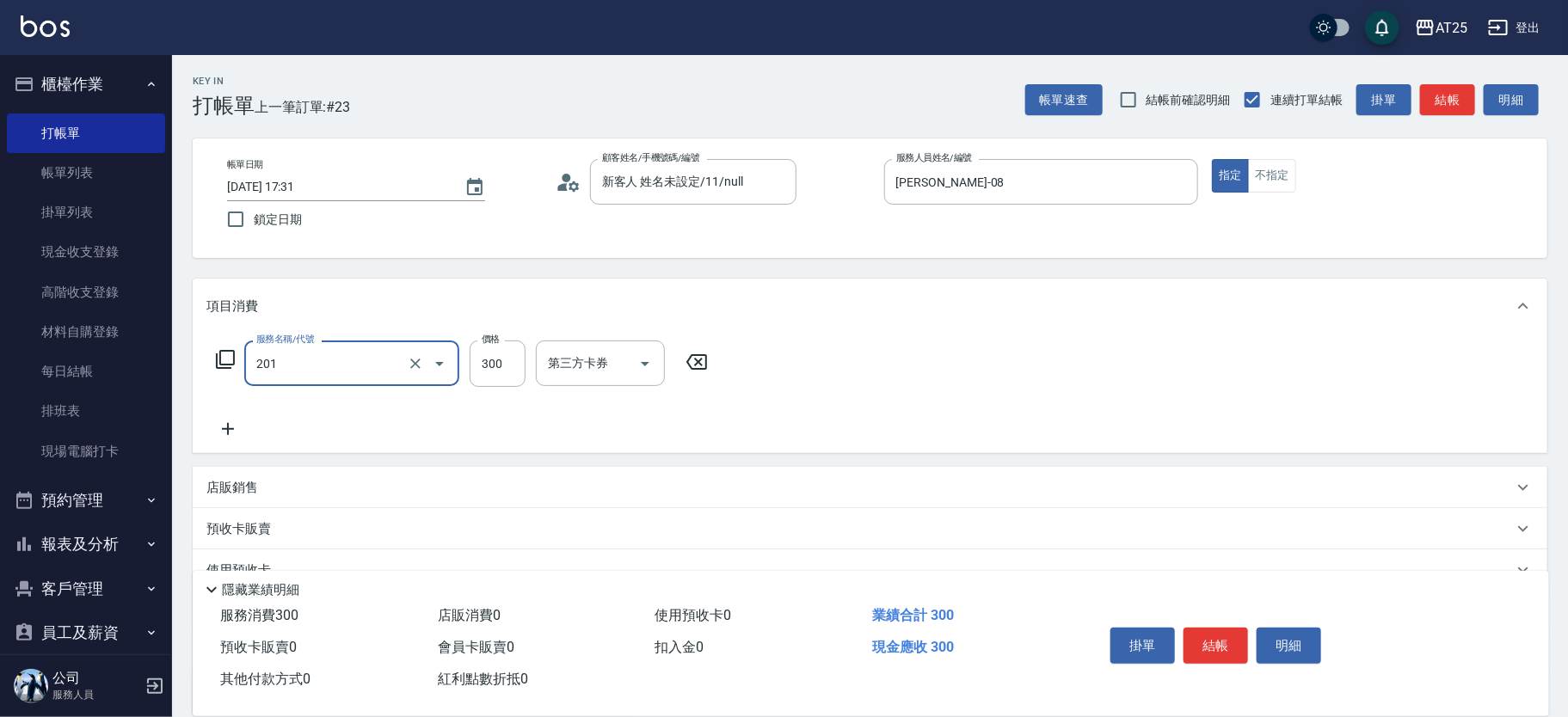
type input "洗髮(201)"
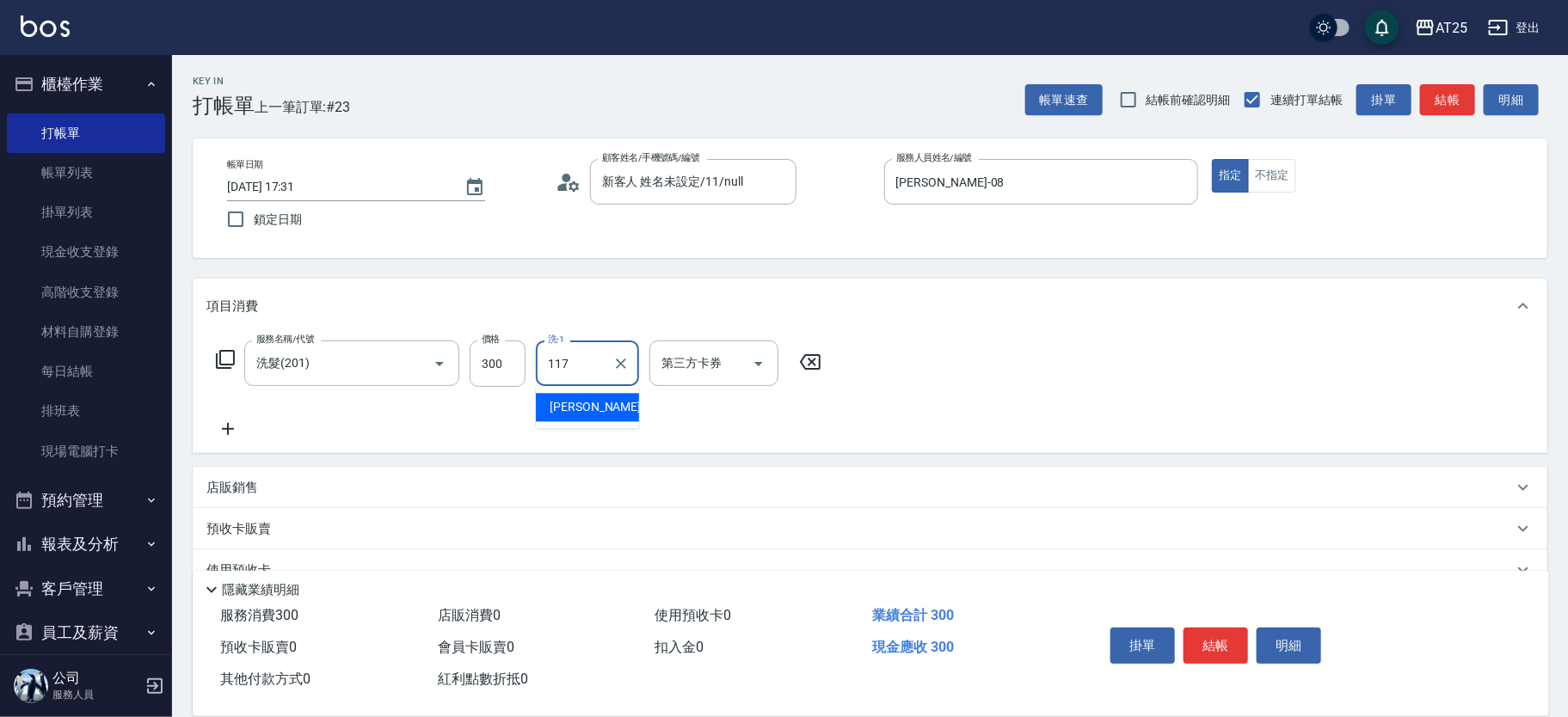
type input "小祐-117"
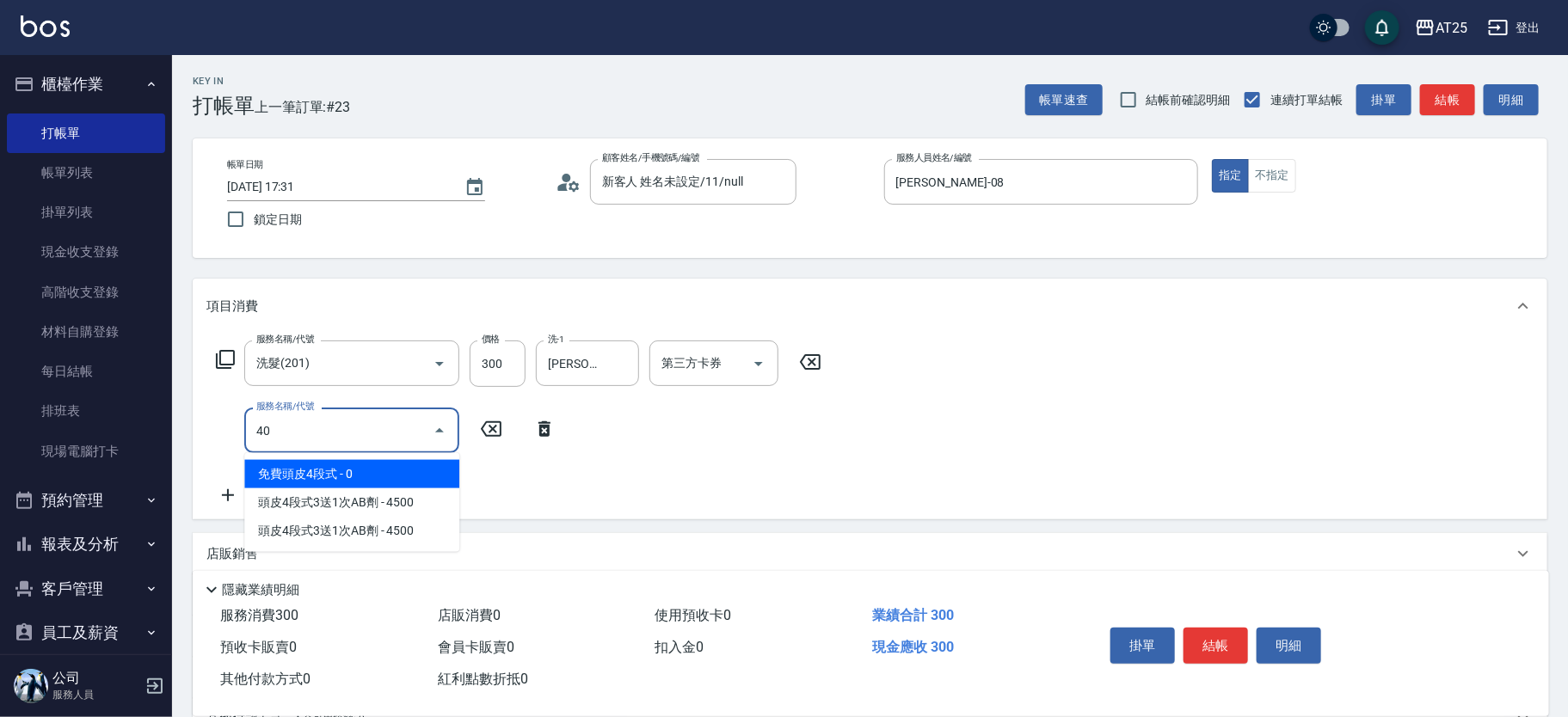
type input "401"
type input "60"
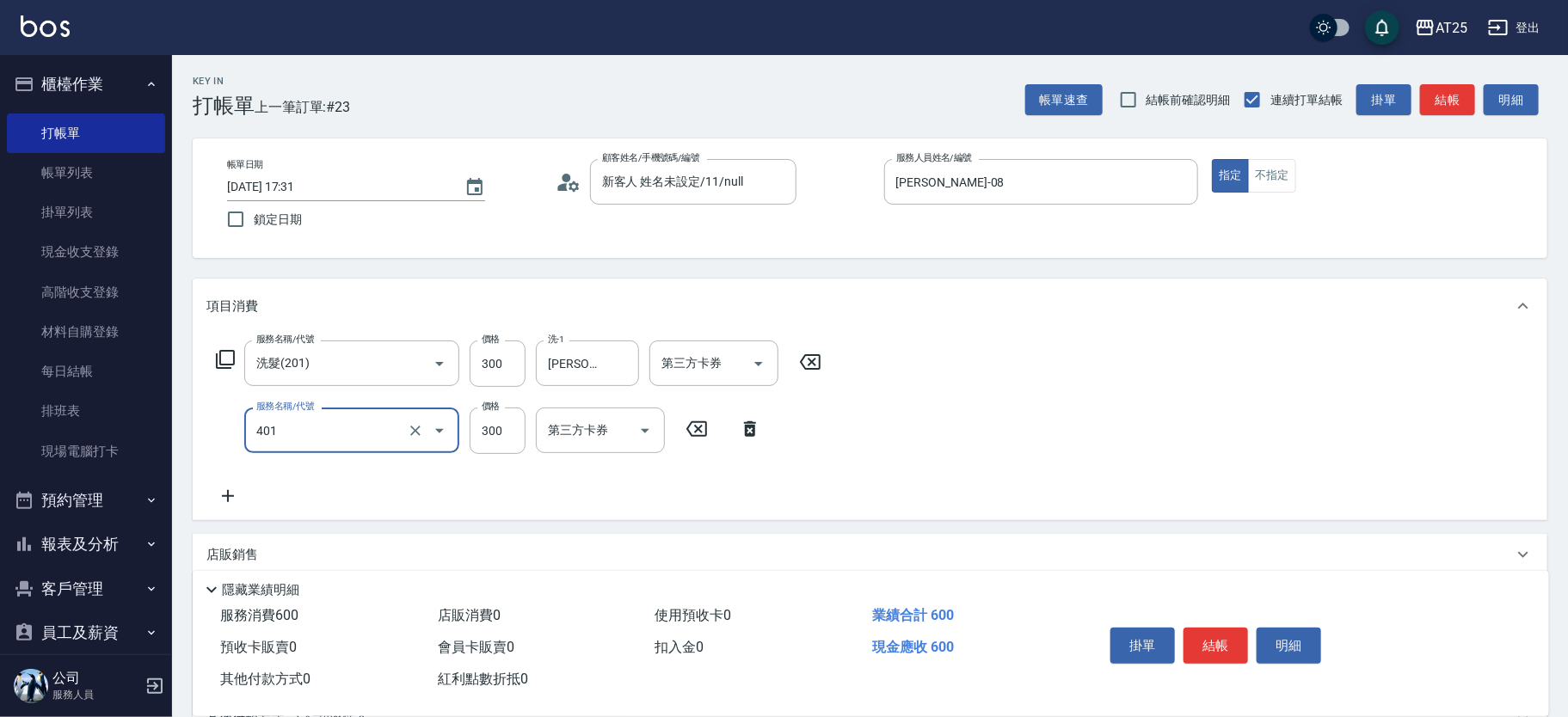
type input "剪髮(401)"
type input "30"
type input "20"
type input "50"
type input "200"
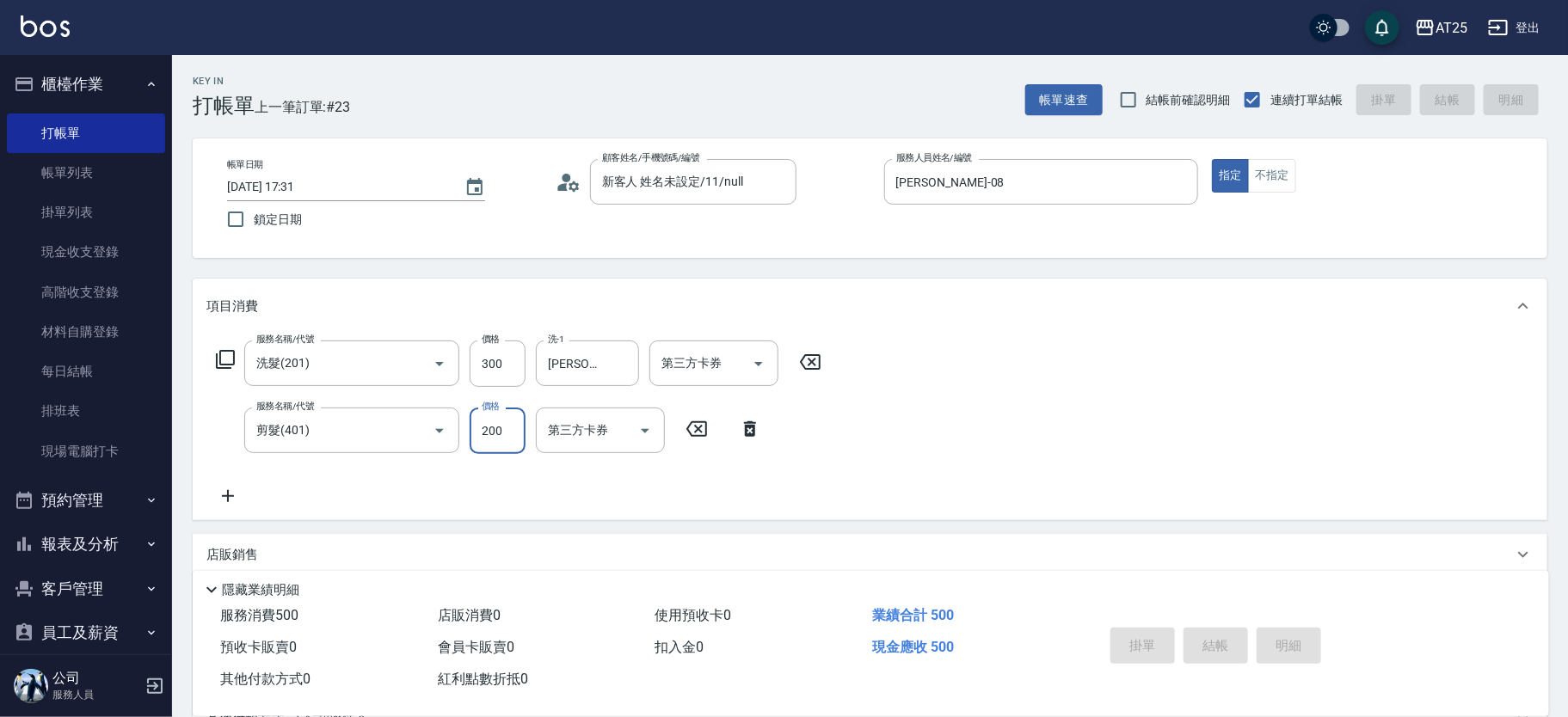
type input "2025/09/12 17:50"
type input "0"
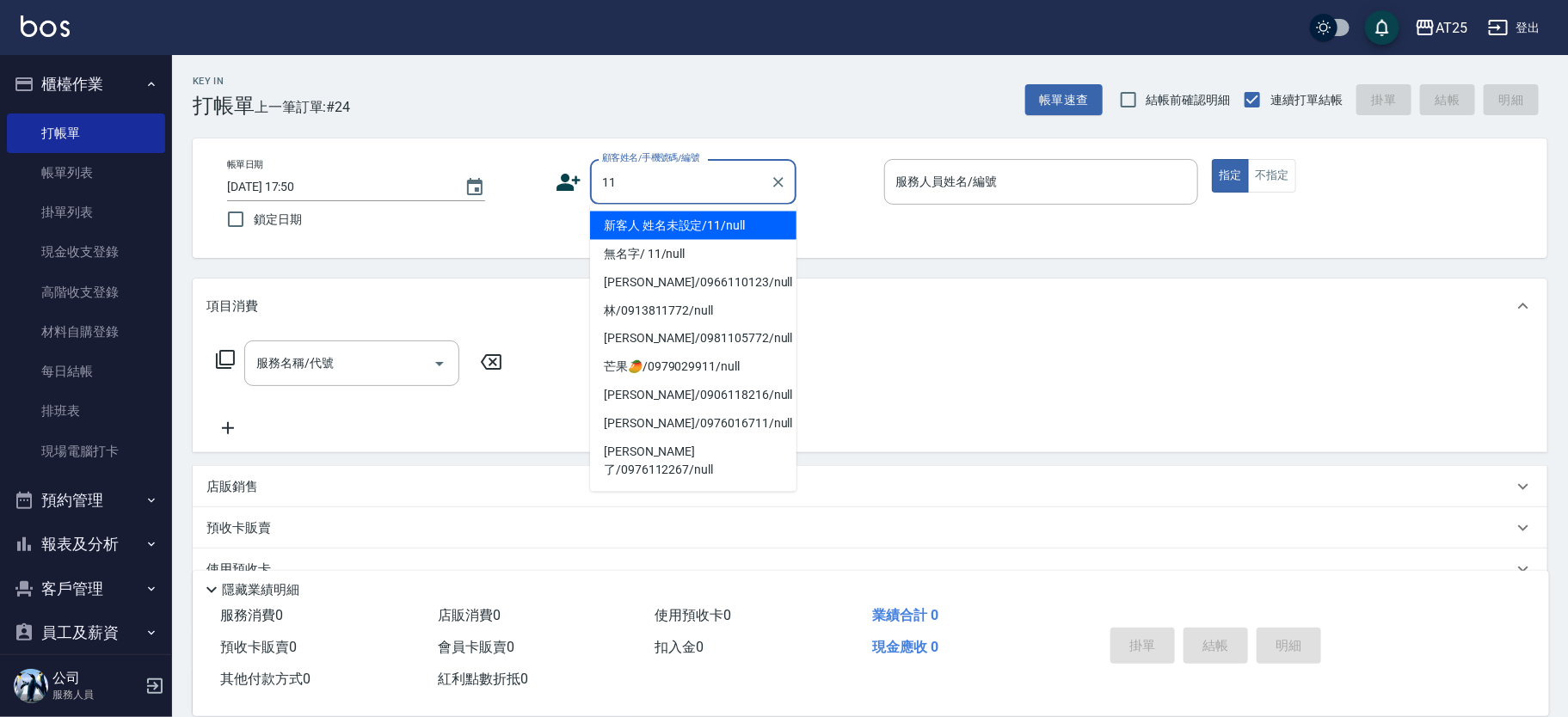
type input "新客人 姓名未設定/11/null"
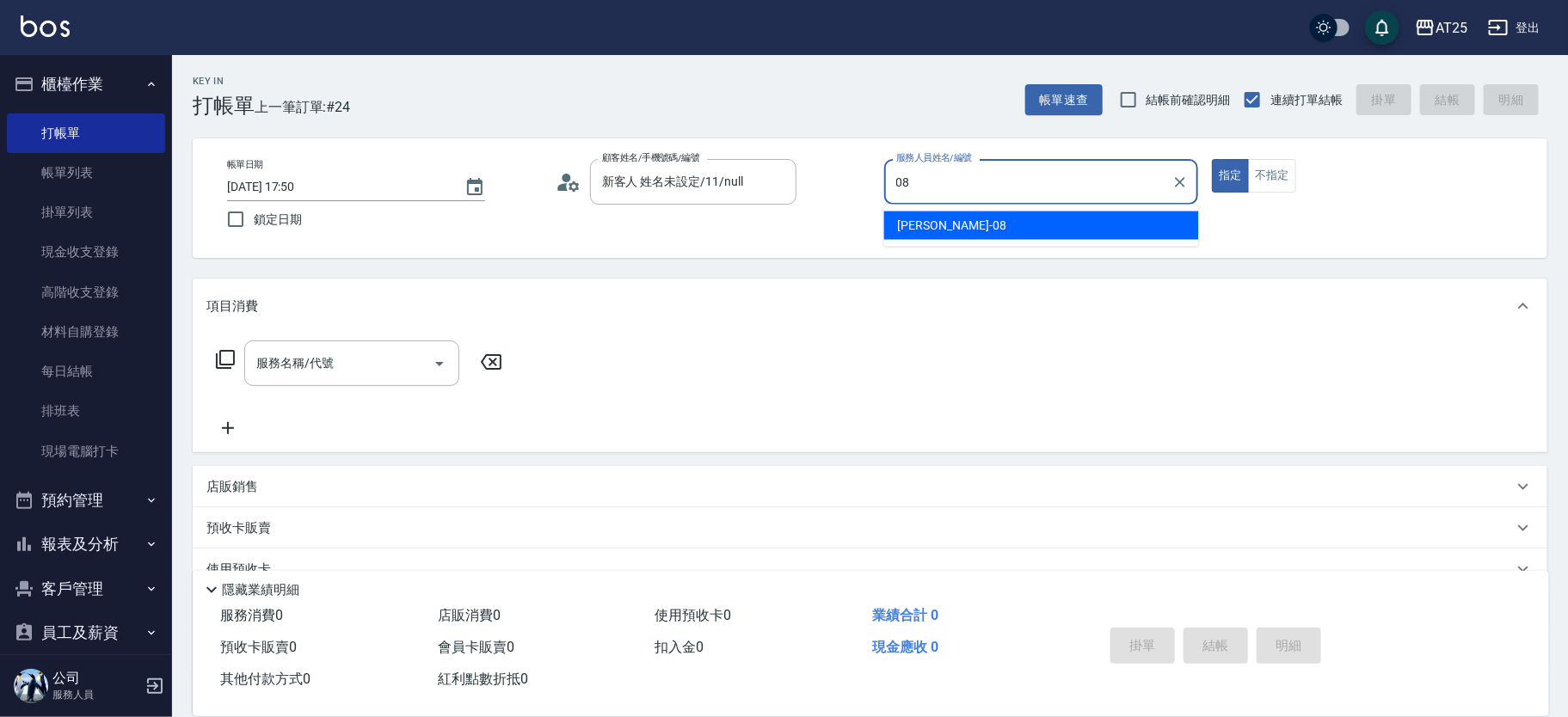
type input "Tony-08"
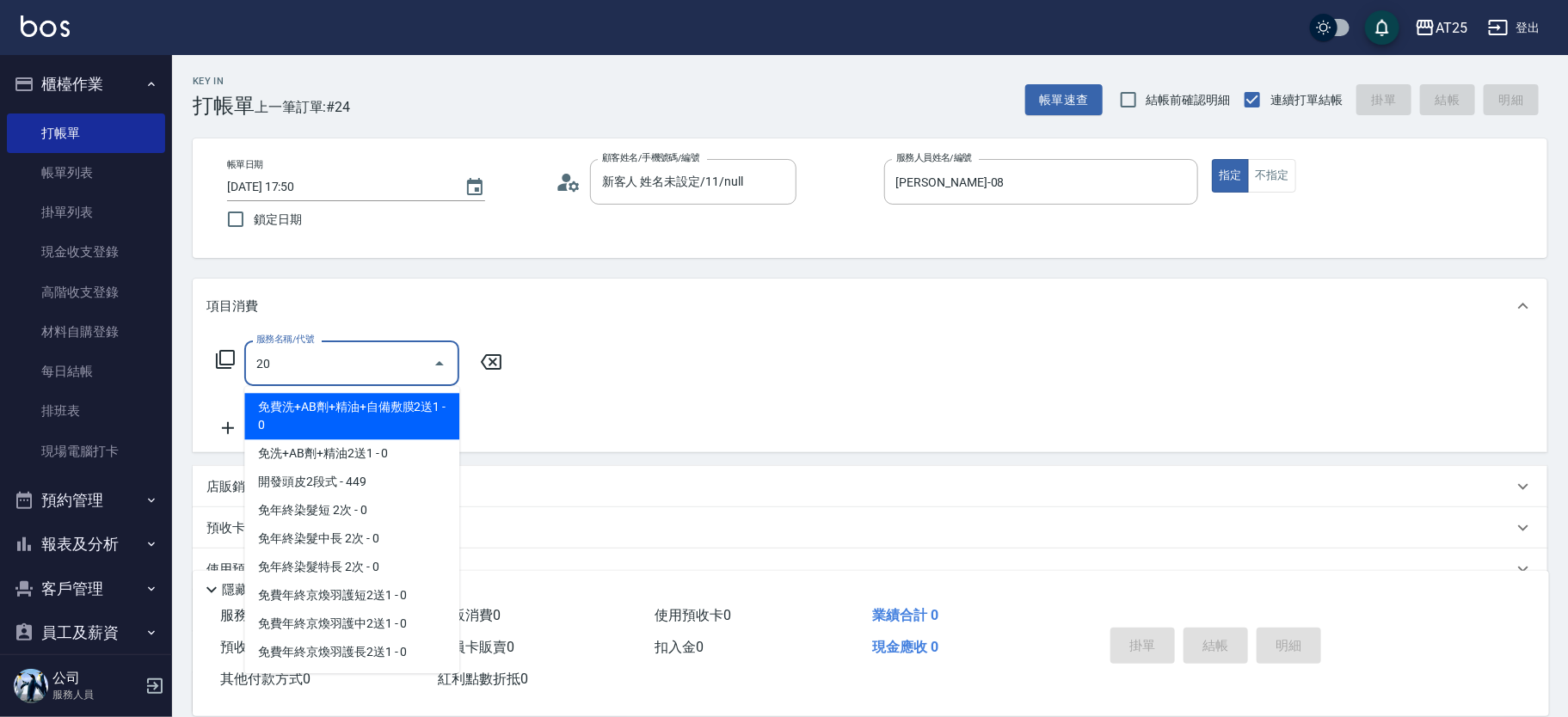
type input "201"
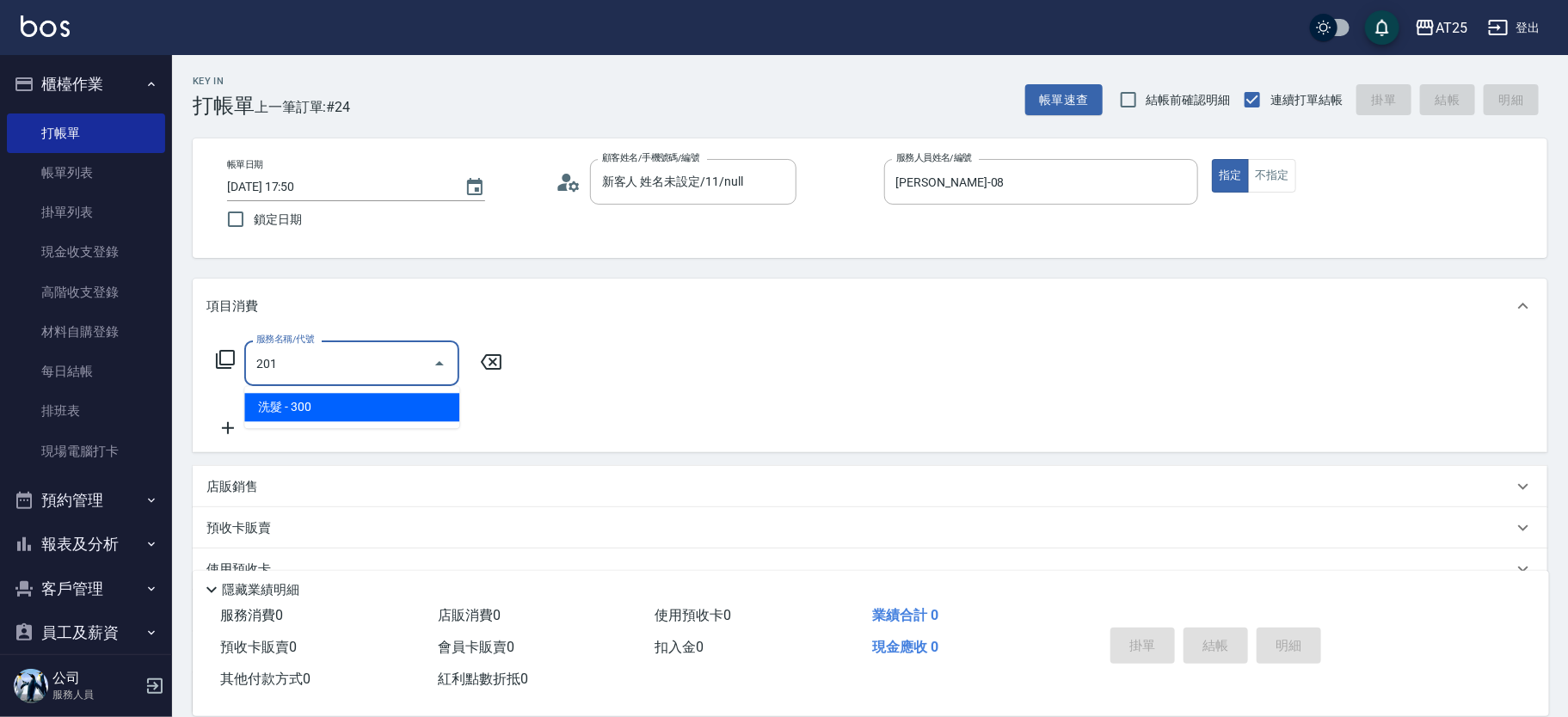
type input "30"
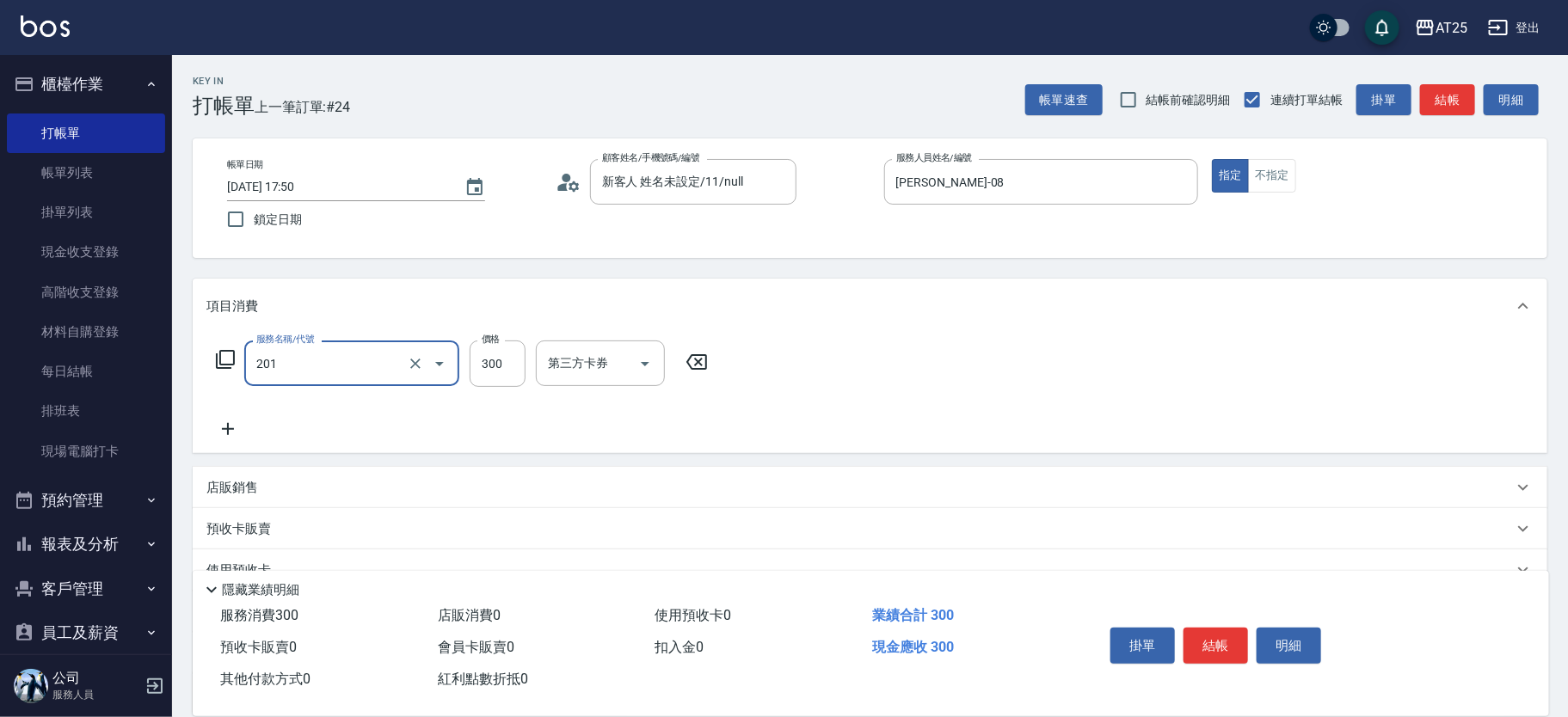
type input "洗髮(201)"
type input "0"
type input "50"
type input "500"
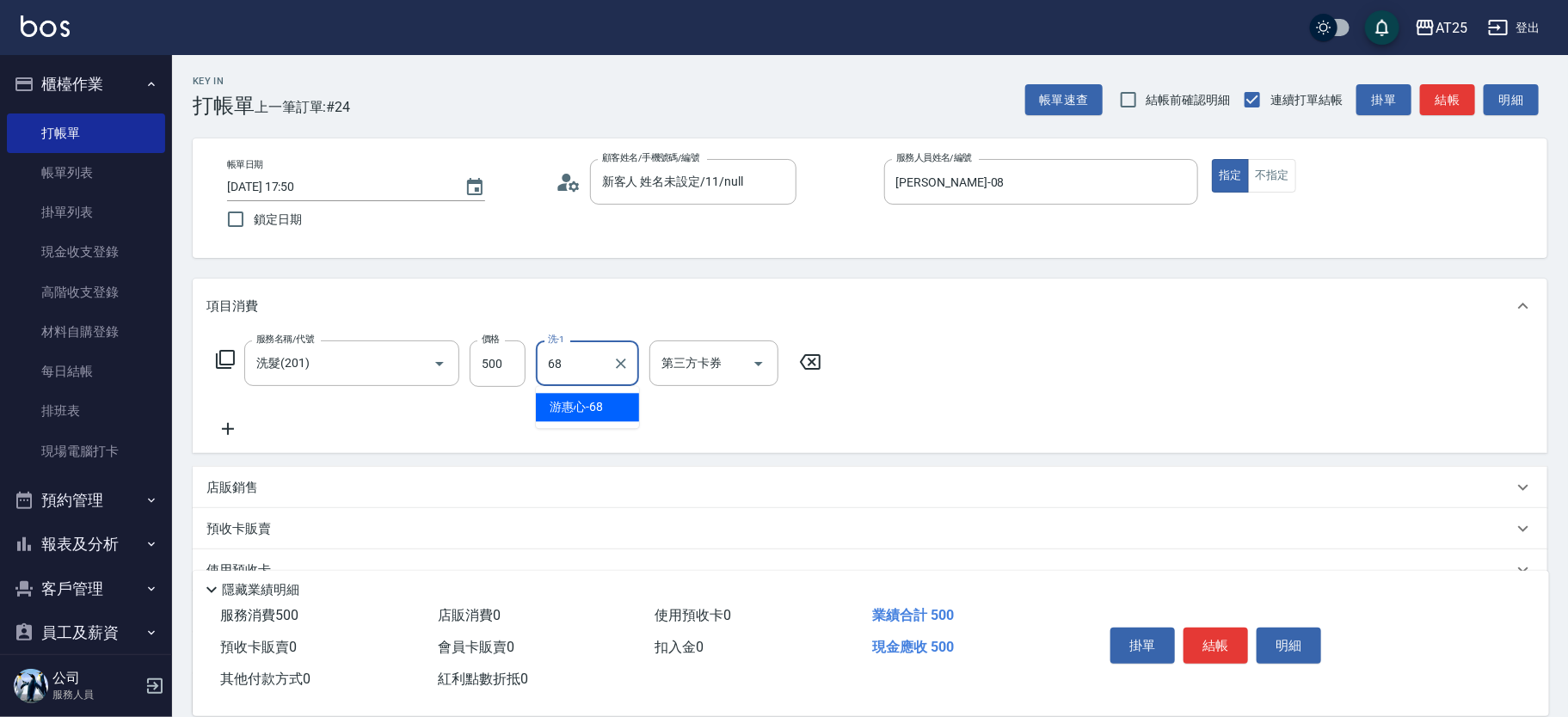
type input "游惠心-68"
click at [490, 344] on label "價格" at bounding box center [491, 339] width 18 height 13
click at [490, 344] on input "500" at bounding box center [498, 363] width 56 height 46
click at [492, 353] on input "500" at bounding box center [498, 363] width 56 height 46
click at [499, 374] on input "500" at bounding box center [498, 363] width 56 height 46
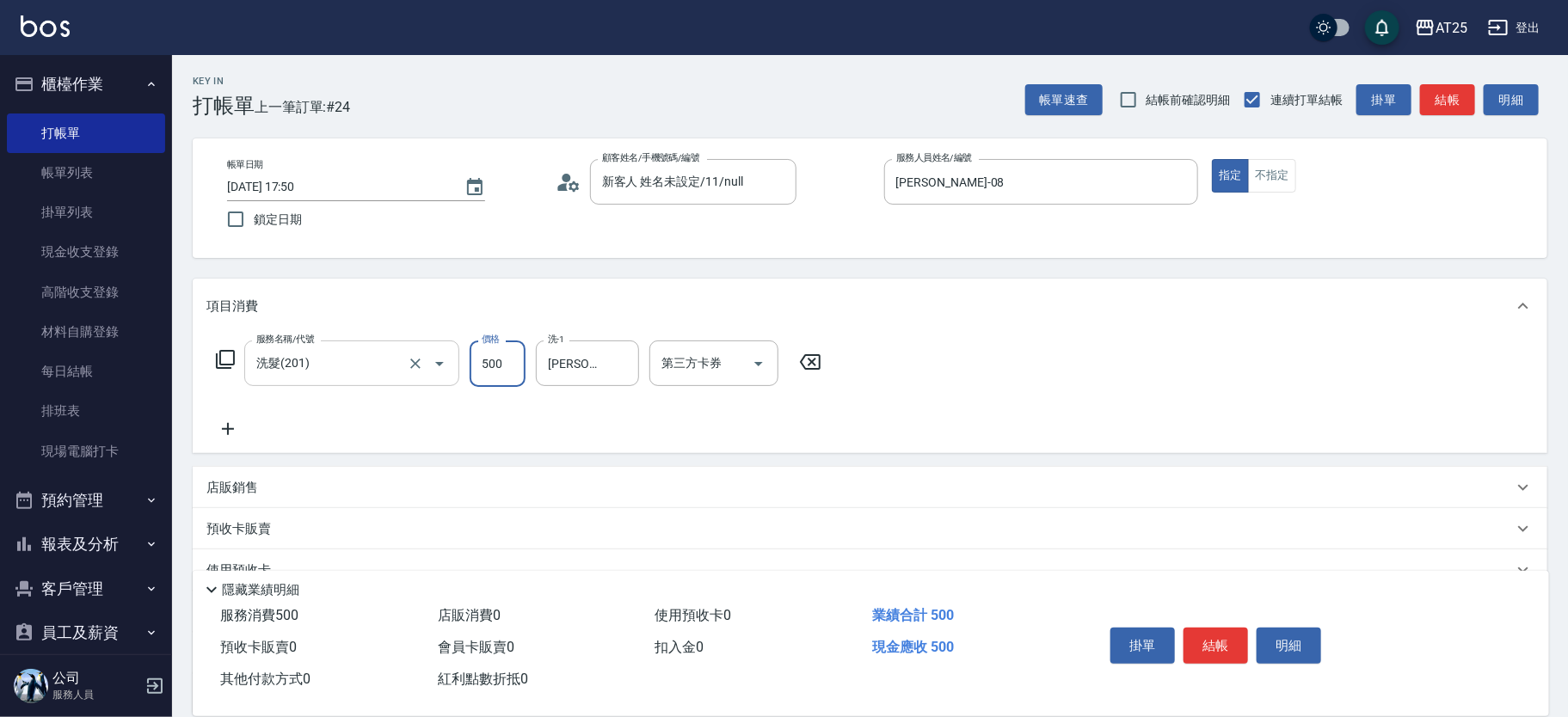
drag, startPoint x: 507, startPoint y: 363, endPoint x: 454, endPoint y: 360, distance: 53.1
click at [454, 360] on div "服務名稱/代號 洗髮(201) 服務名稱/代號 價格 500 價格 洗-1 游惠心-68 洗-1 第三方卡券 第三方卡券" at bounding box center [519, 363] width 625 height 46
type input "0"
type input "10"
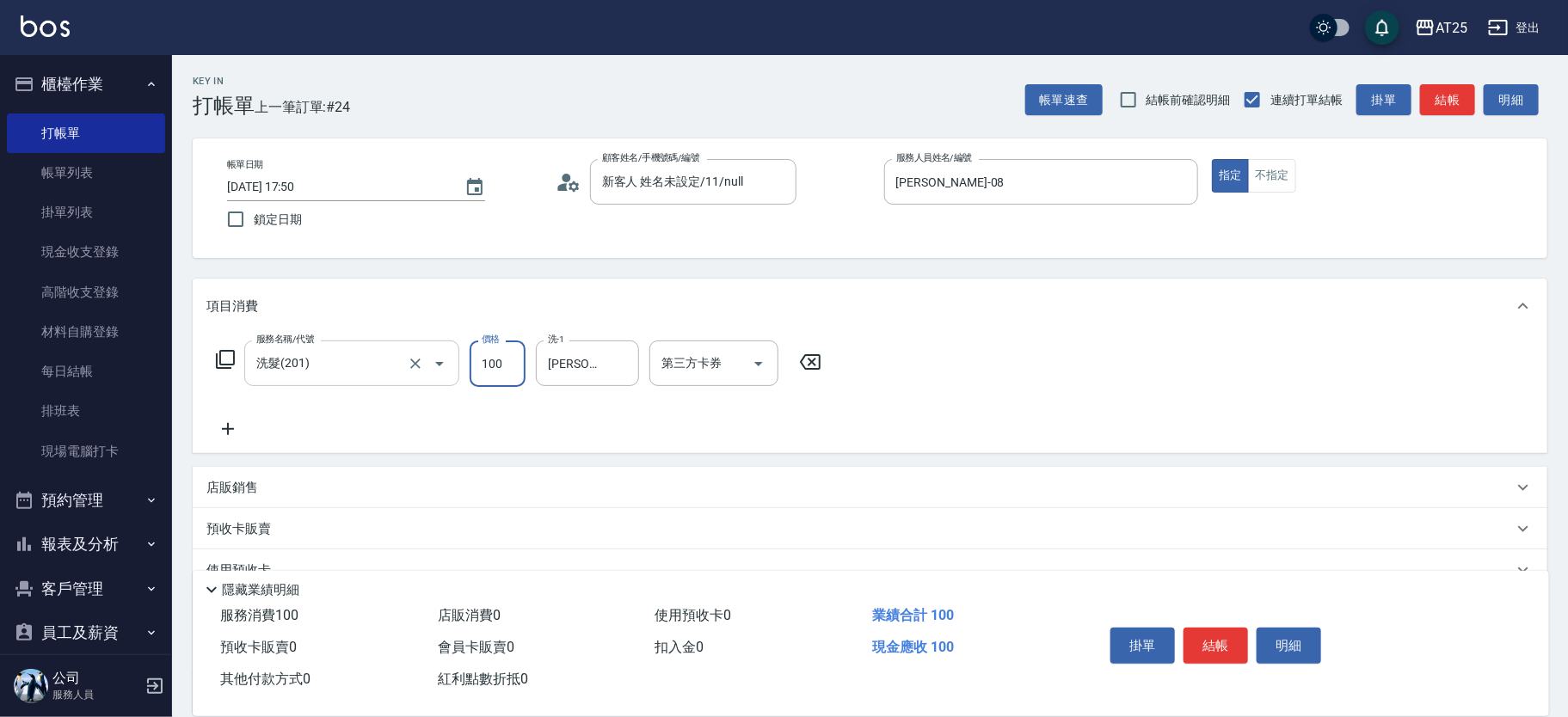
type input "1000"
type input "10000"
type input "100"
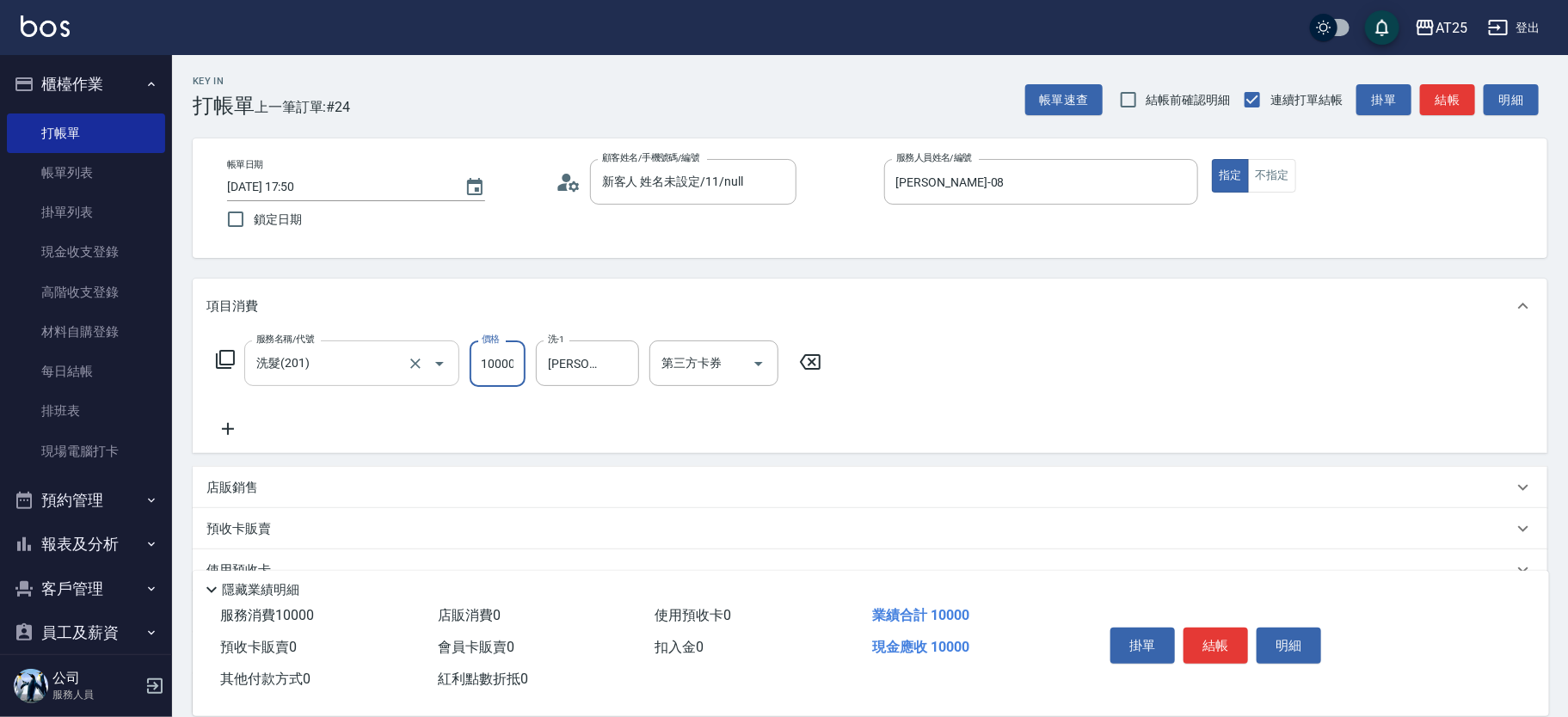
type input "1000"
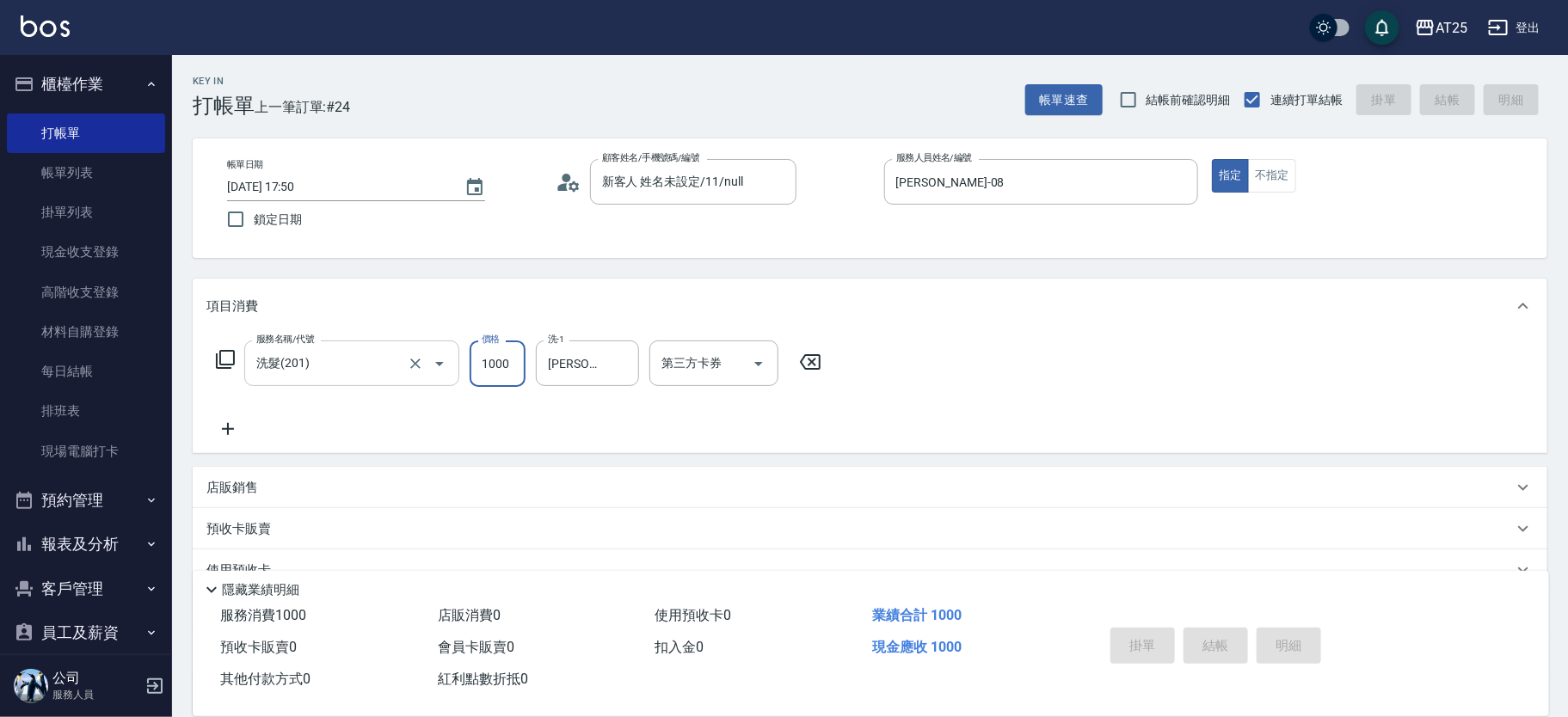
type input "0"
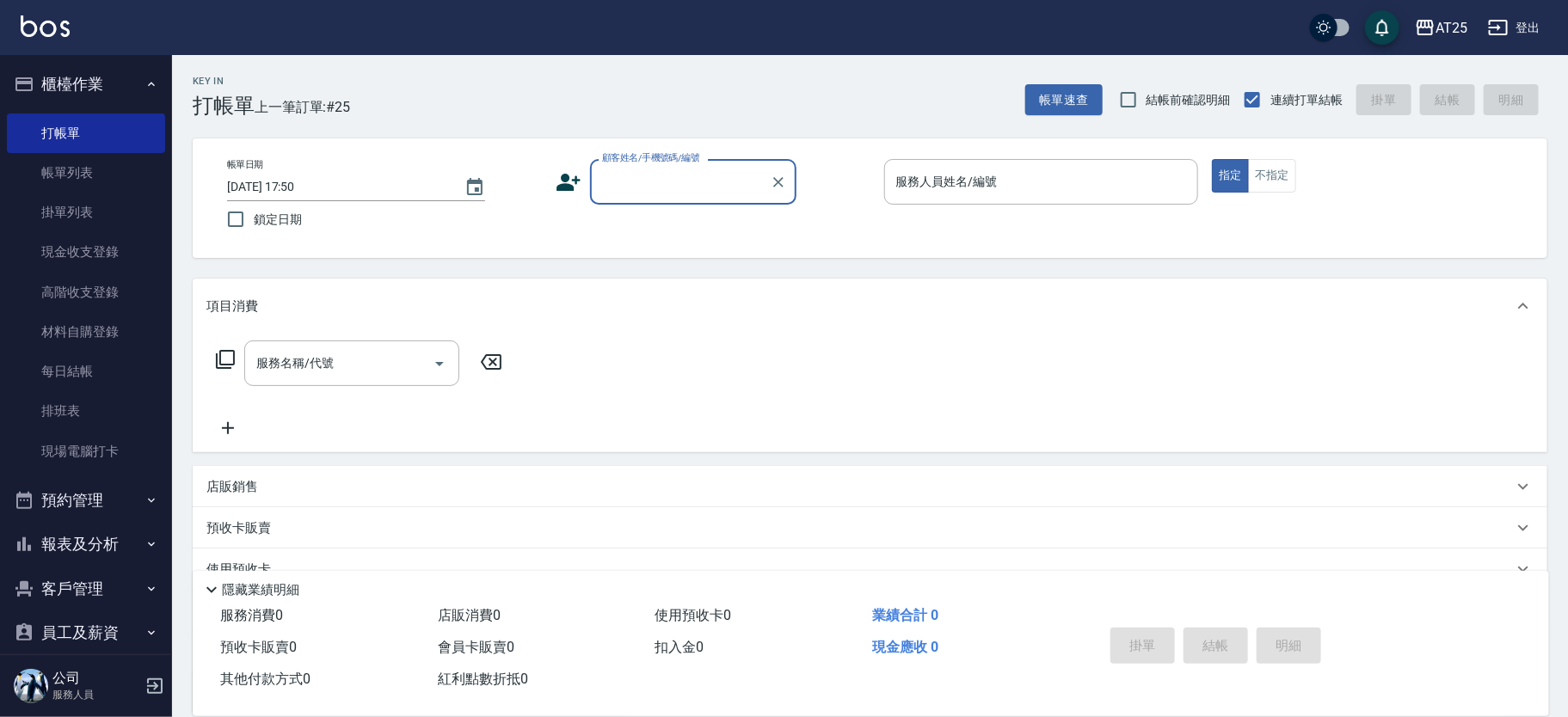
click at [696, 161] on label "顧客姓名/手機號碼/編號" at bounding box center [651, 158] width 98 height 13
click at [696, 167] on input "顧客姓名/手機號碼/編號" at bounding box center [680, 181] width 165 height 30
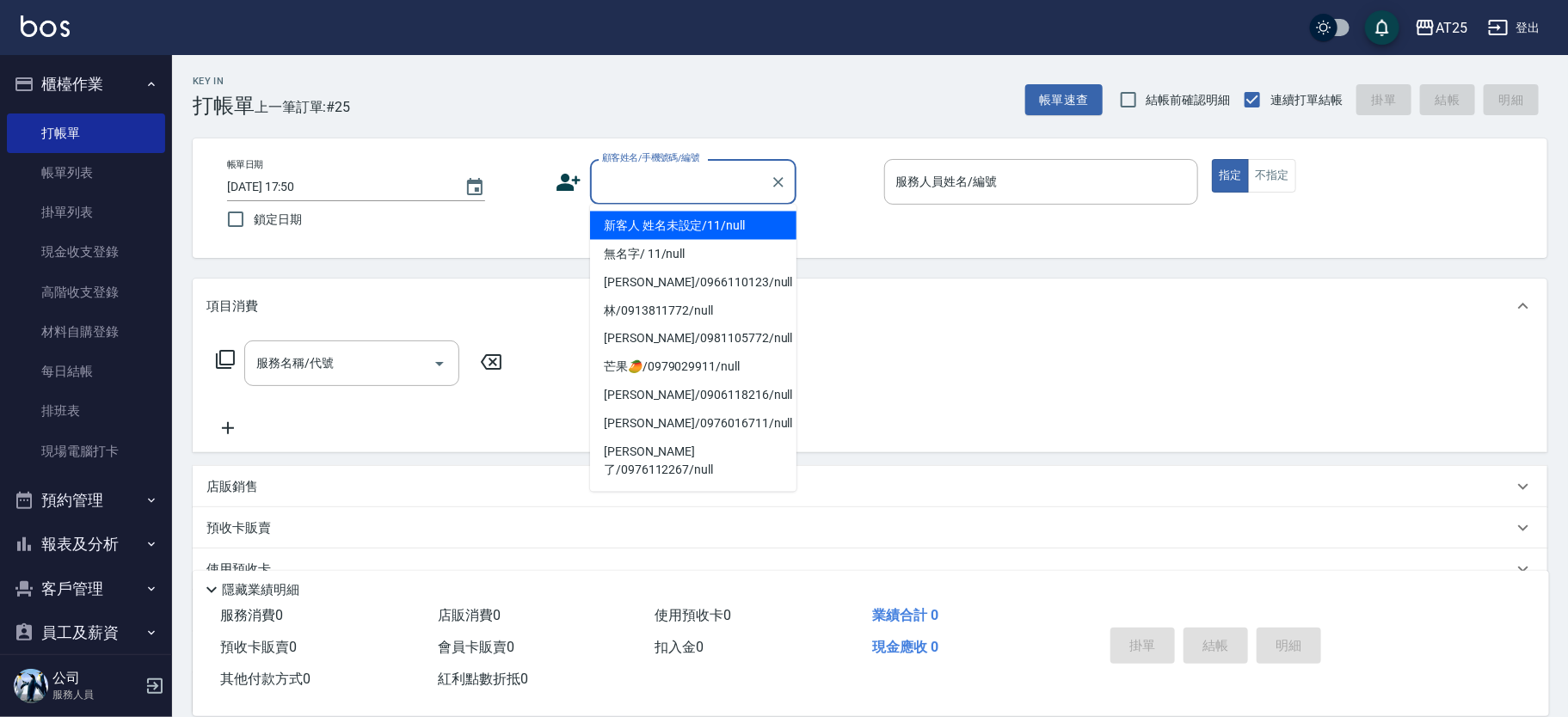
click at [720, 195] on input "顧客姓名/手機號碼/編號" at bounding box center [680, 181] width 165 height 30
click at [755, 226] on li "新客人 姓名未設定/11/null" at bounding box center [693, 225] width 207 height 28
type input "新客人 姓名未設定/11/null"
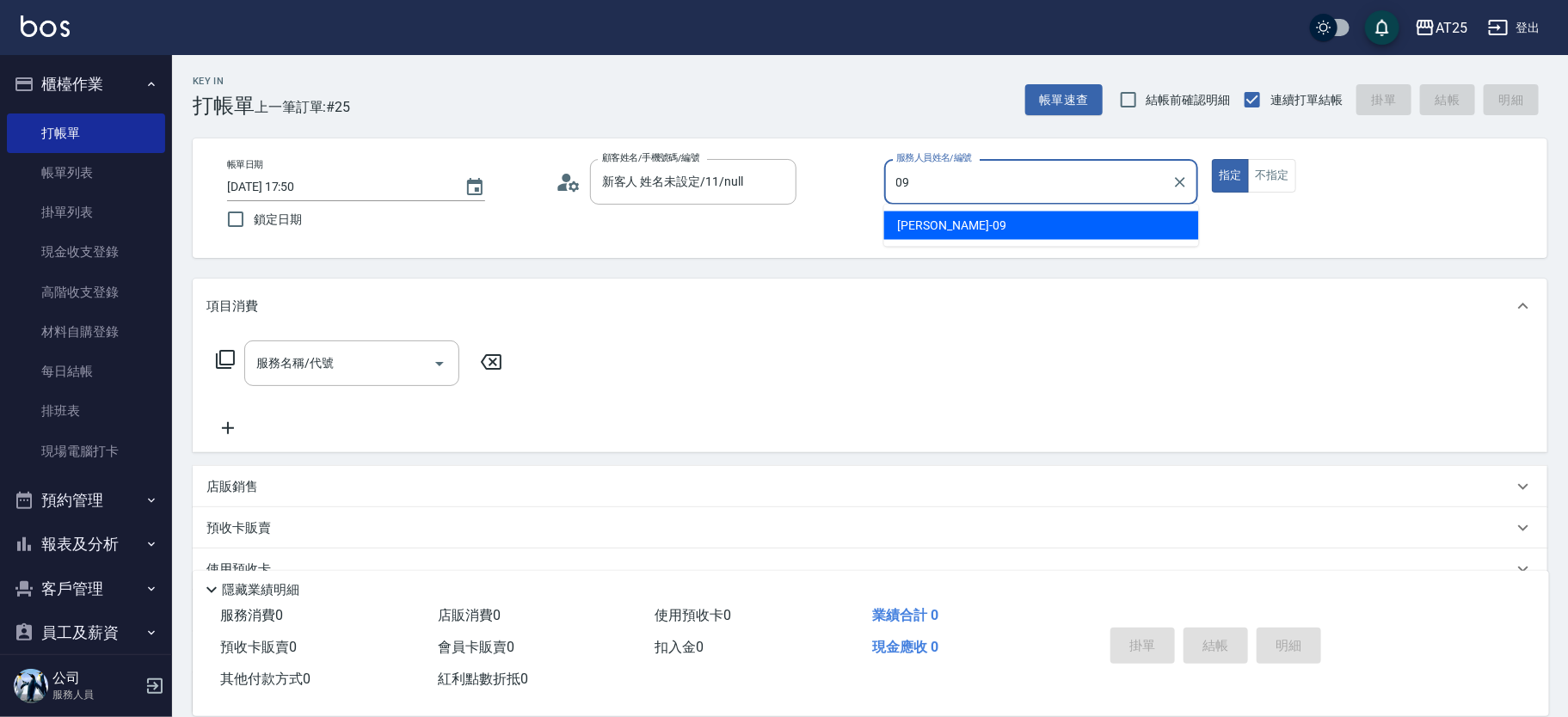
type input "Kevin-09"
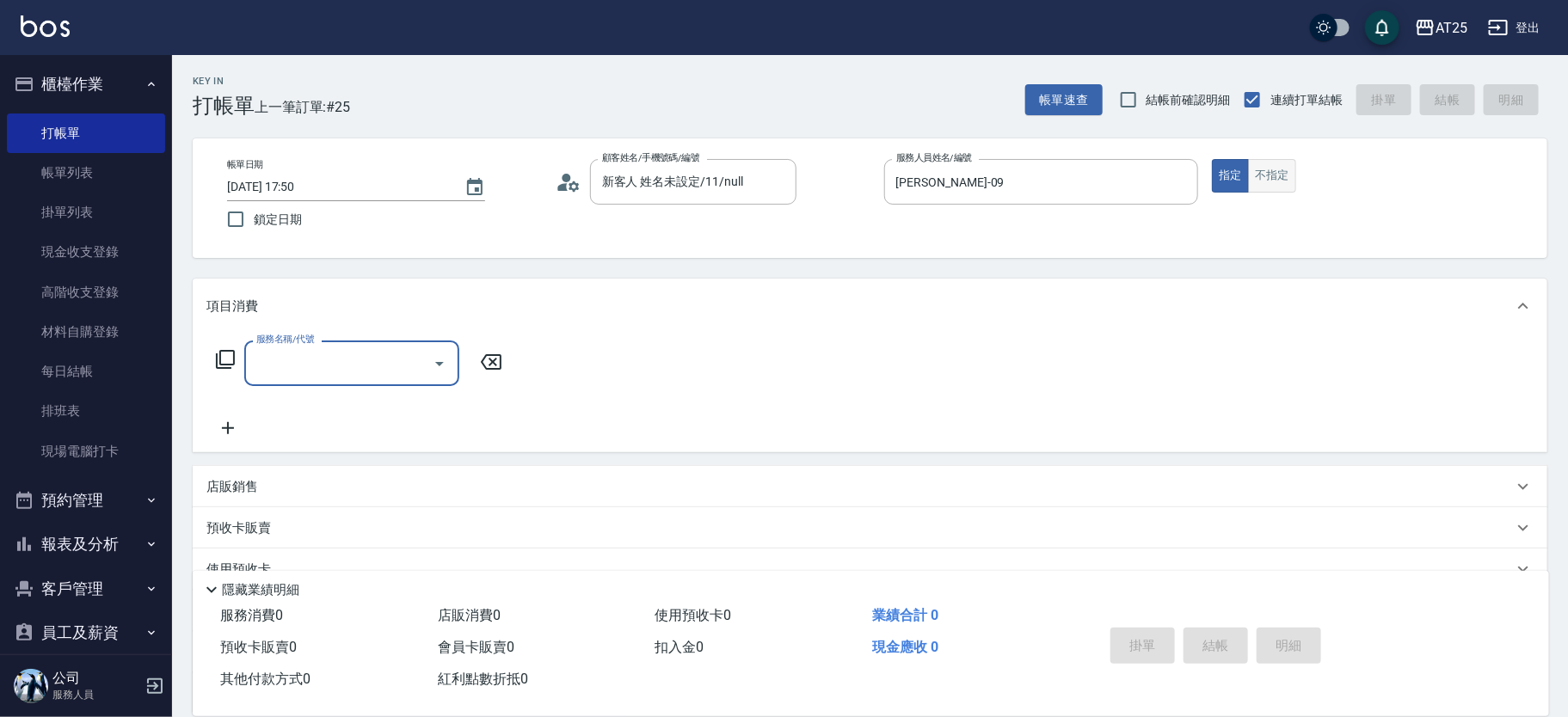
click at [1271, 182] on button "不指定" at bounding box center [1272, 175] width 48 height 33
click at [369, 380] on div "服務名稱/代號" at bounding box center [352, 363] width 215 height 46
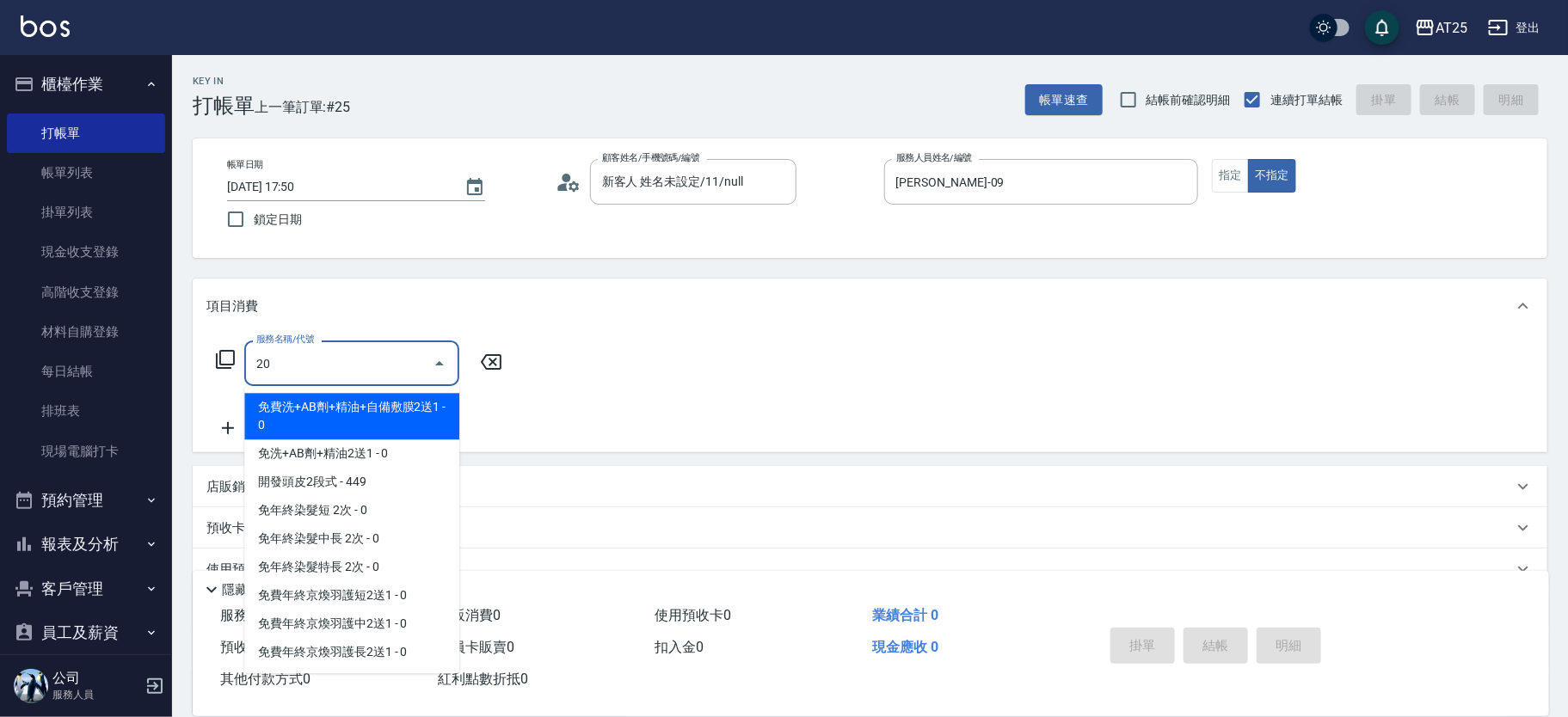
type input "201"
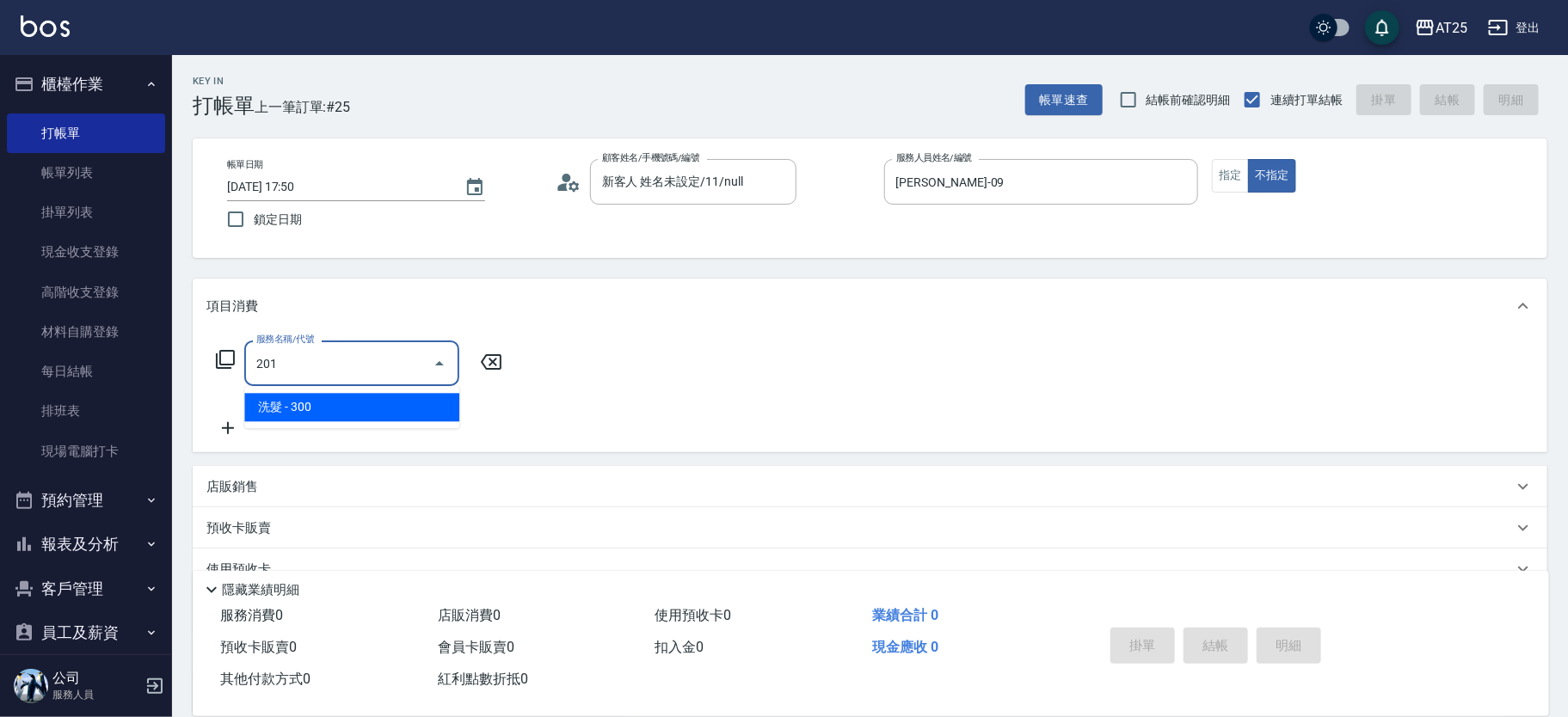
type input "30"
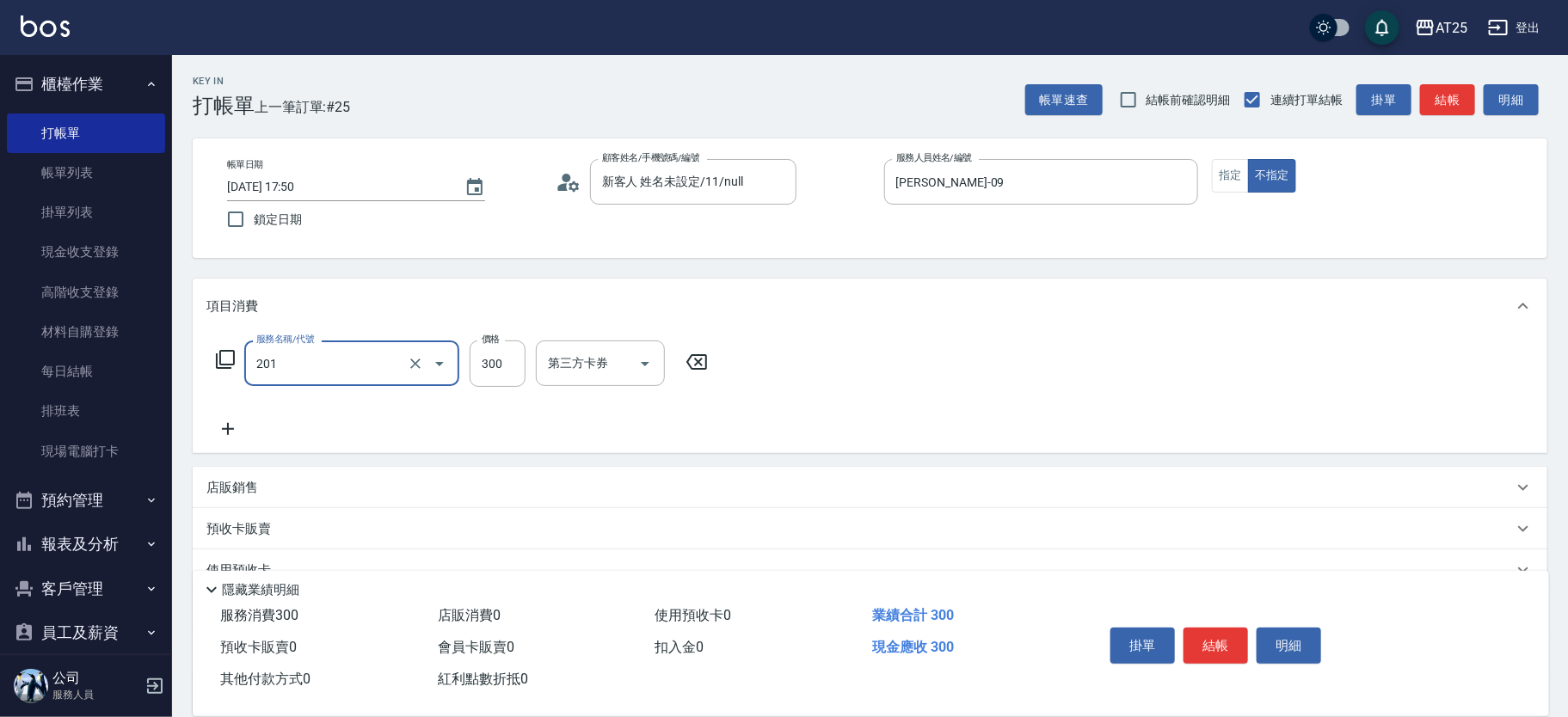
type input "洗髮(201)"
type input "0"
type input "50"
type input "500"
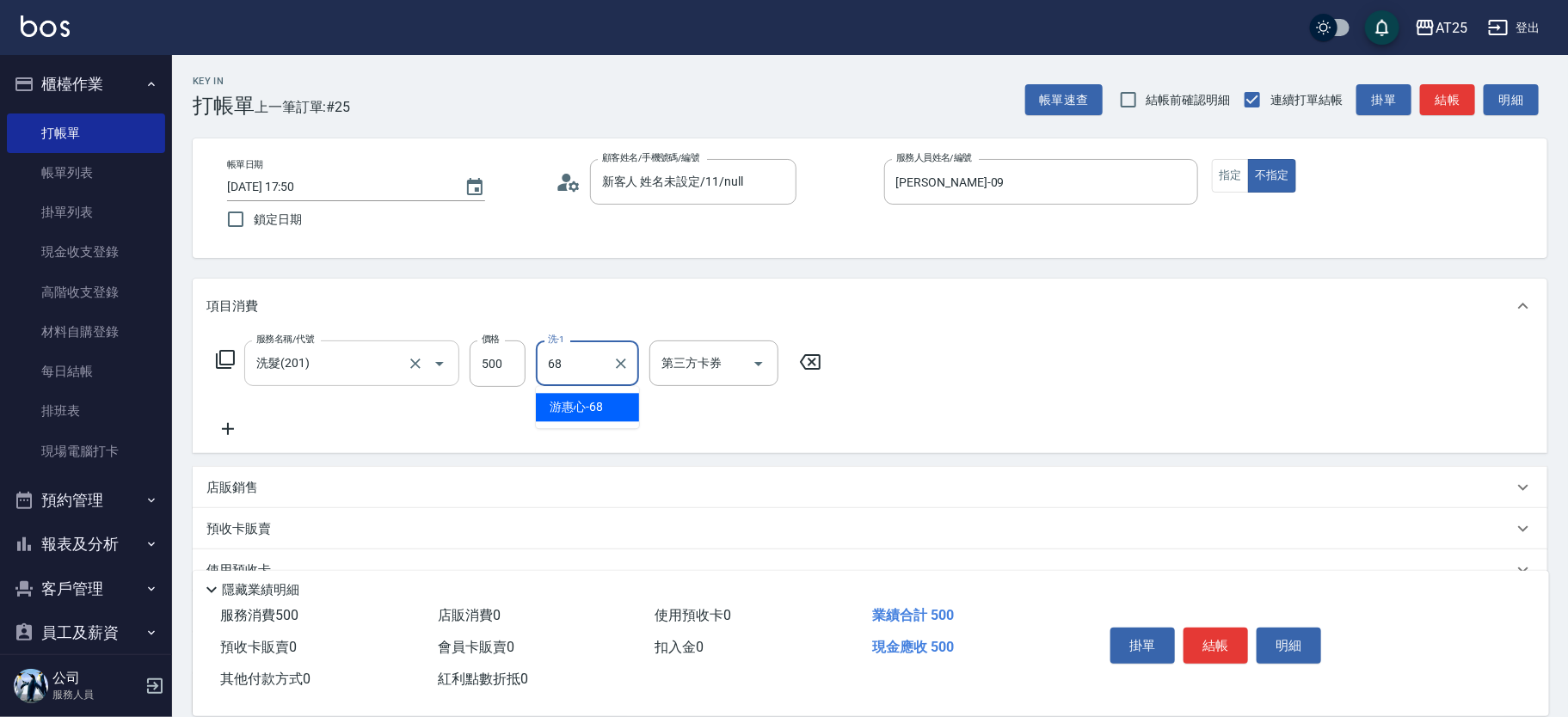
type input "游惠心-68"
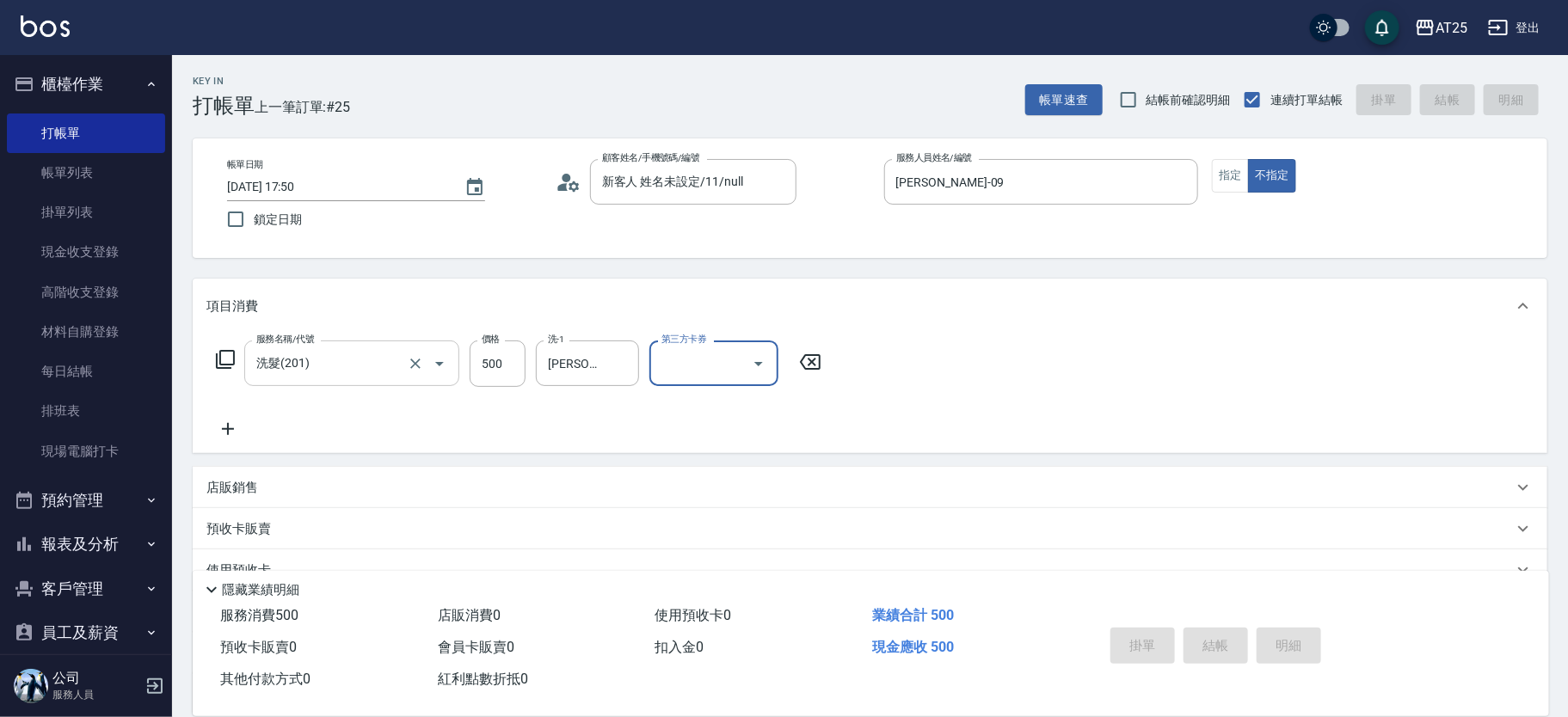
type input "2025/09/12 18:09"
type input "0"
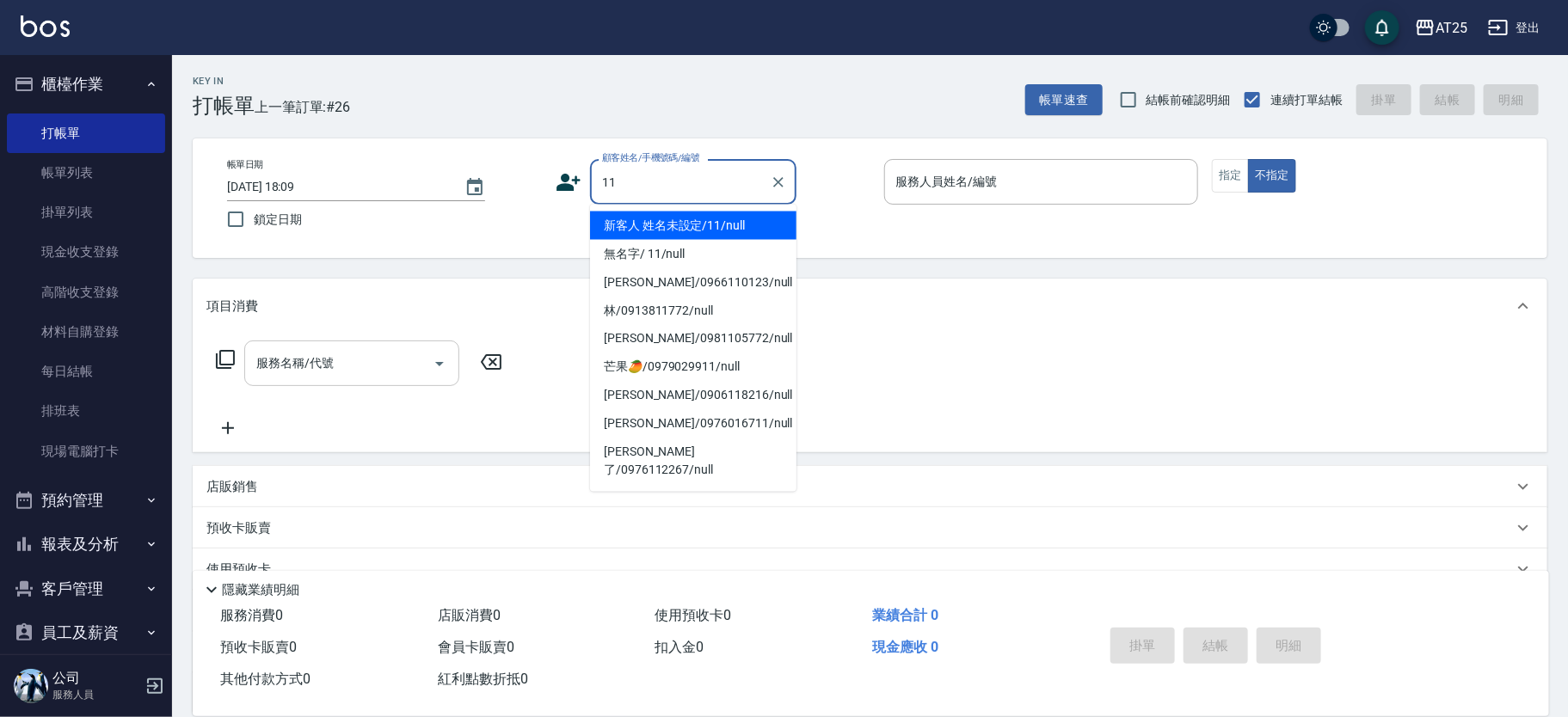
type input "1"
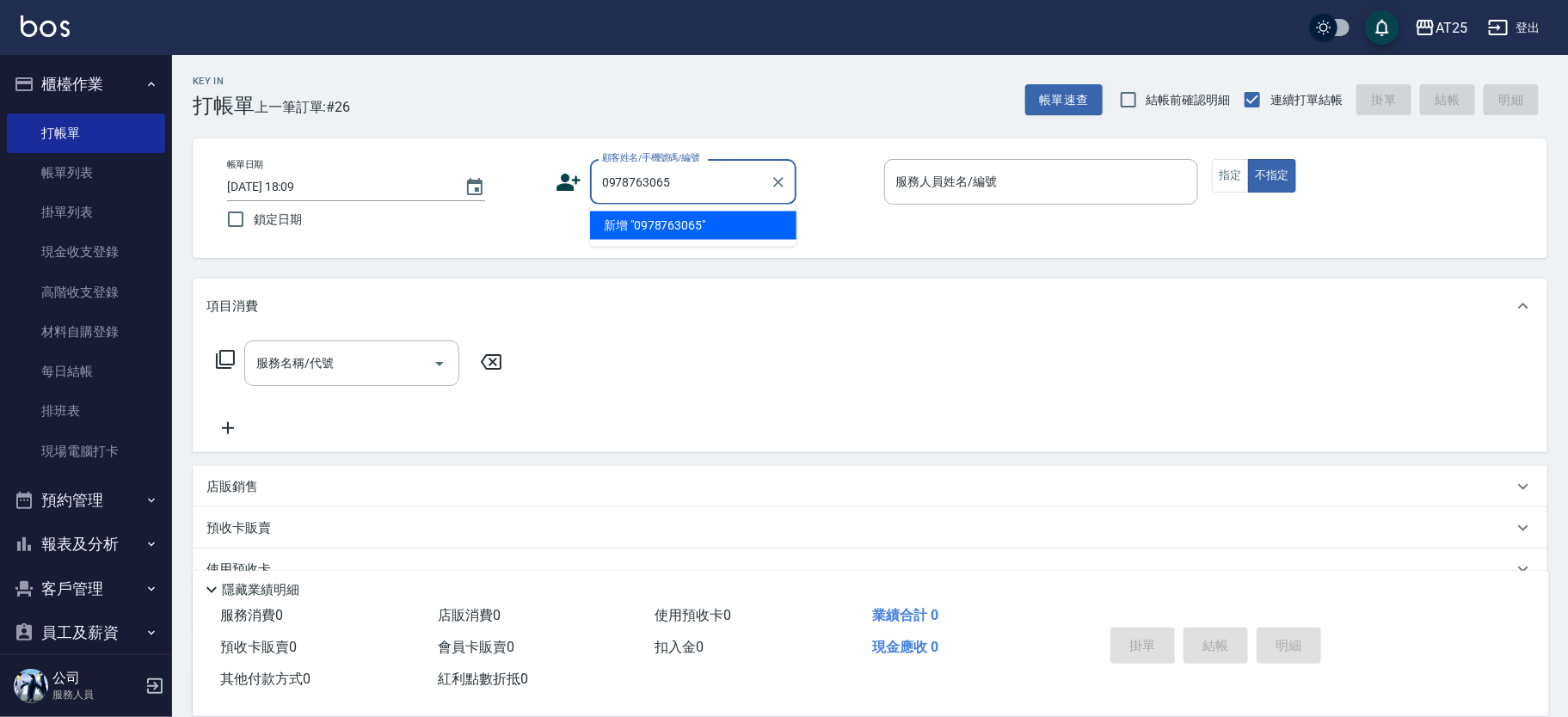
drag, startPoint x: 691, startPoint y: 188, endPoint x: 425, endPoint y: 181, distance: 266.1
click at [425, 181] on div "帳單日期 2025/09/12 18:09 鎖定日期 顧客姓名/手機號碼/編號 0978763065 顧客姓名/手機號碼/編號 服務人員姓名/編號 服務人員姓…" at bounding box center [870, 198] width 1314 height 78
click at [709, 233] on li "新客人 姓名未設定/0978765065/null" at bounding box center [693, 234] width 207 height 46
type input "新客人 姓名未設定/0978765065/null"
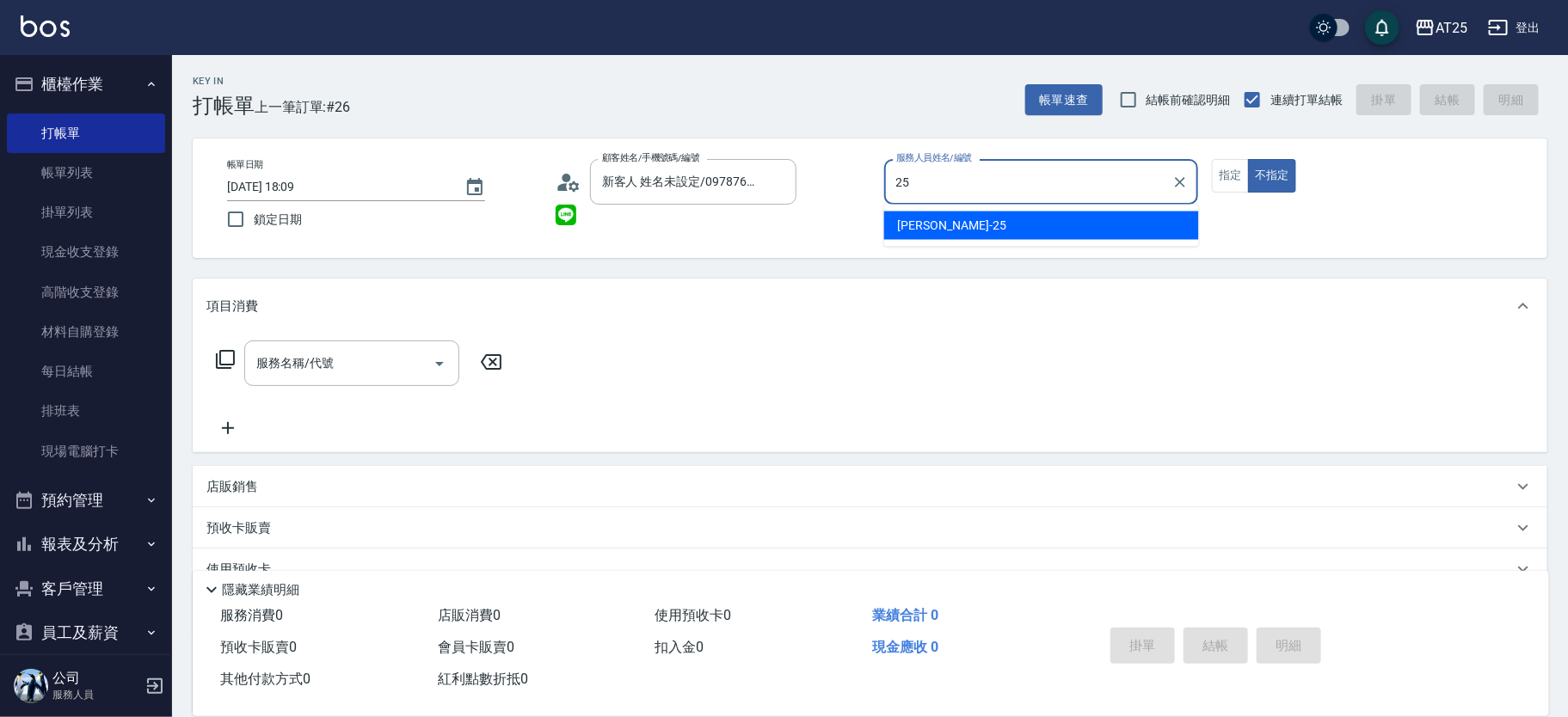
type input "Evan-25"
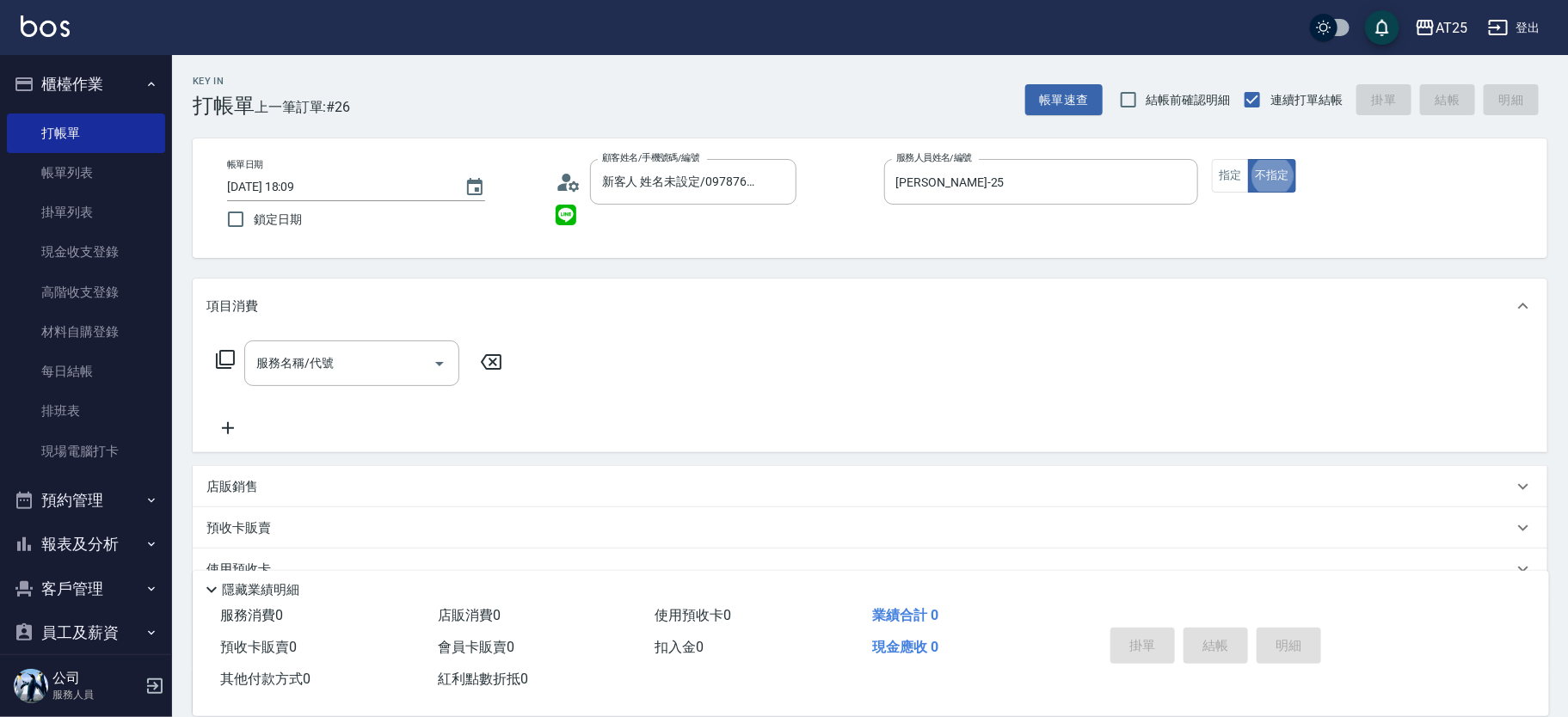
type button "false"
click at [1192, 180] on button "Clear" at bounding box center [1180, 182] width 24 height 24
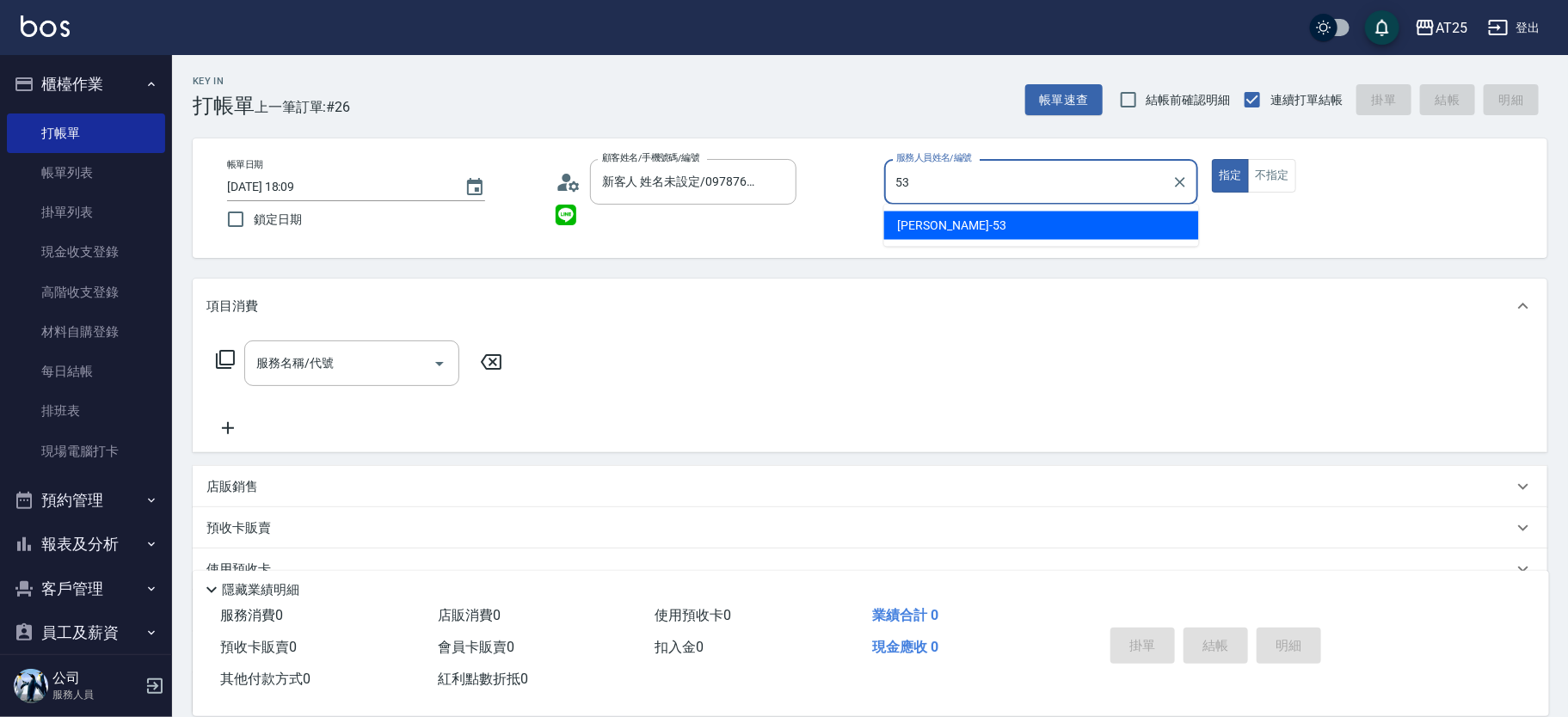
type input "Jerry-53"
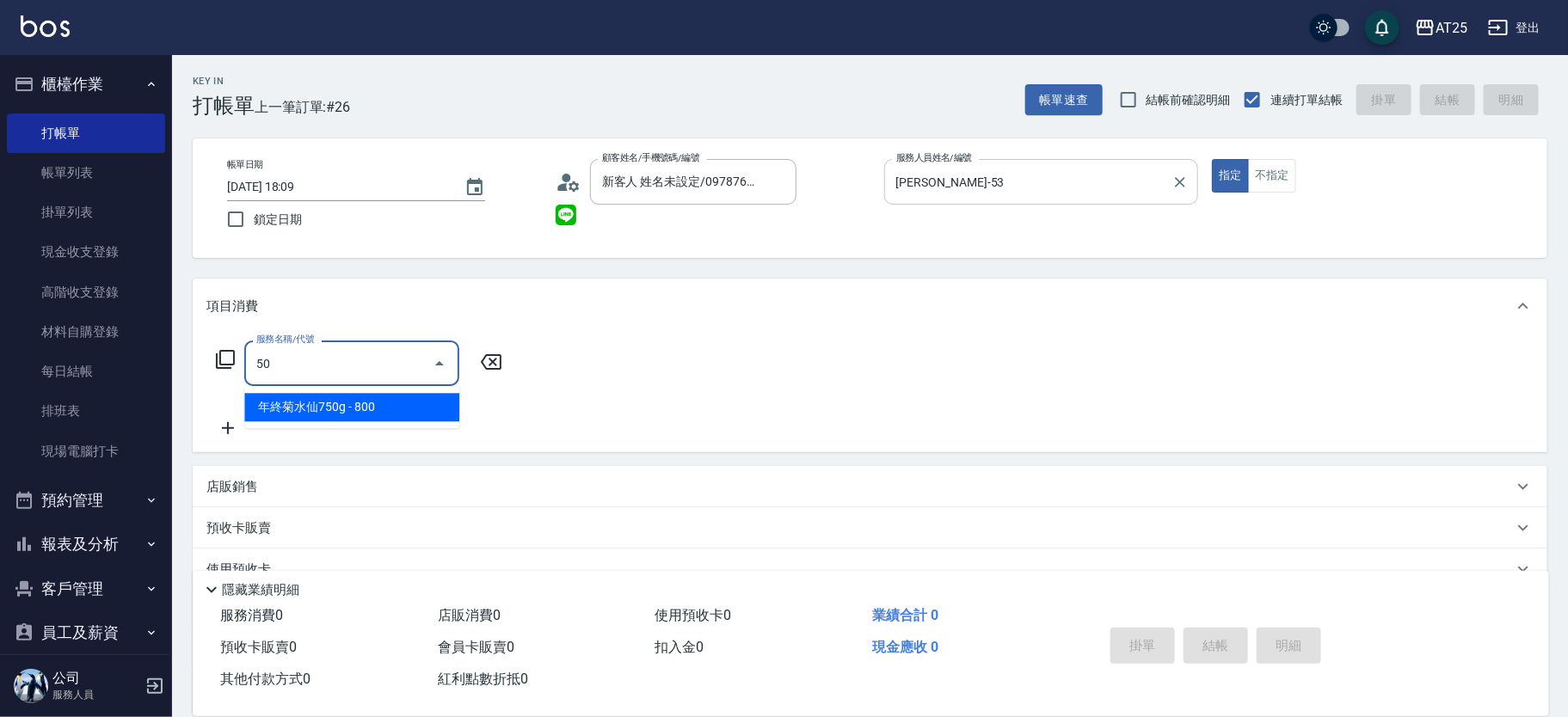
type input "501"
type input "100"
type input "染髮(501)"
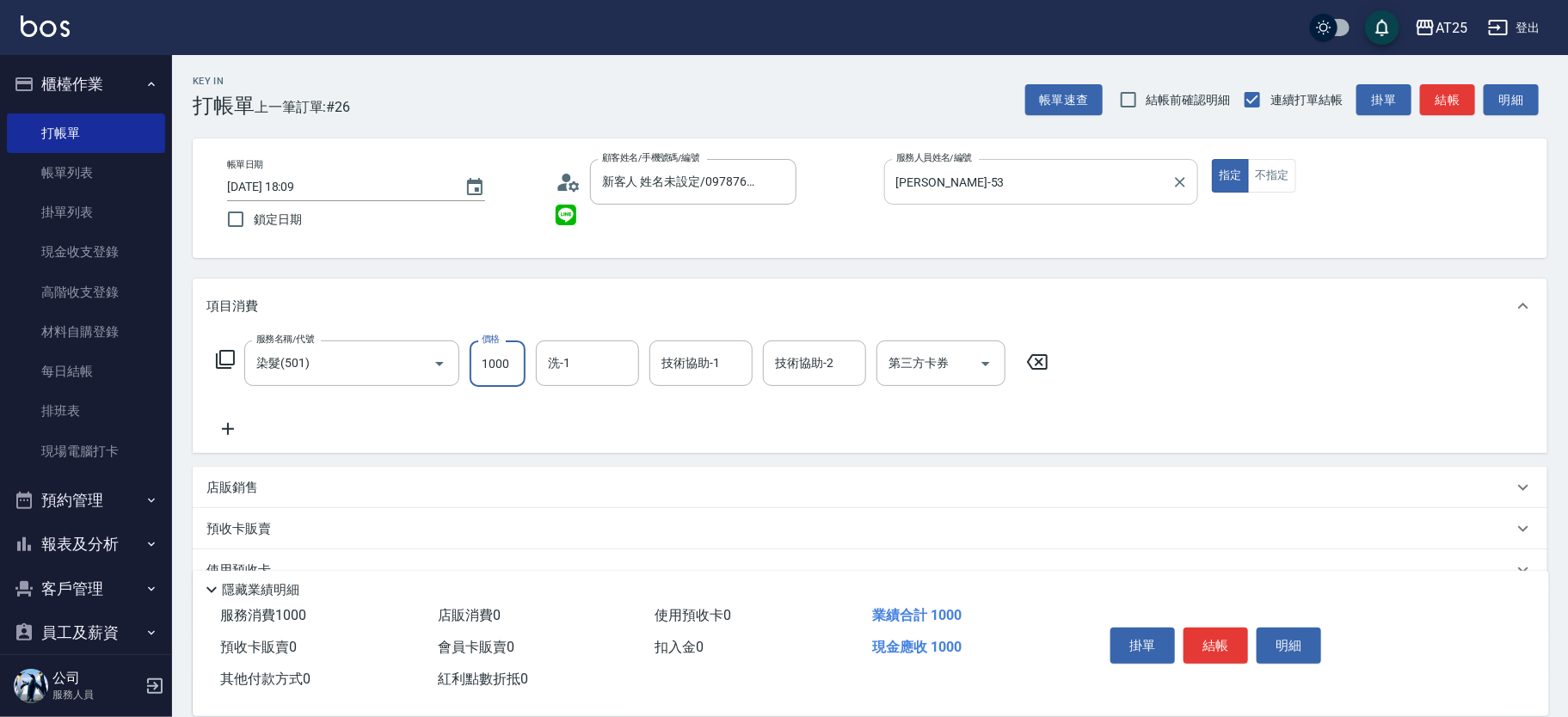
type input "0"
type input "12"
type input "10"
type input "1280"
type input "120"
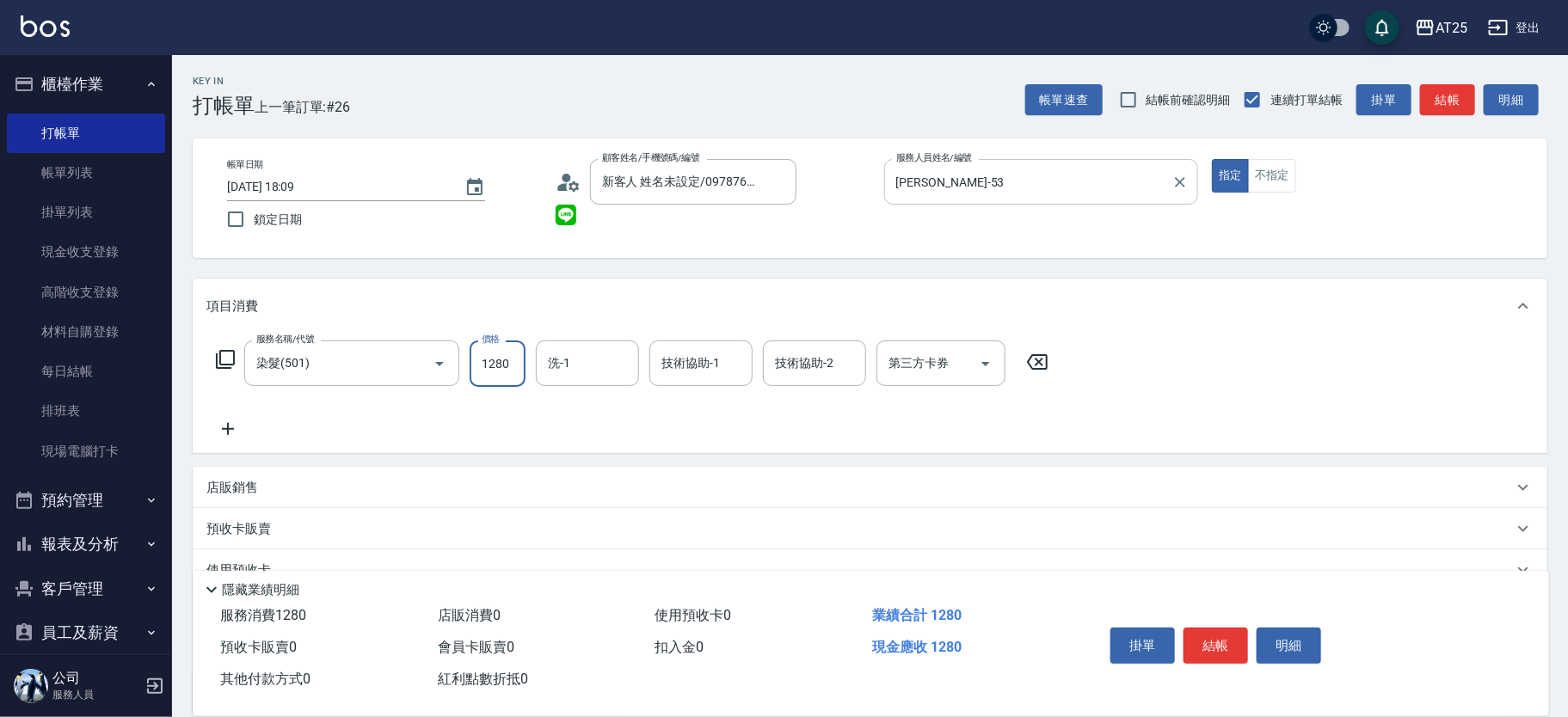
type input "1280"
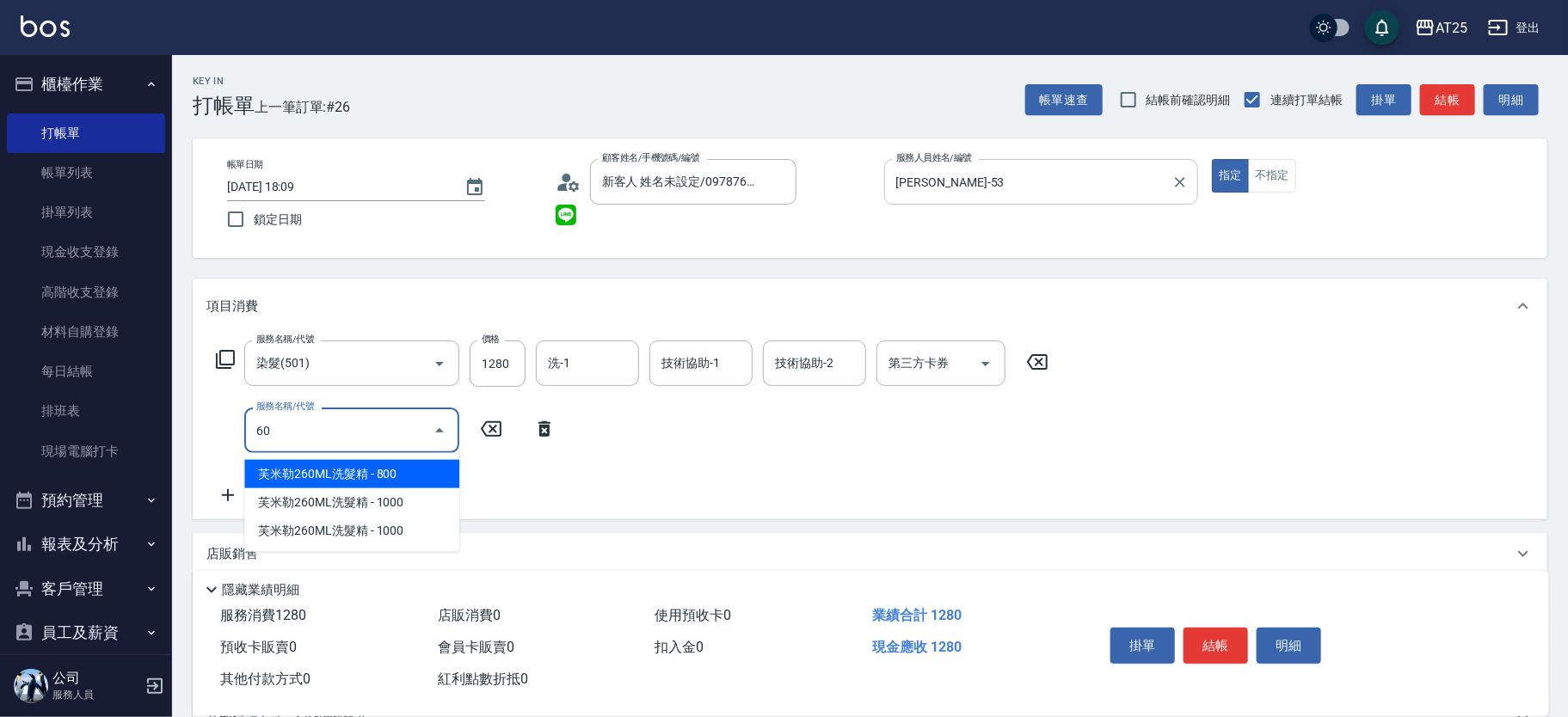
type input "6"
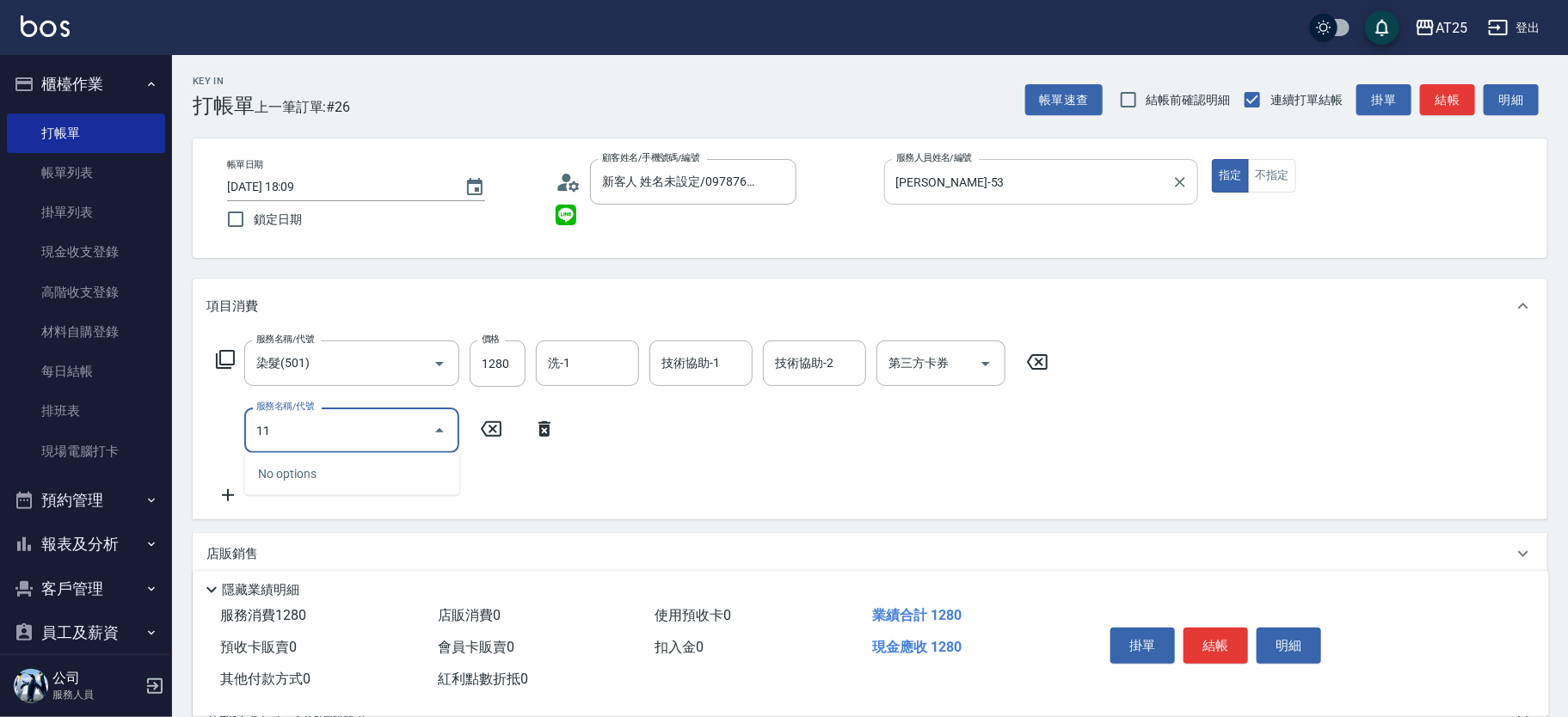
type input "114"
type input "420"
type input "自備敷膜(114)"
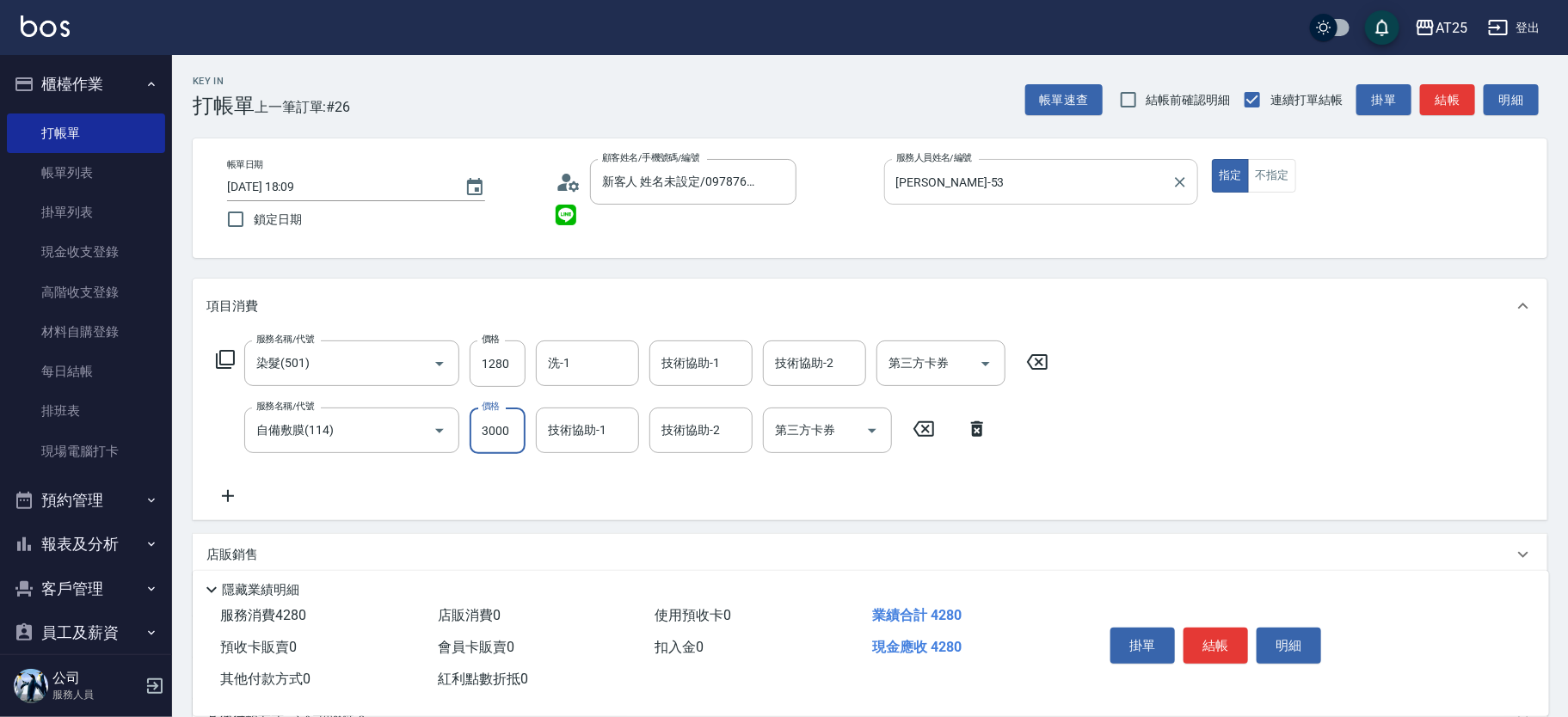
type input "120"
type input "80"
type input "200"
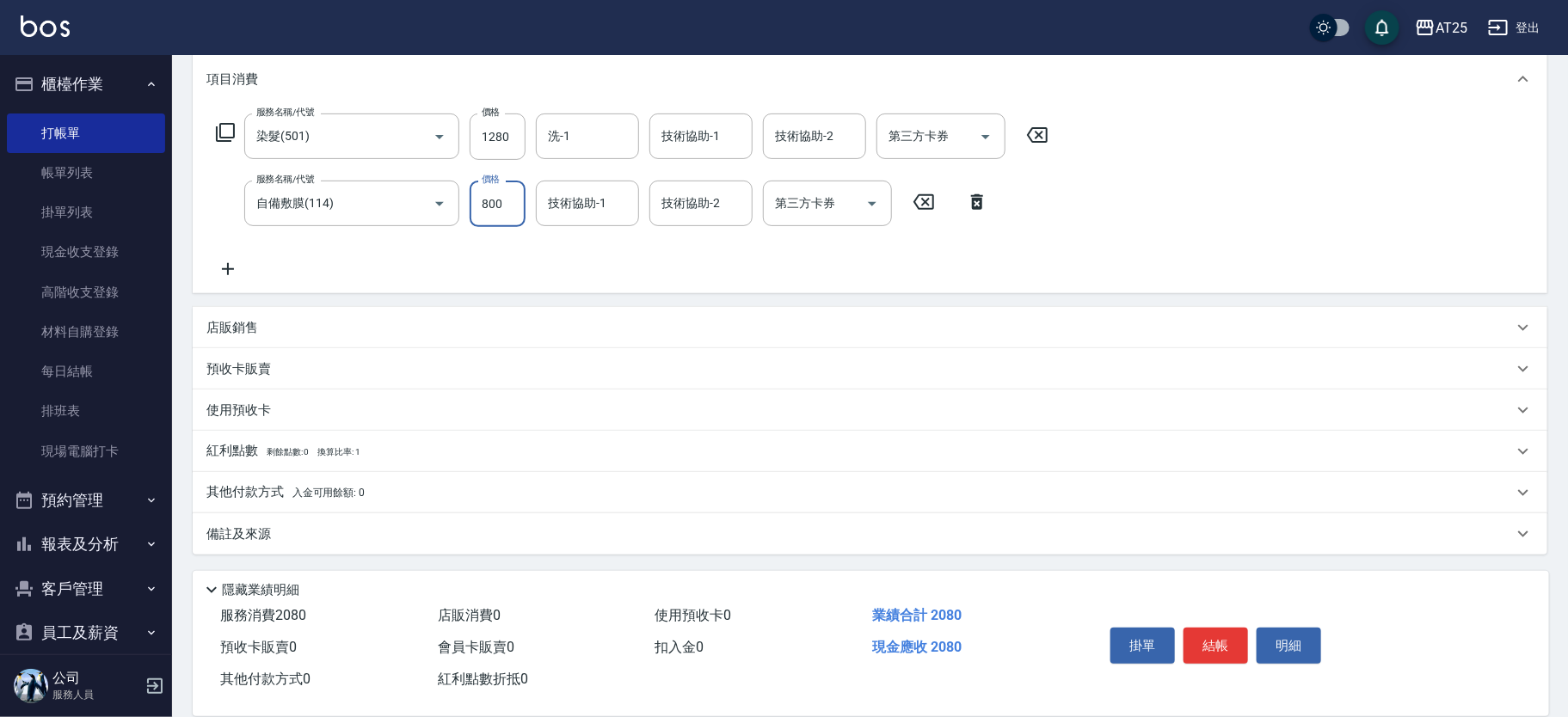
click at [251, 495] on p "其他付款方式 入金可用餘額: 0" at bounding box center [285, 492] width 158 height 19
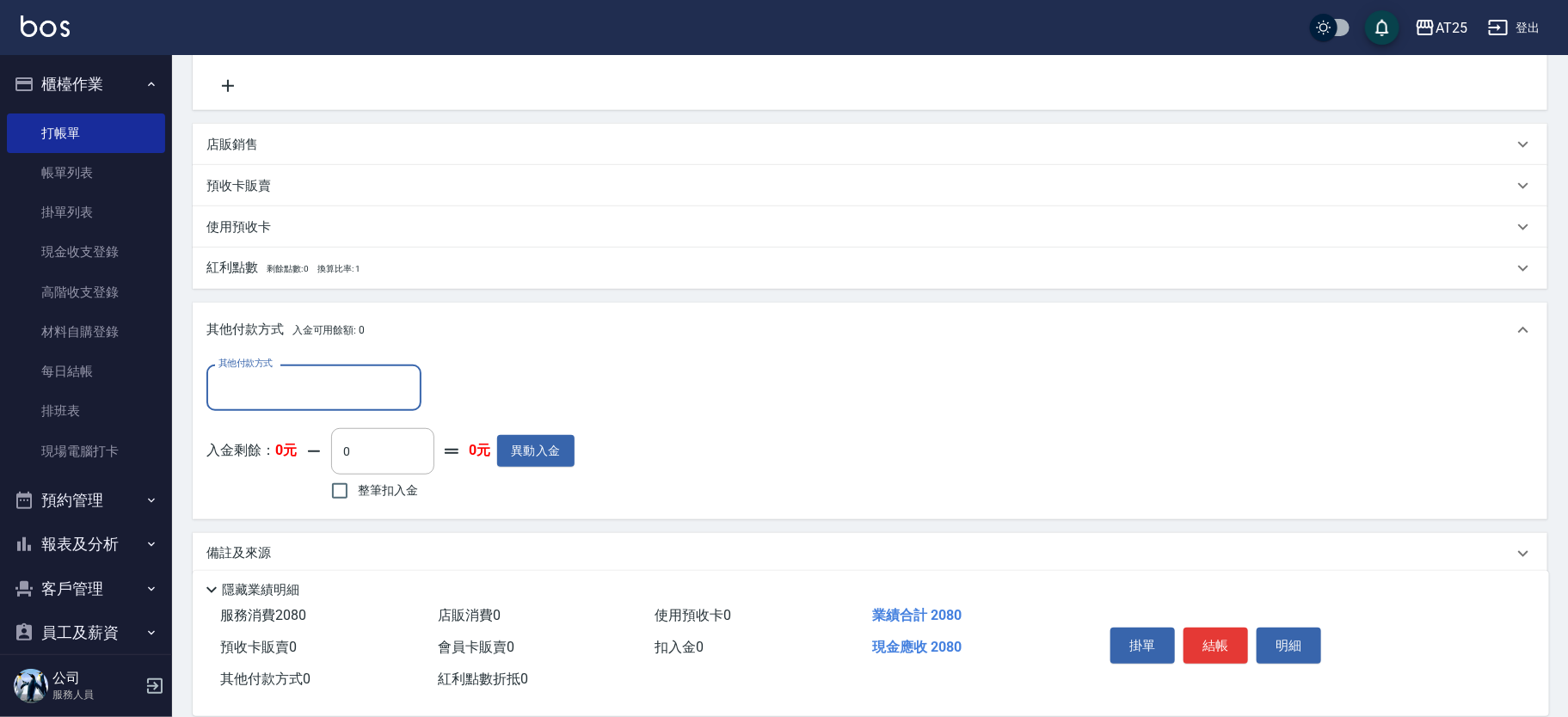
scroll to position [428, 0]
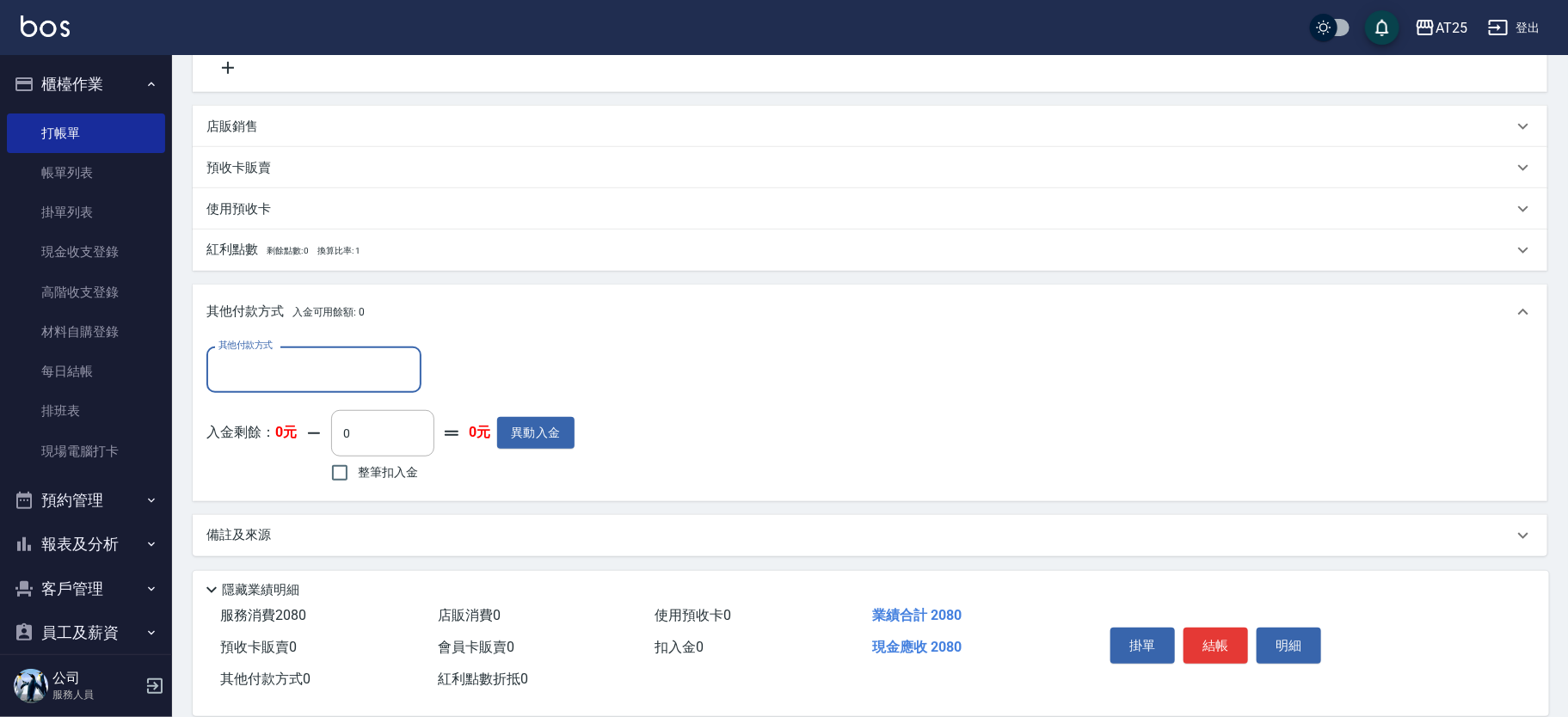
click at [306, 374] on input "其他付款方式" at bounding box center [313, 369] width 199 height 30
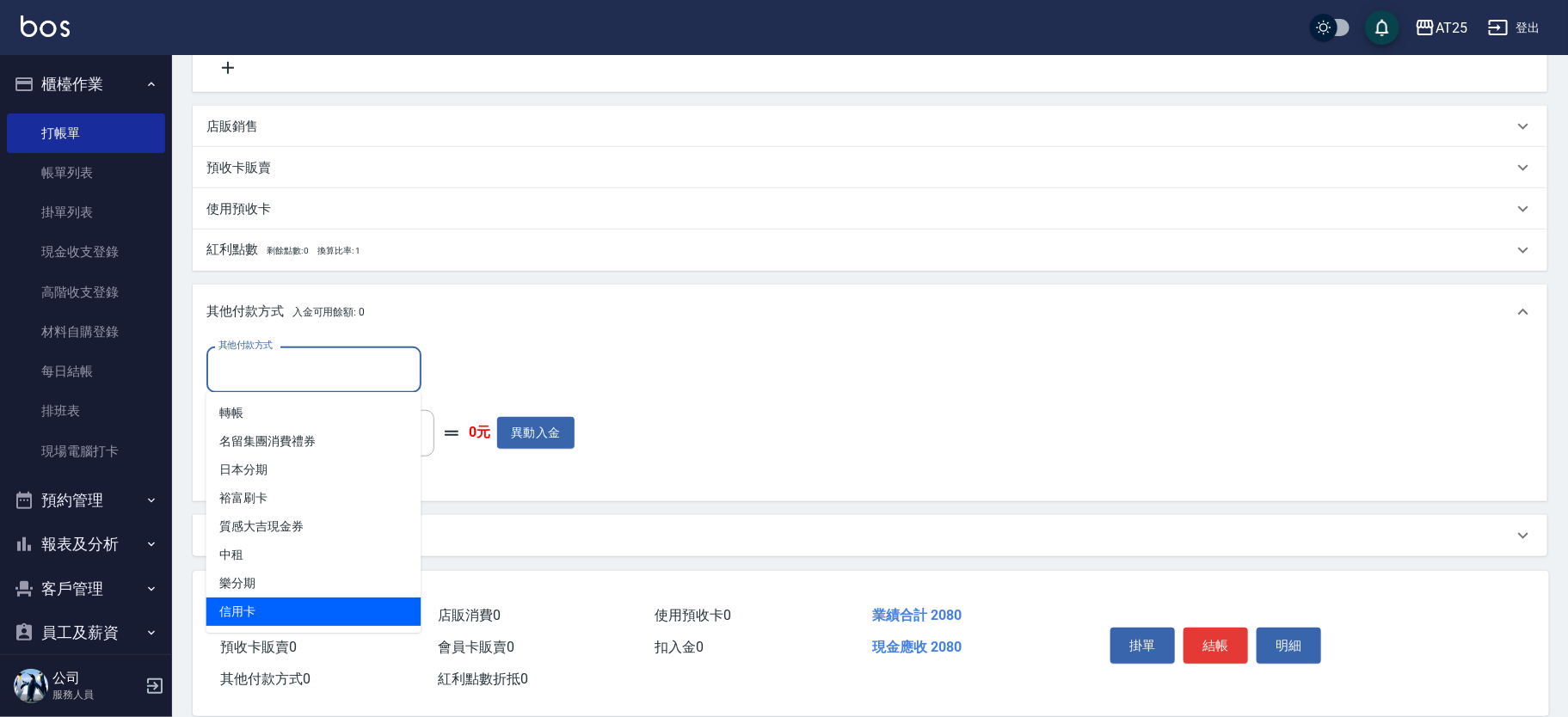
click at [241, 612] on span "信用卡" at bounding box center [314, 611] width 215 height 28
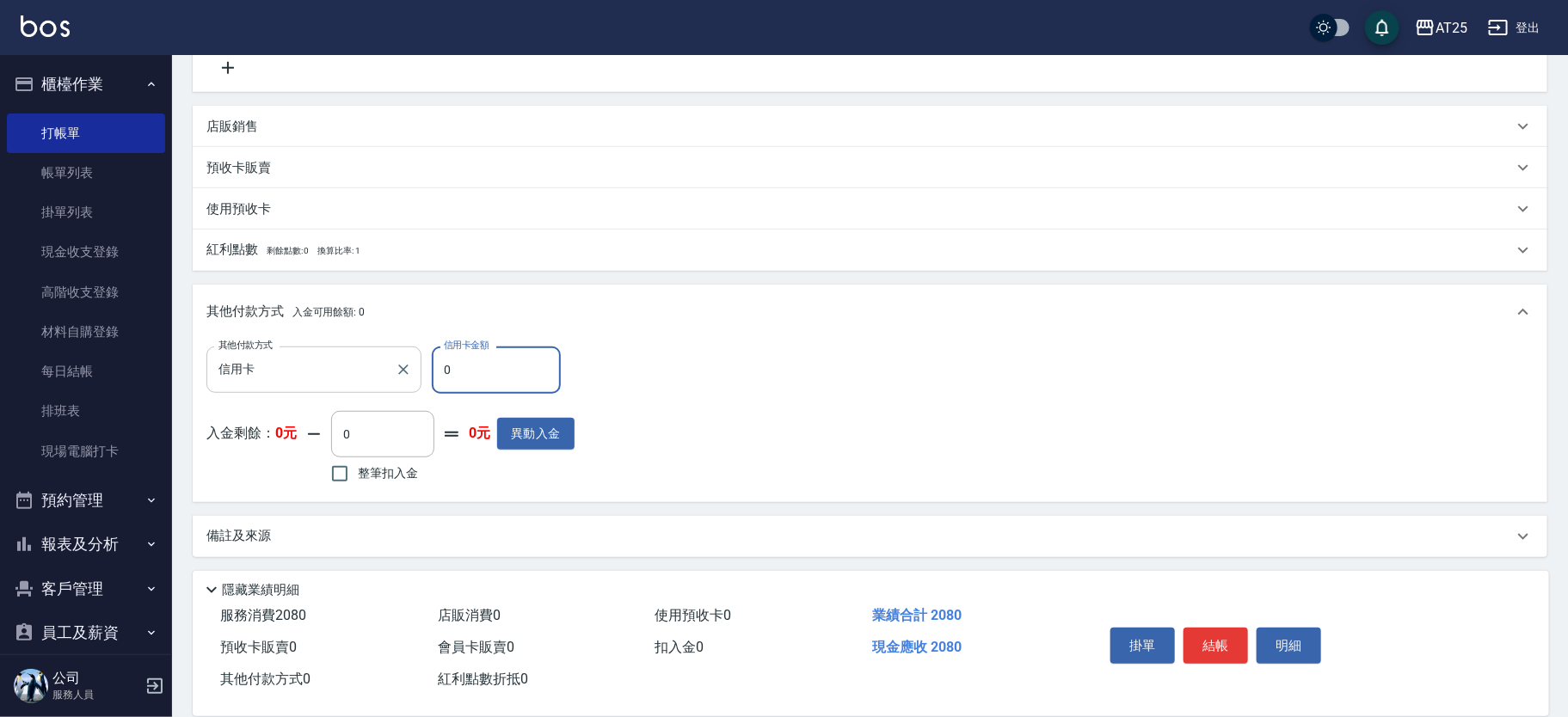
drag, startPoint x: 481, startPoint y: 381, endPoint x: 350, endPoint y: 369, distance: 131.5
click at [354, 374] on div "其他付款方式 信用卡 其他付款方式 信用卡金額 0 信用卡金額" at bounding box center [391, 369] width 368 height 46
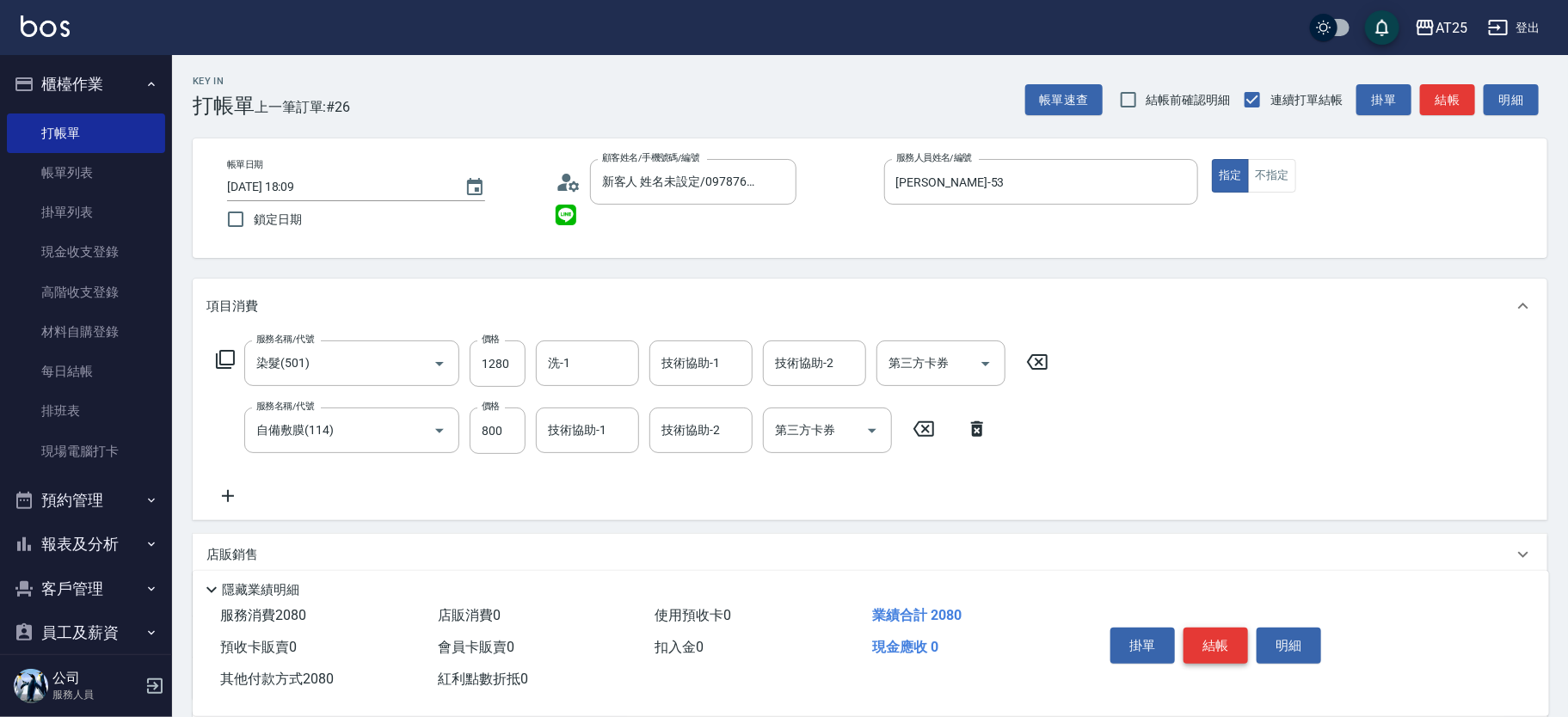
click at [1222, 647] on button "結帳" at bounding box center [1216, 646] width 65 height 36
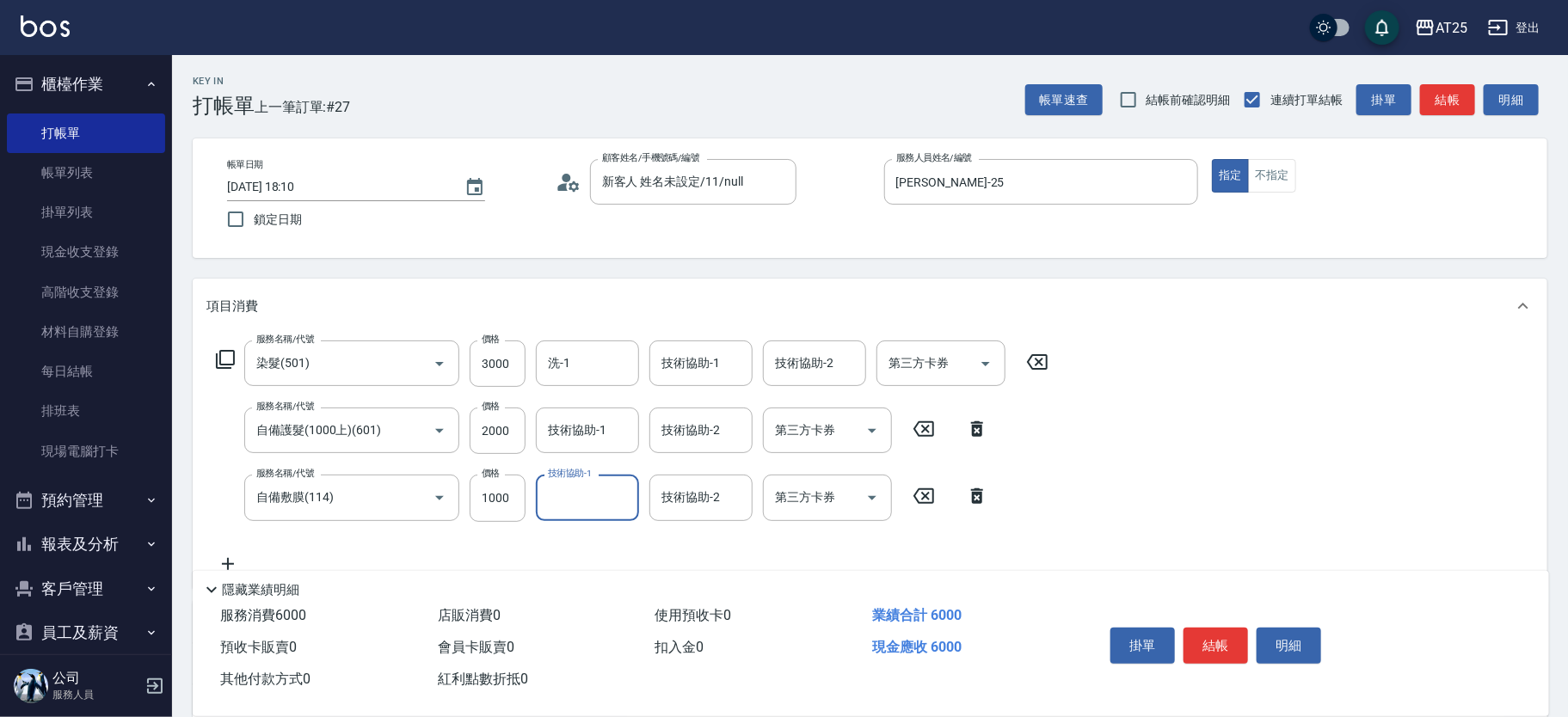
scroll to position [294, 0]
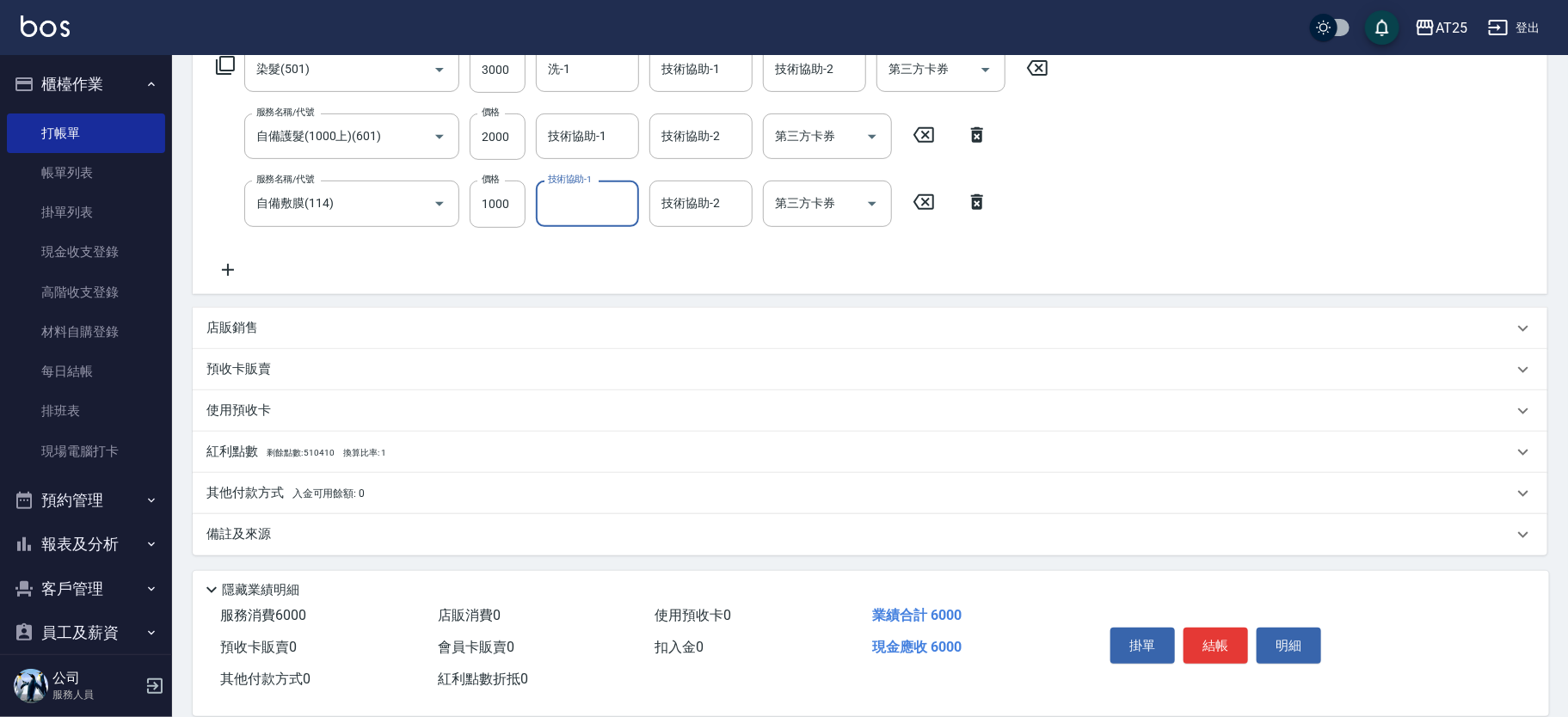
click at [402, 479] on div "其他付款方式 入金可用餘額: 0" at bounding box center [871, 493] width 1355 height 41
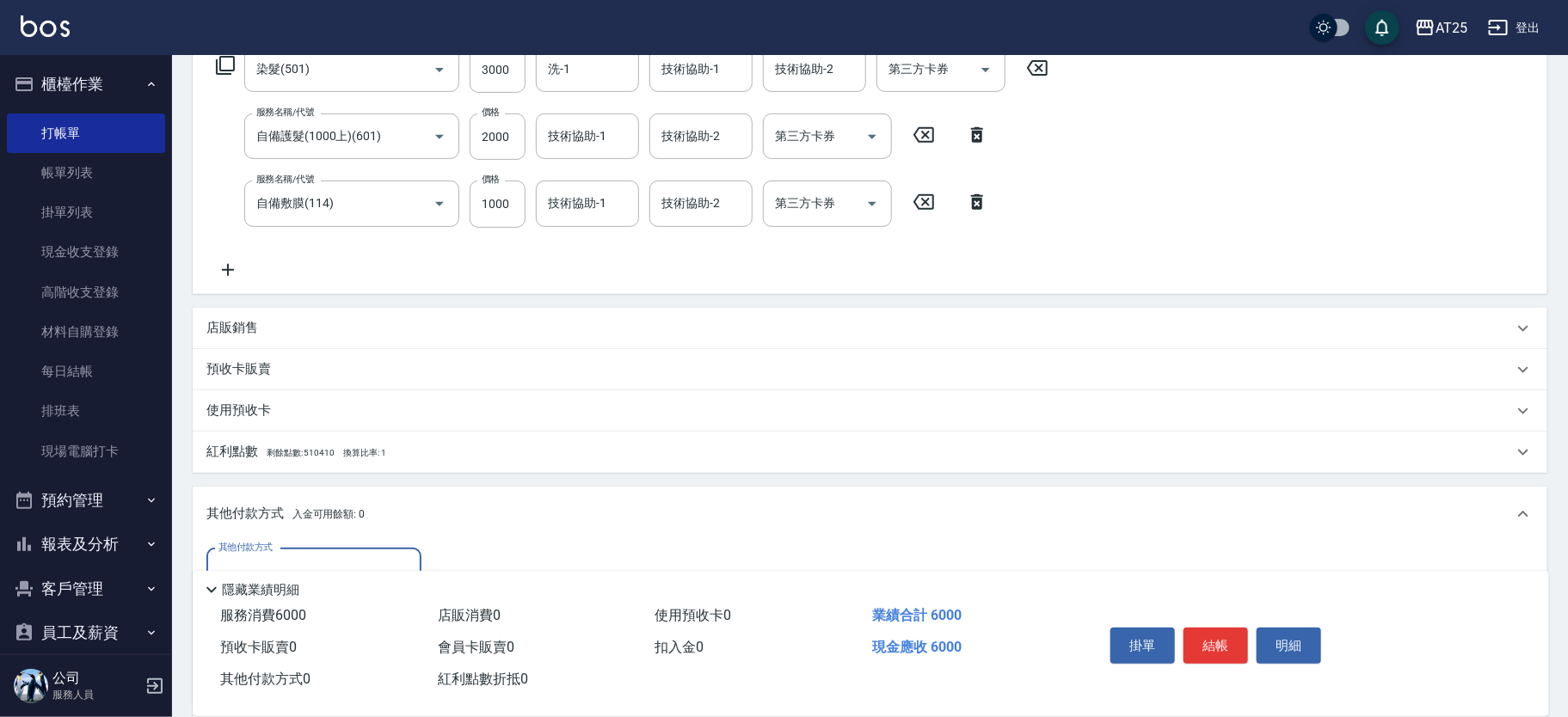
scroll to position [496, 0]
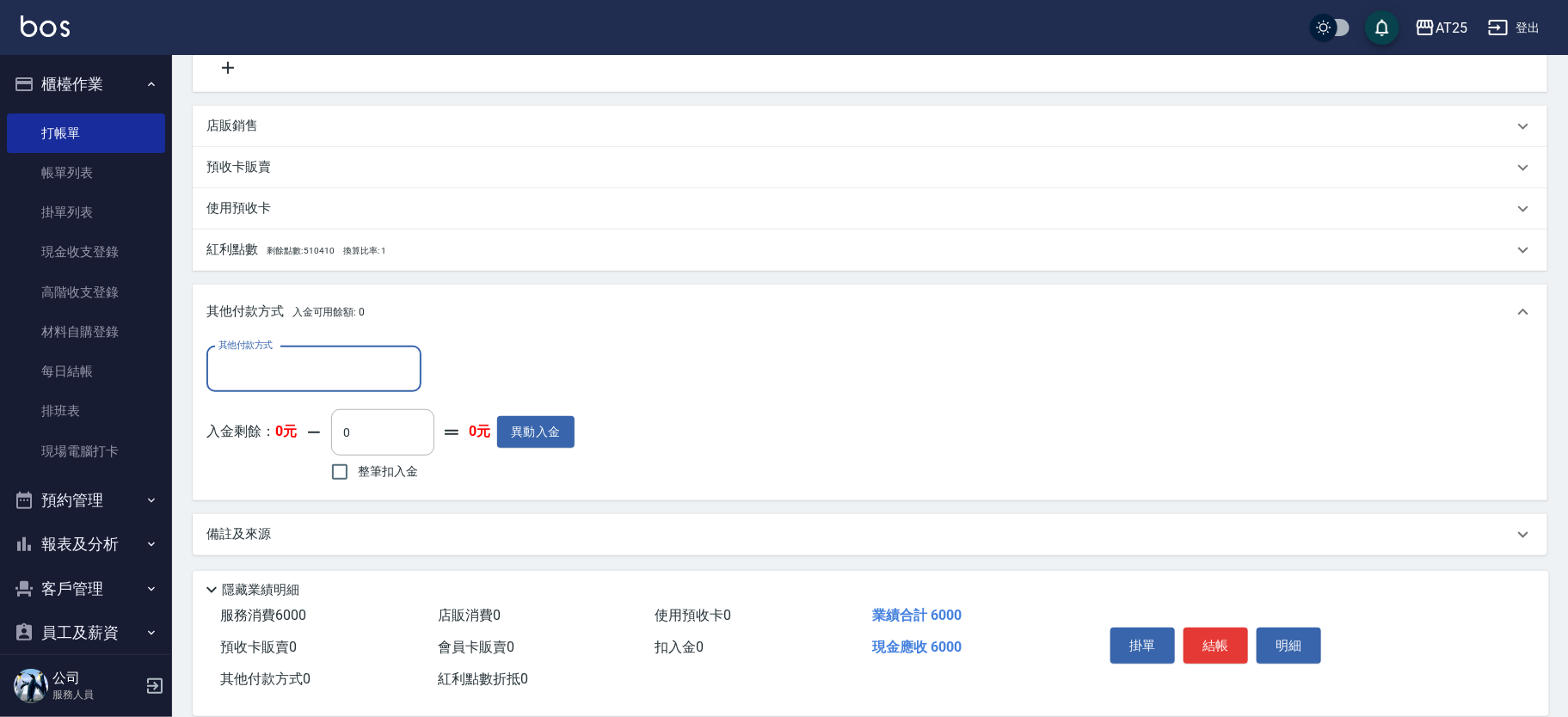
click at [358, 383] on div "其他付款方式" at bounding box center [314, 369] width 215 height 46
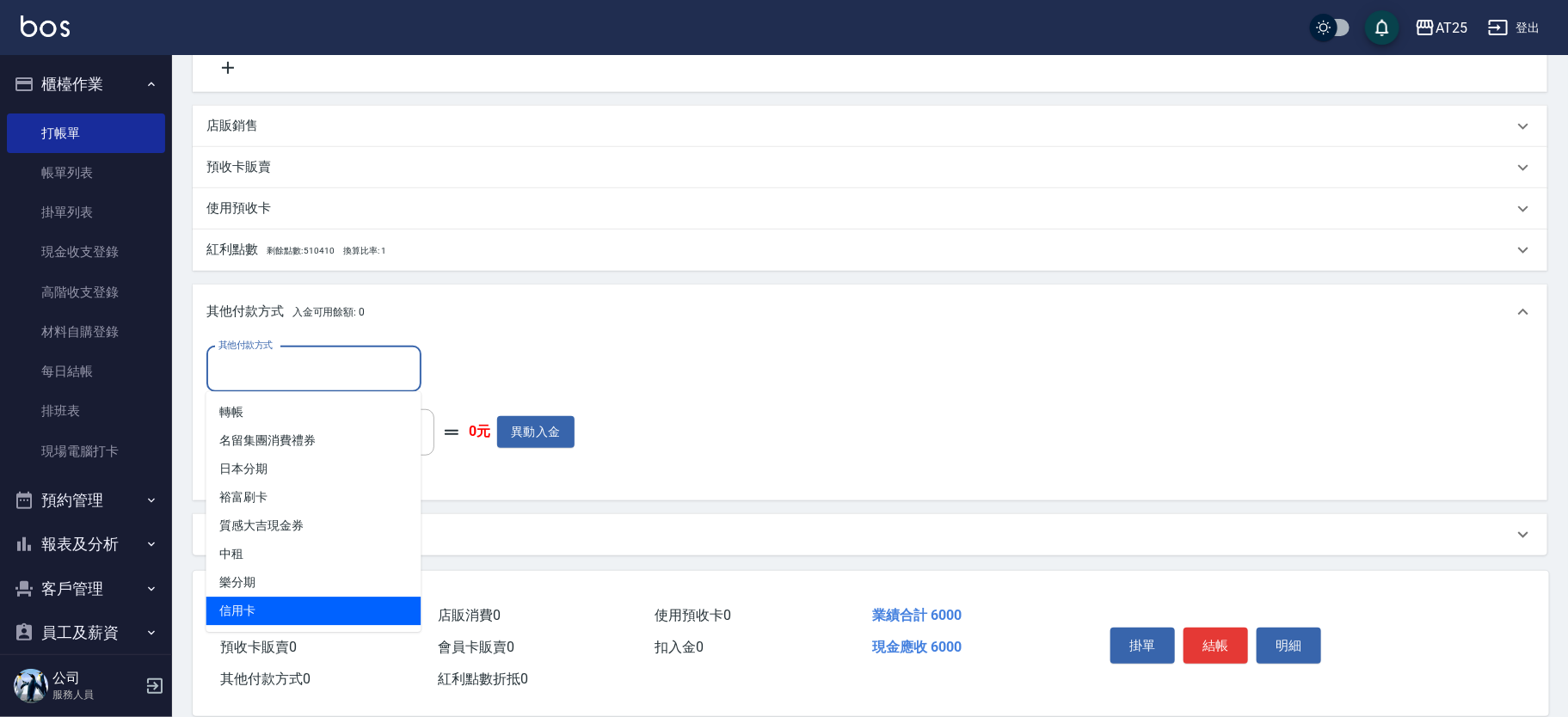
click at [305, 610] on span "信用卡" at bounding box center [314, 611] width 215 height 28
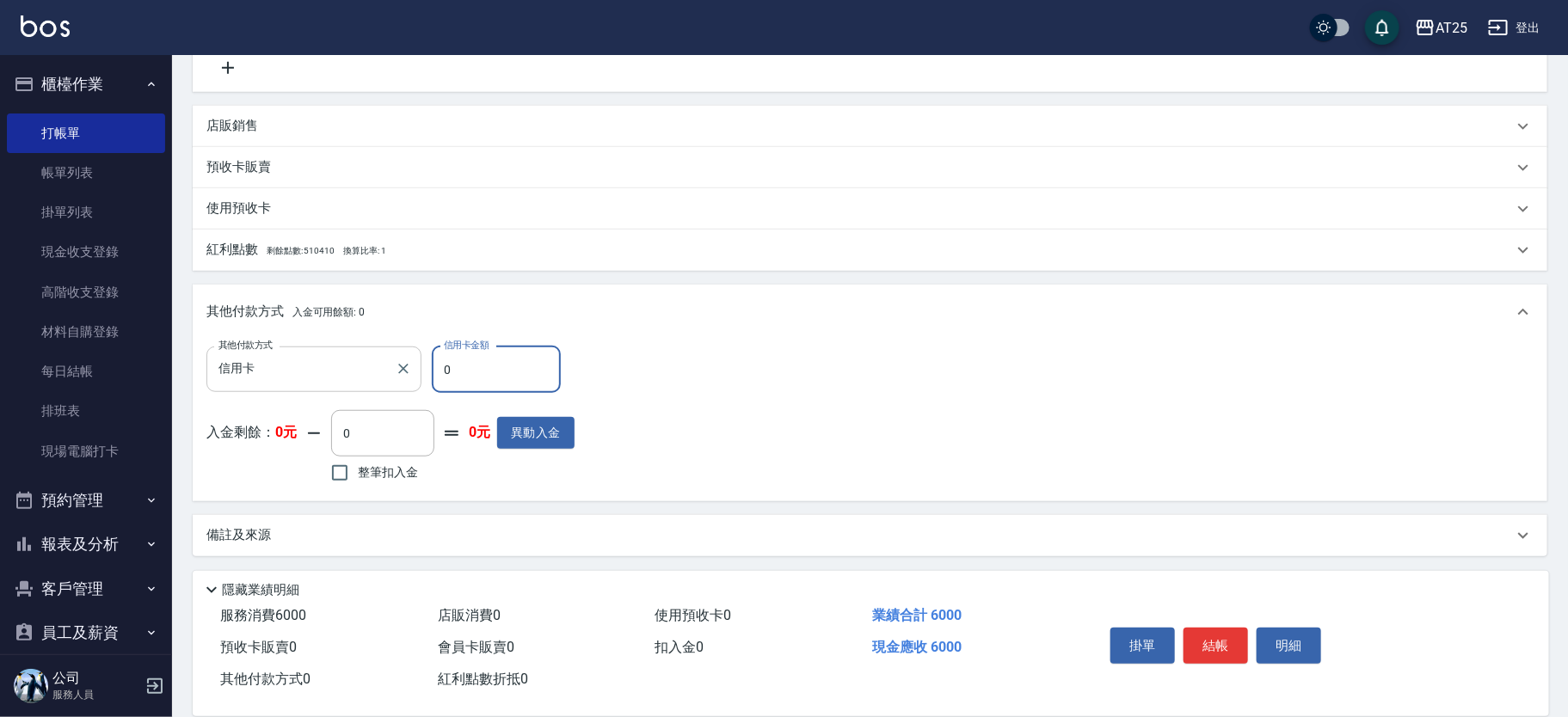
drag, startPoint x: 487, startPoint y: 368, endPoint x: 372, endPoint y: 375, distance: 115.2
click at [372, 375] on div "其他付款方式 信用卡 其他付款方式 信用卡金額 0 信用卡金額" at bounding box center [391, 369] width 368 height 46
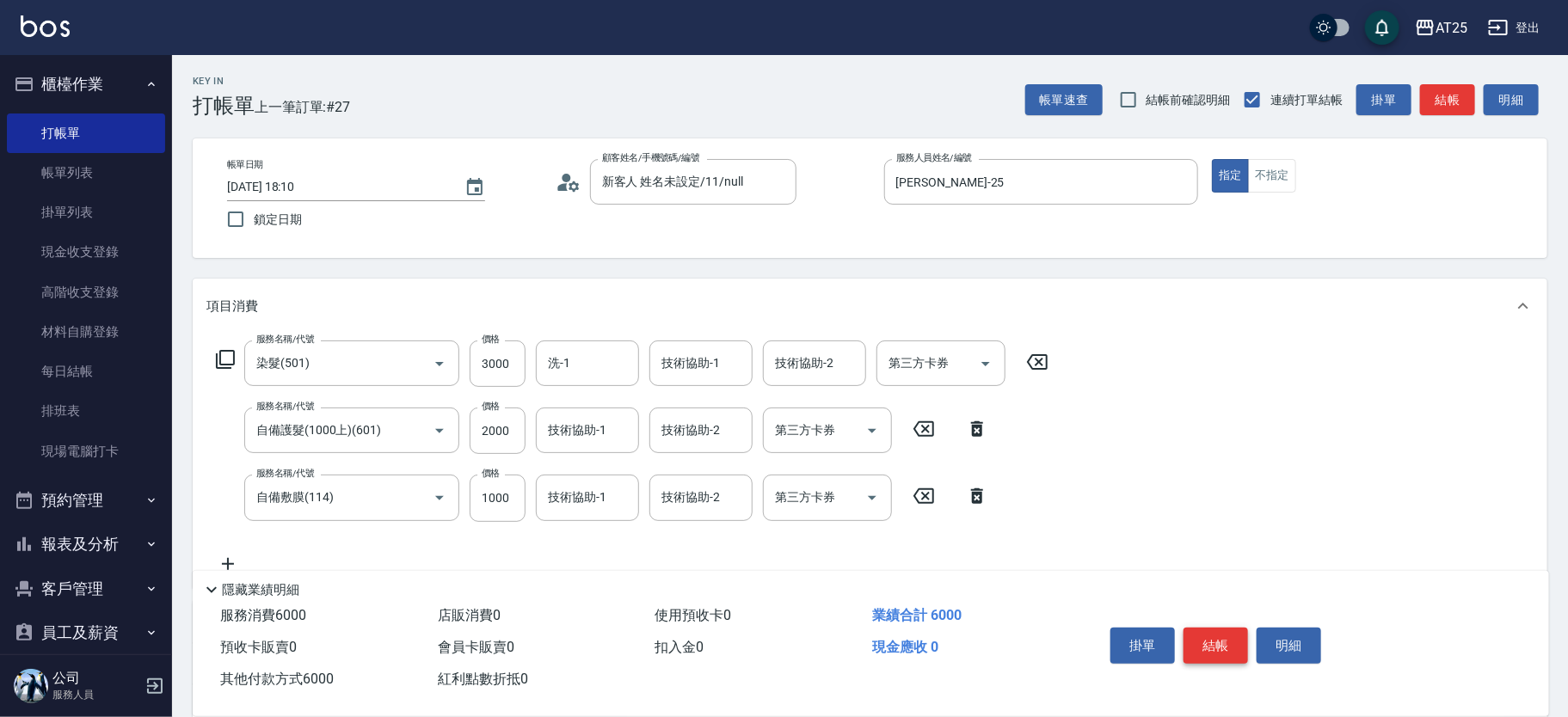
click at [1231, 628] on button "結帳" at bounding box center [1216, 646] width 65 height 36
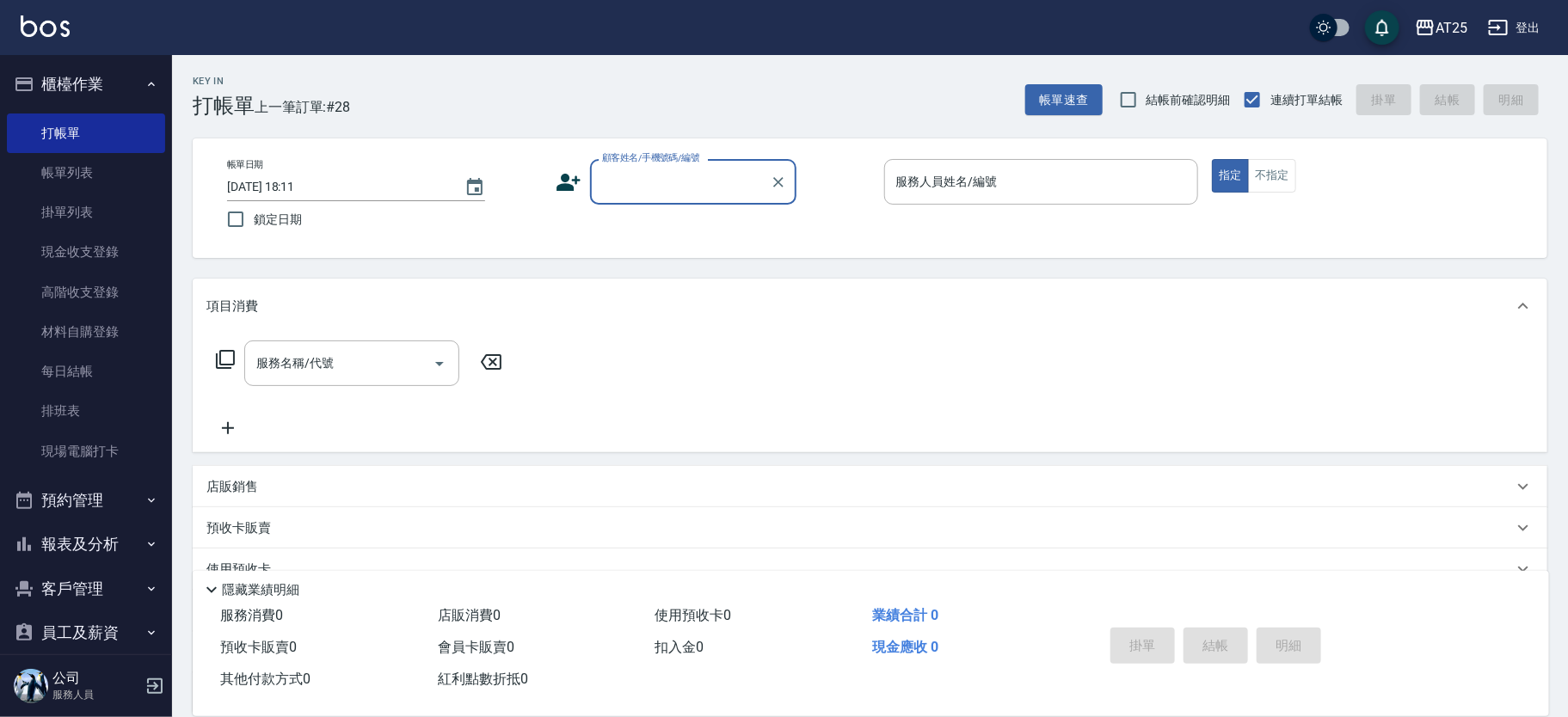
click at [121, 76] on button "櫃檯作業" at bounding box center [86, 85] width 158 height 45
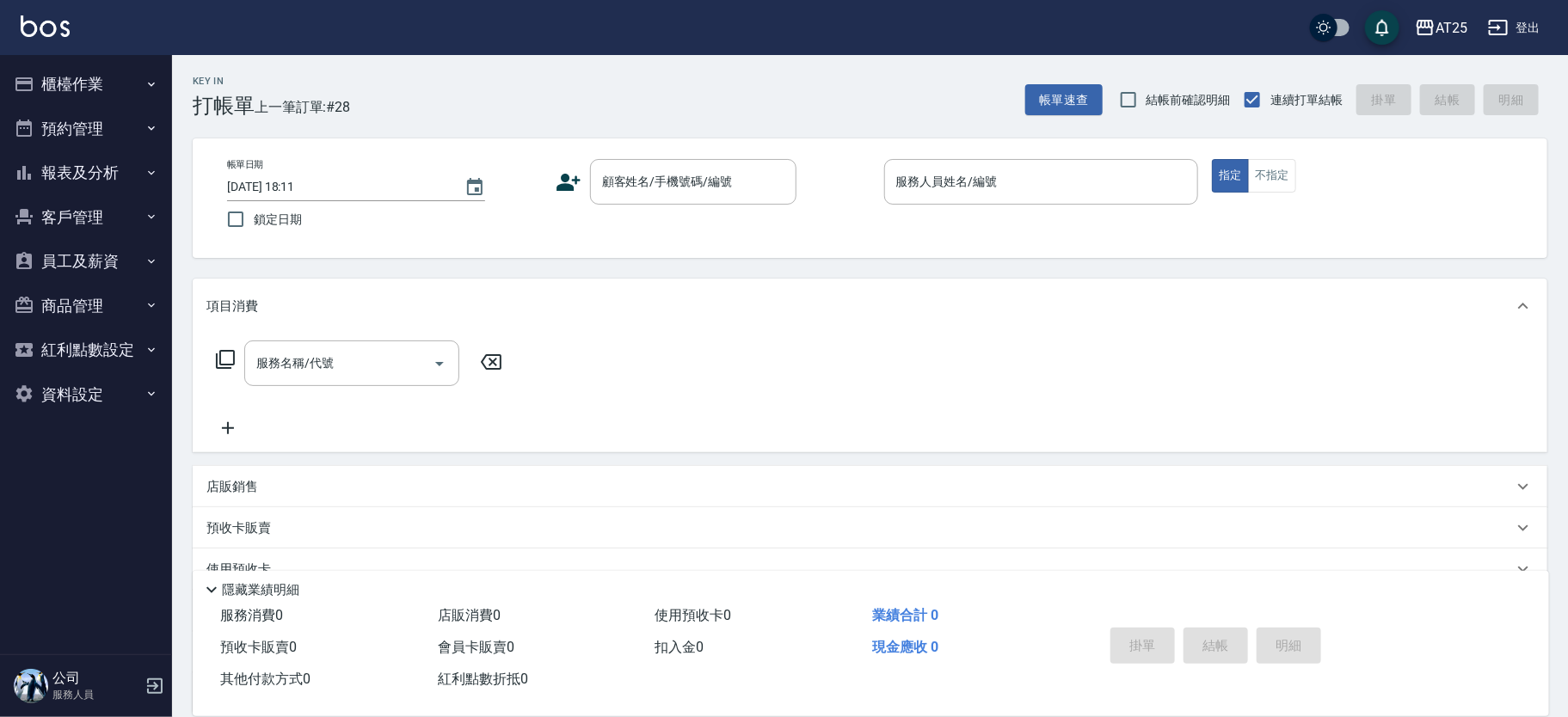
click at [119, 82] on button "櫃檯作業" at bounding box center [86, 85] width 158 height 45
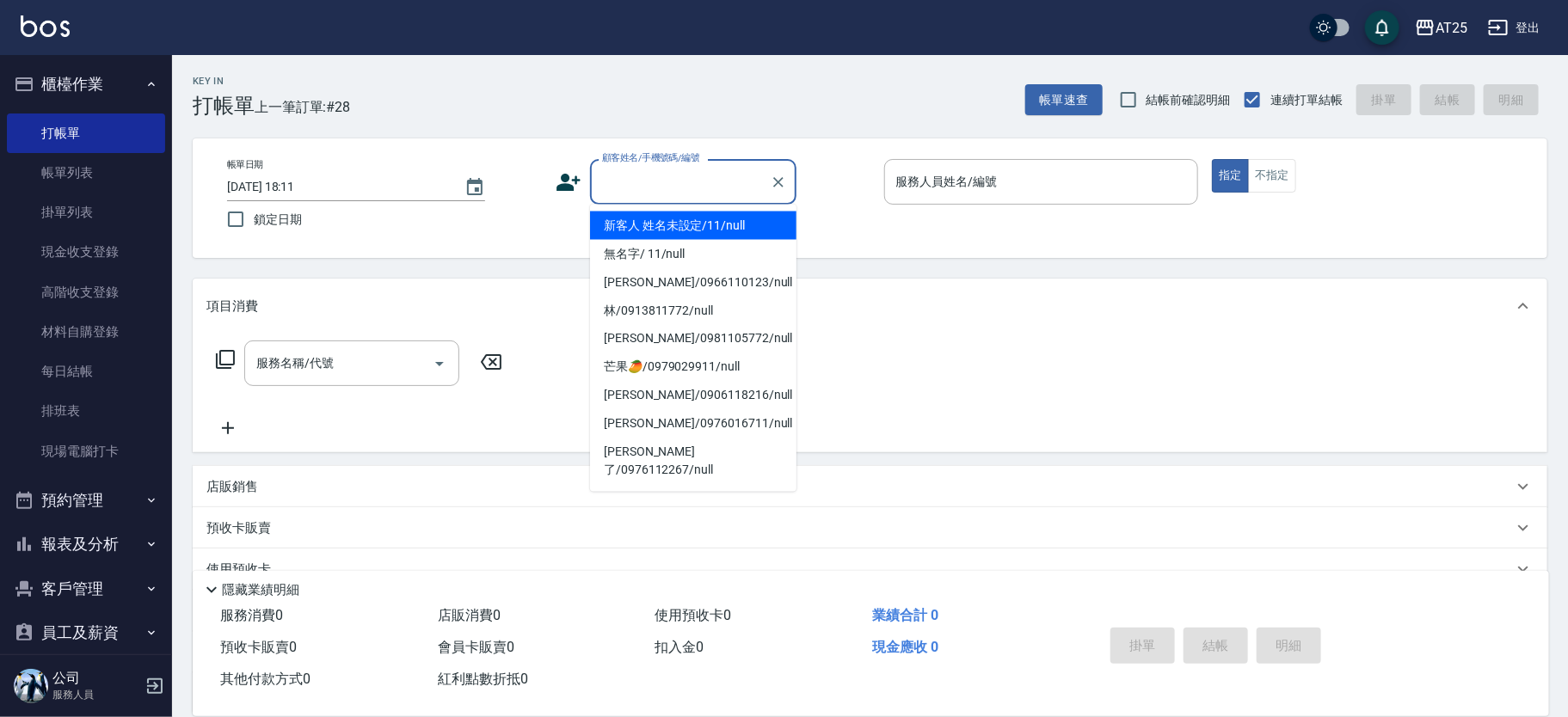
click at [692, 172] on div "顧客姓名/手機號碼/編號 顧客姓名/手機號碼/編號" at bounding box center [693, 181] width 207 height 46
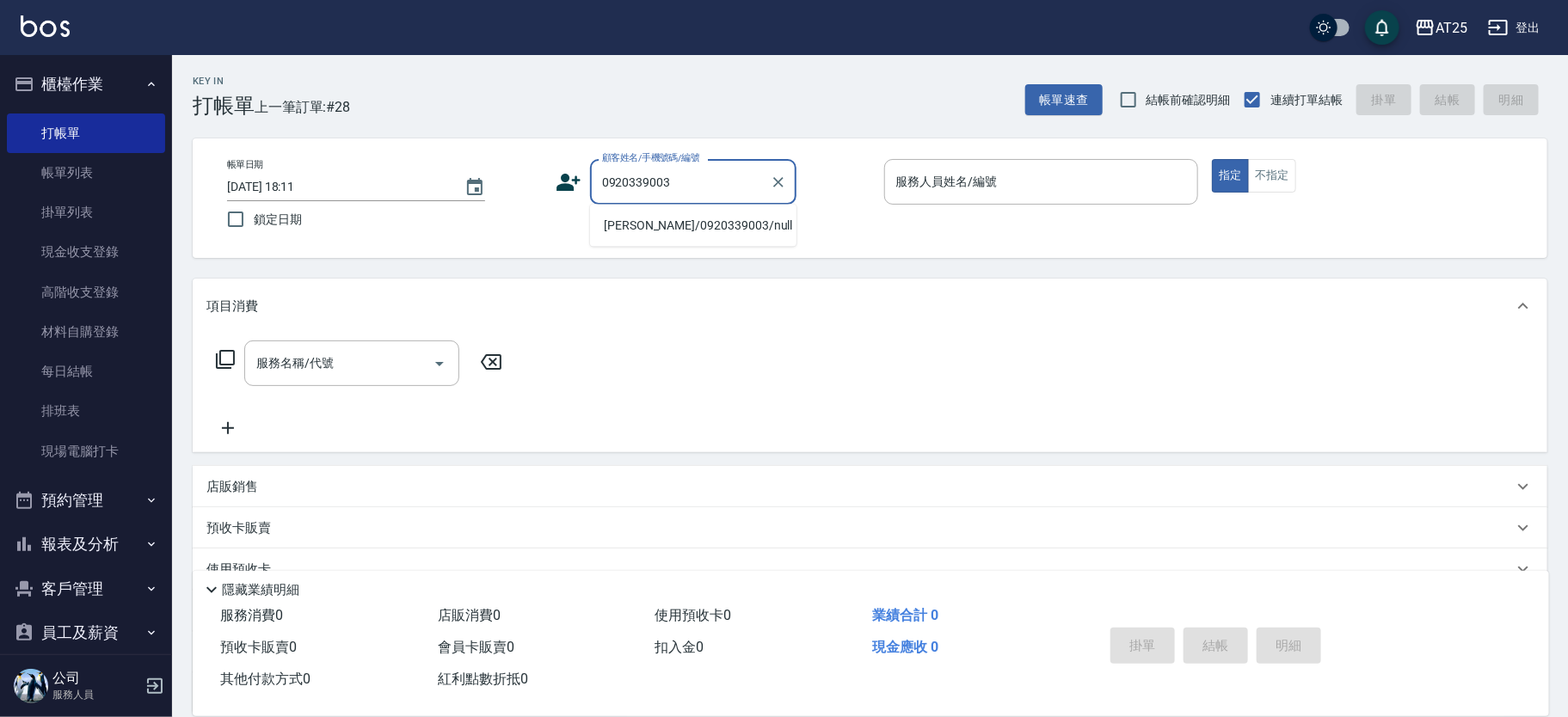
click at [721, 222] on li "吳奕帆/0920339003/null" at bounding box center [693, 225] width 207 height 28
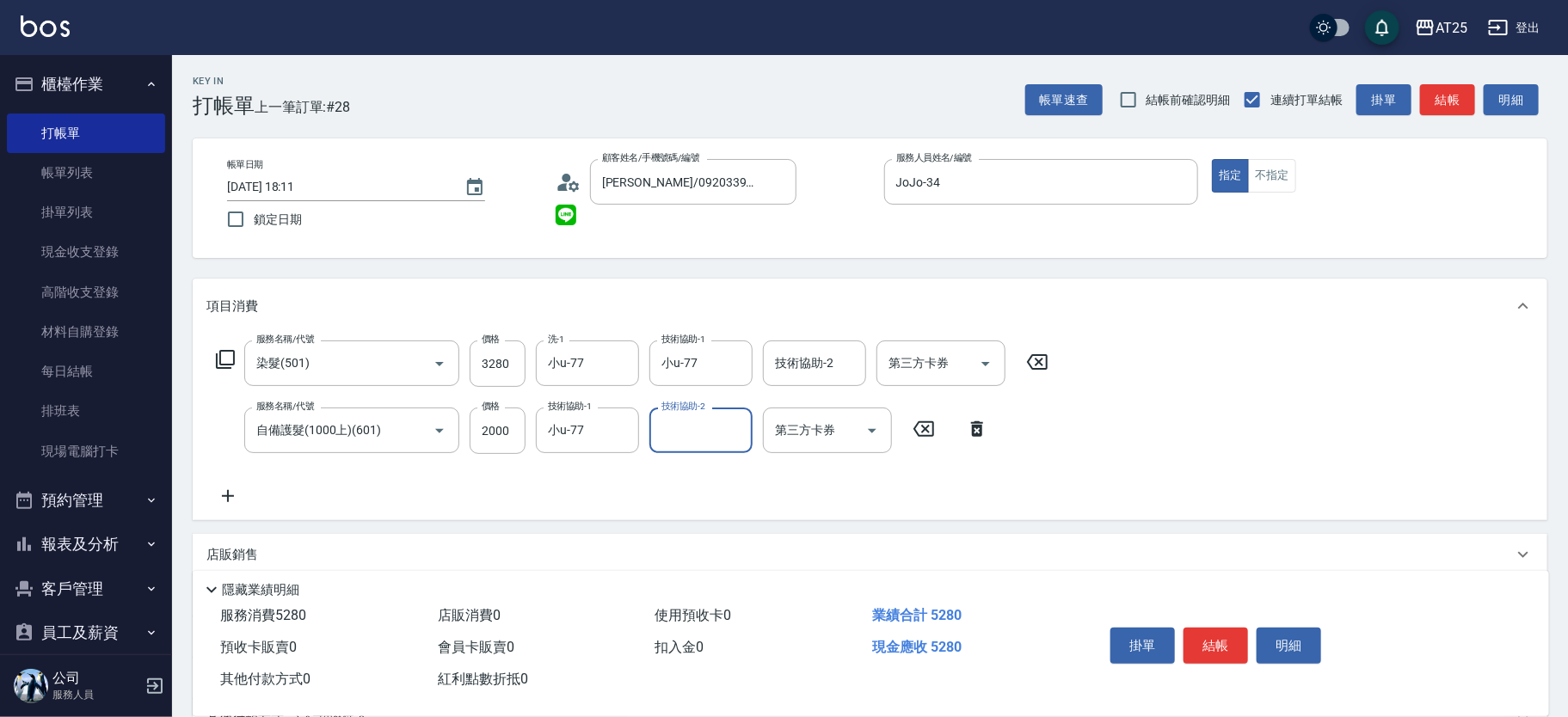
scroll to position [227, 0]
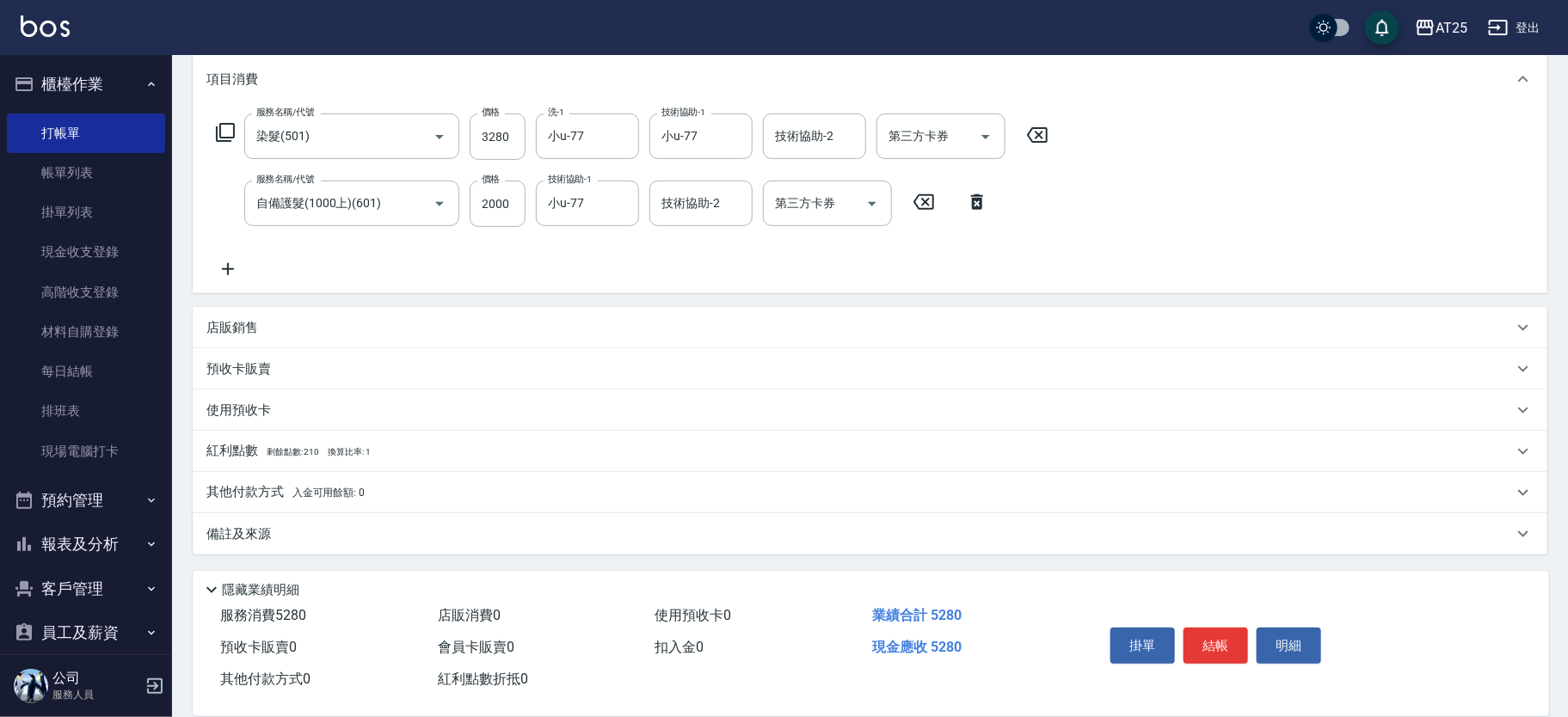
click at [317, 490] on span "入金可用餘額: 0" at bounding box center [328, 492] width 73 height 12
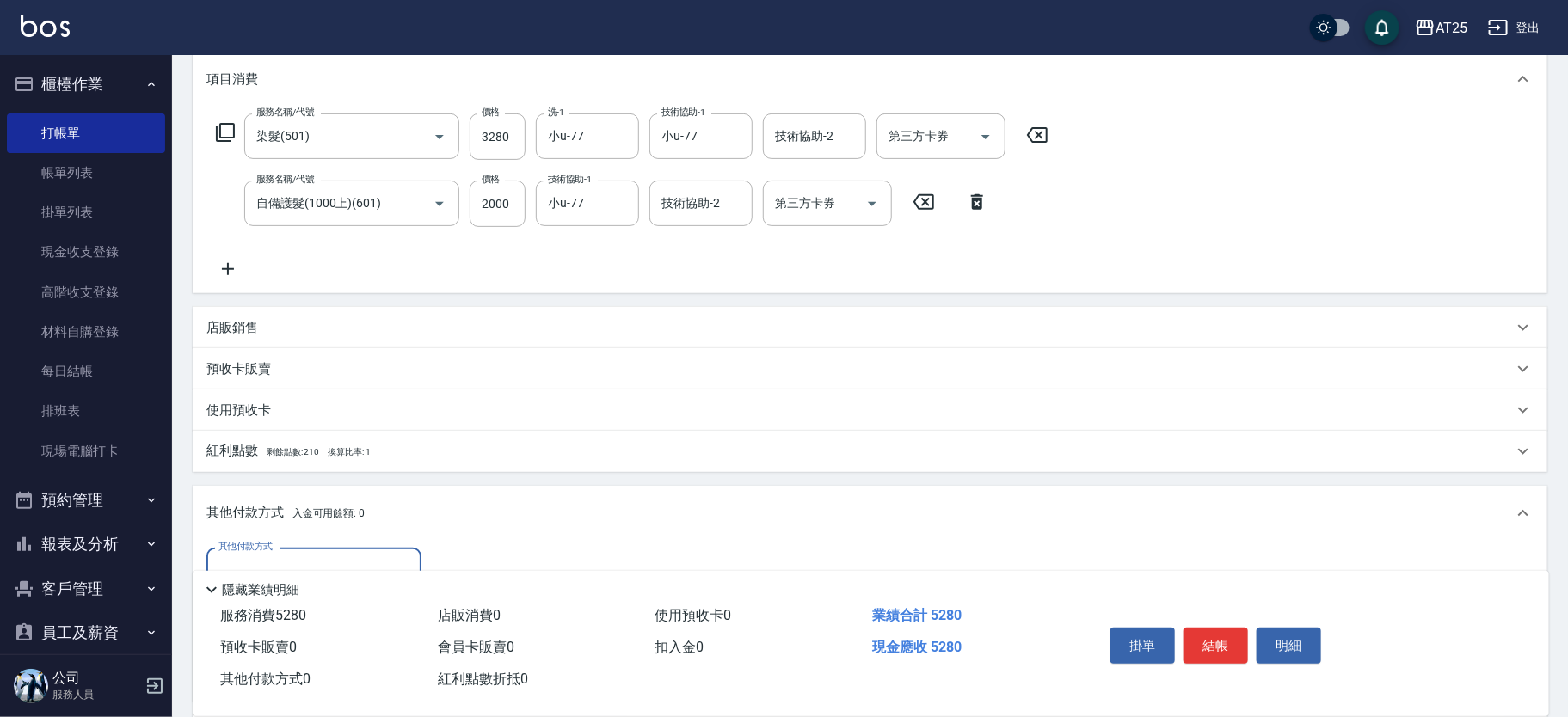
scroll to position [0, 0]
click at [261, 554] on div "其他付款方式" at bounding box center [314, 570] width 215 height 46
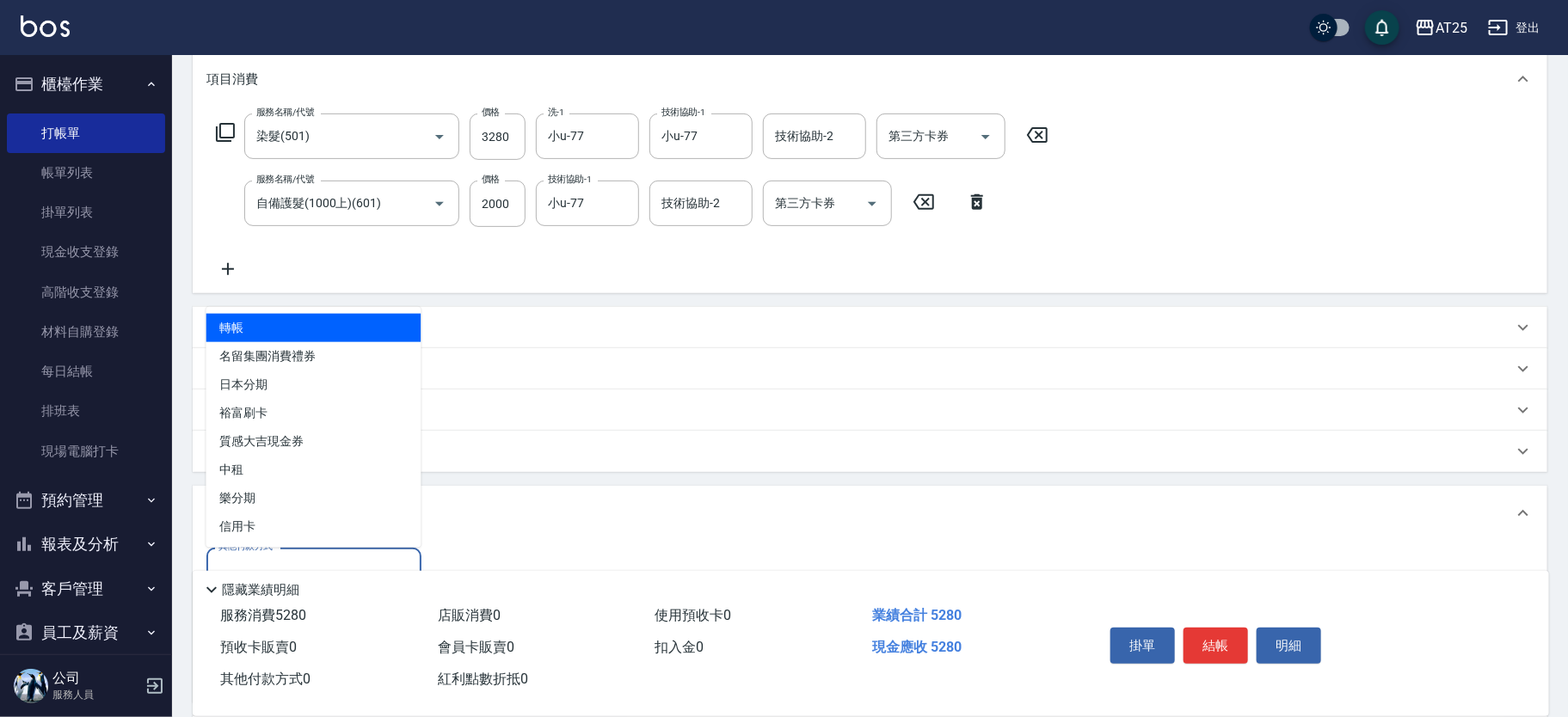
click at [294, 328] on span "轉帳" at bounding box center [314, 327] width 215 height 28
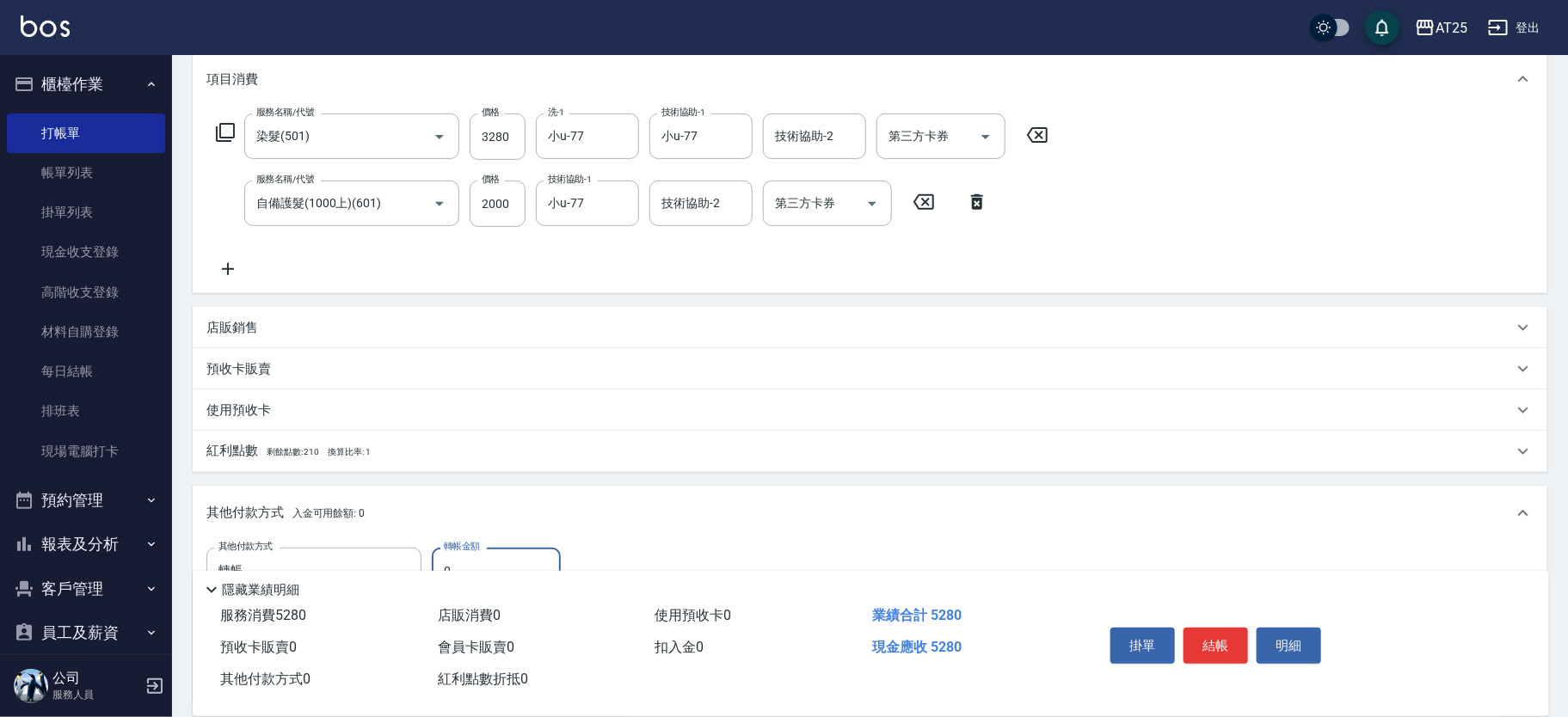
click at [466, 557] on input "0" at bounding box center [496, 570] width 129 height 46
click at [227, 262] on icon at bounding box center [228, 269] width 43 height 21
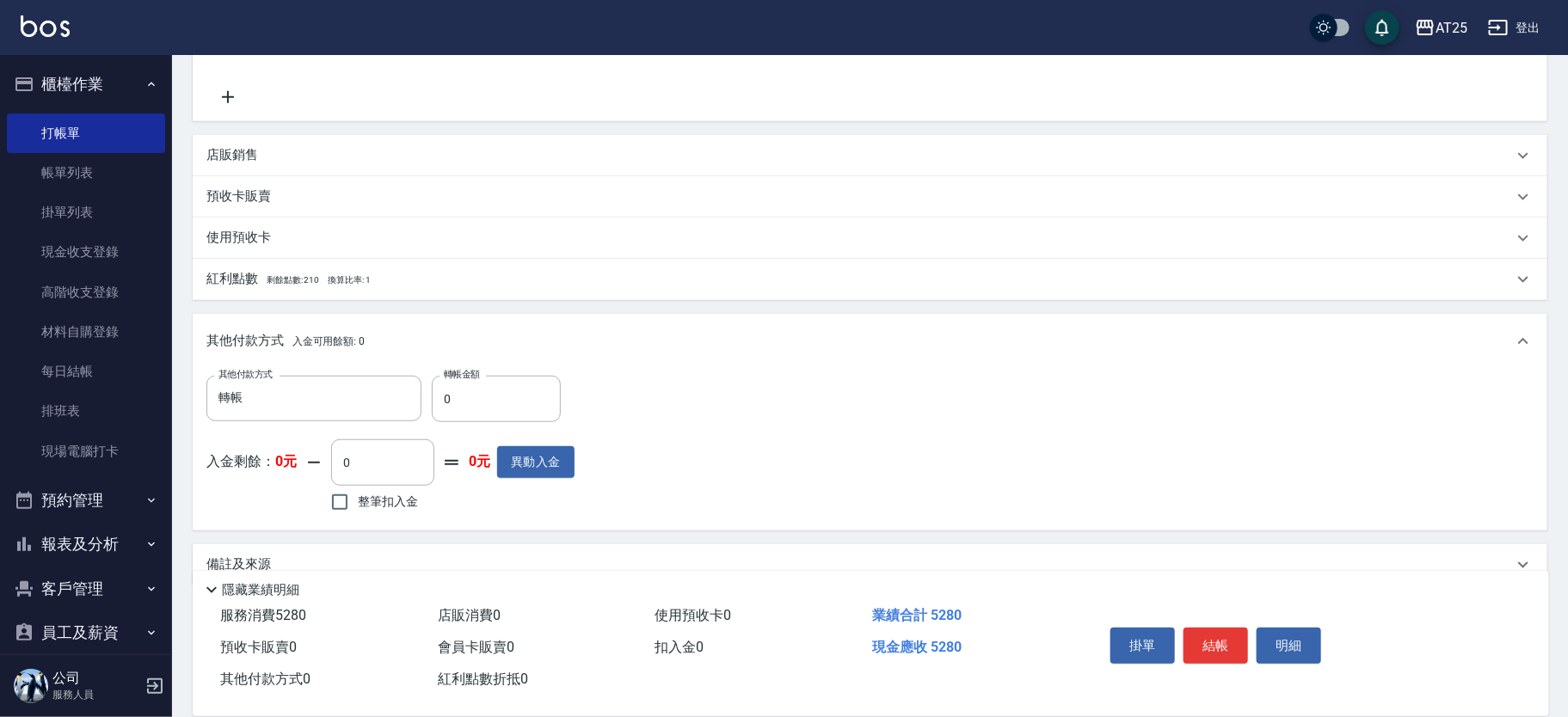
scroll to position [474, 0]
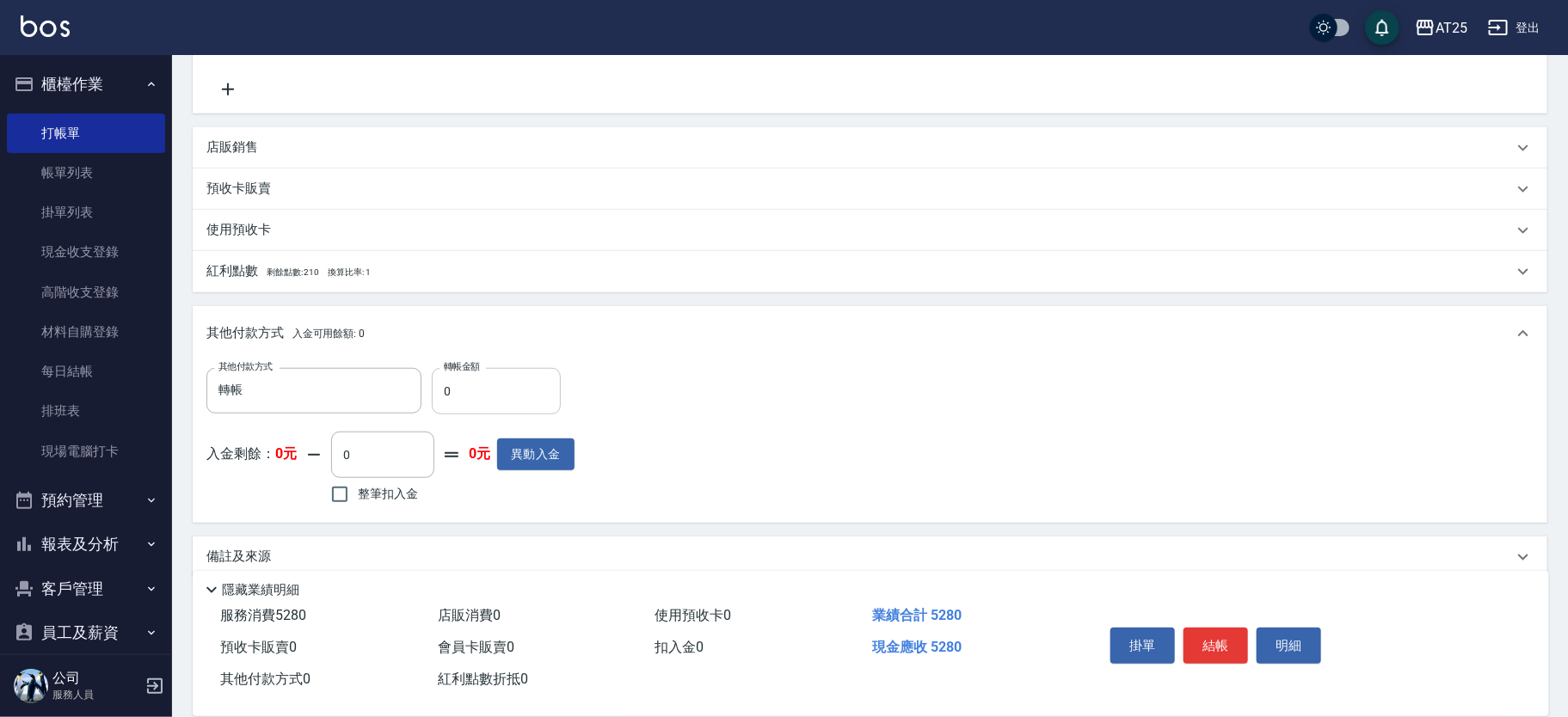
click at [515, 399] on input "0" at bounding box center [496, 391] width 129 height 46
drag, startPoint x: 510, startPoint y: 393, endPoint x: 433, endPoint y: 392, distance: 77.0
click at [433, 392] on input "0" at bounding box center [496, 391] width 129 height 46
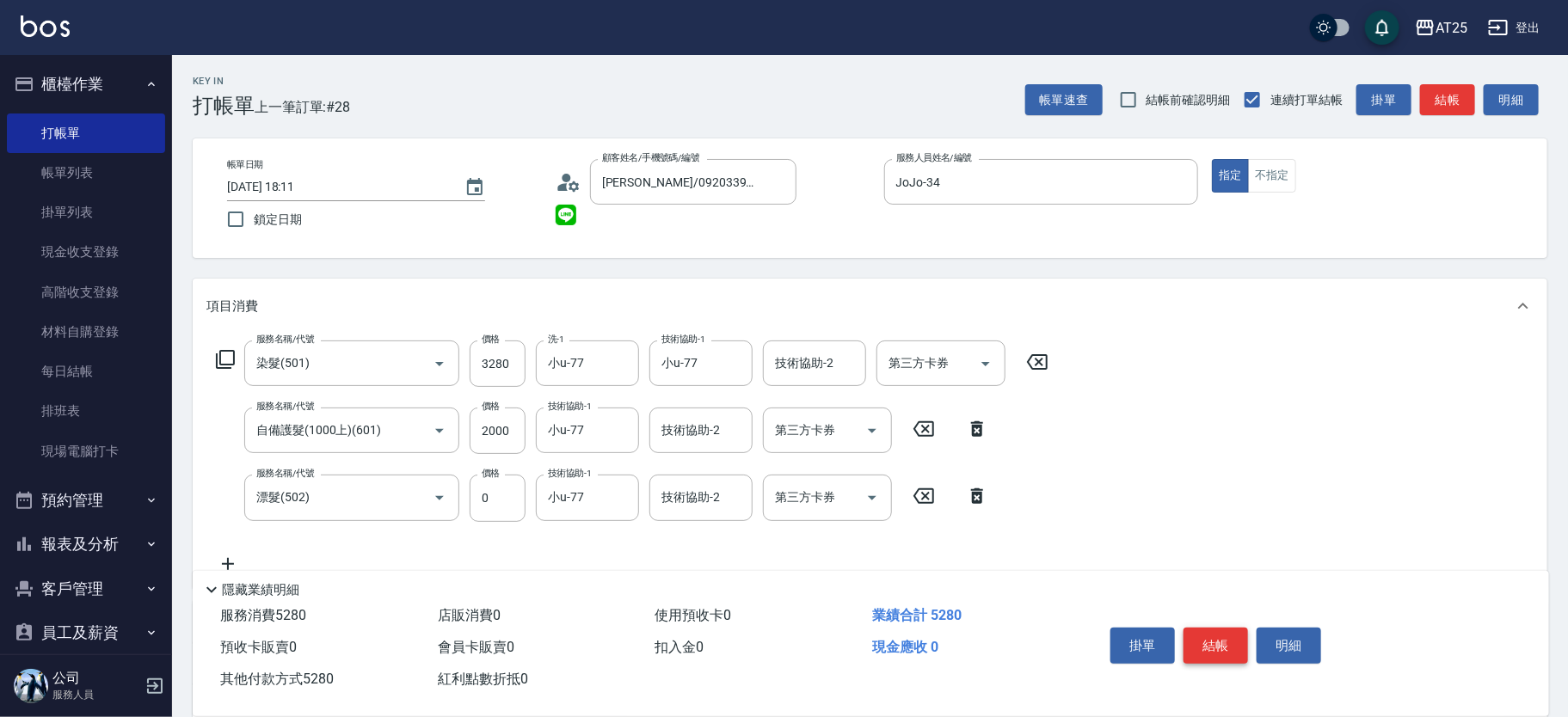
click at [1227, 642] on button "結帳" at bounding box center [1216, 646] width 65 height 36
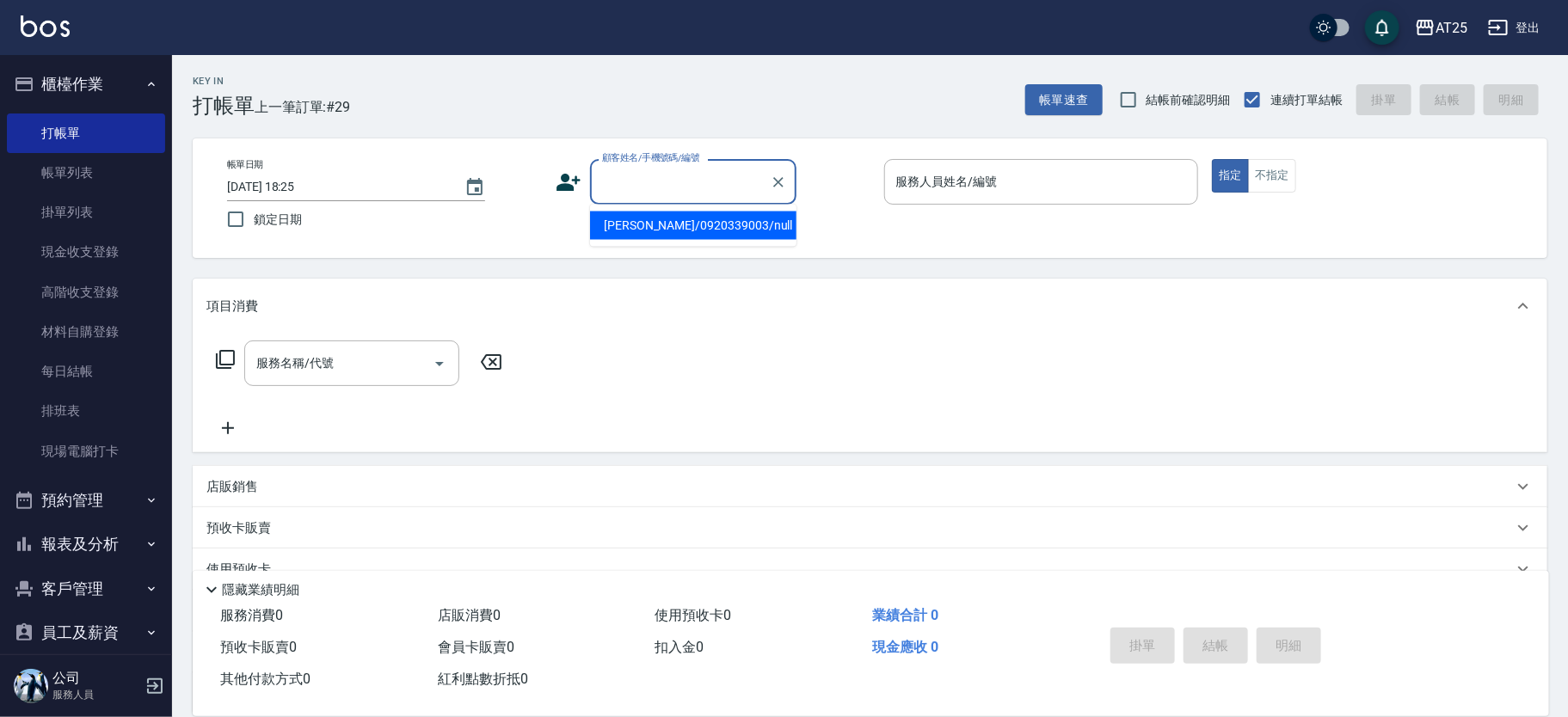
click at [698, 188] on input "顧客姓名/手機號碼/編號" at bounding box center [680, 181] width 165 height 30
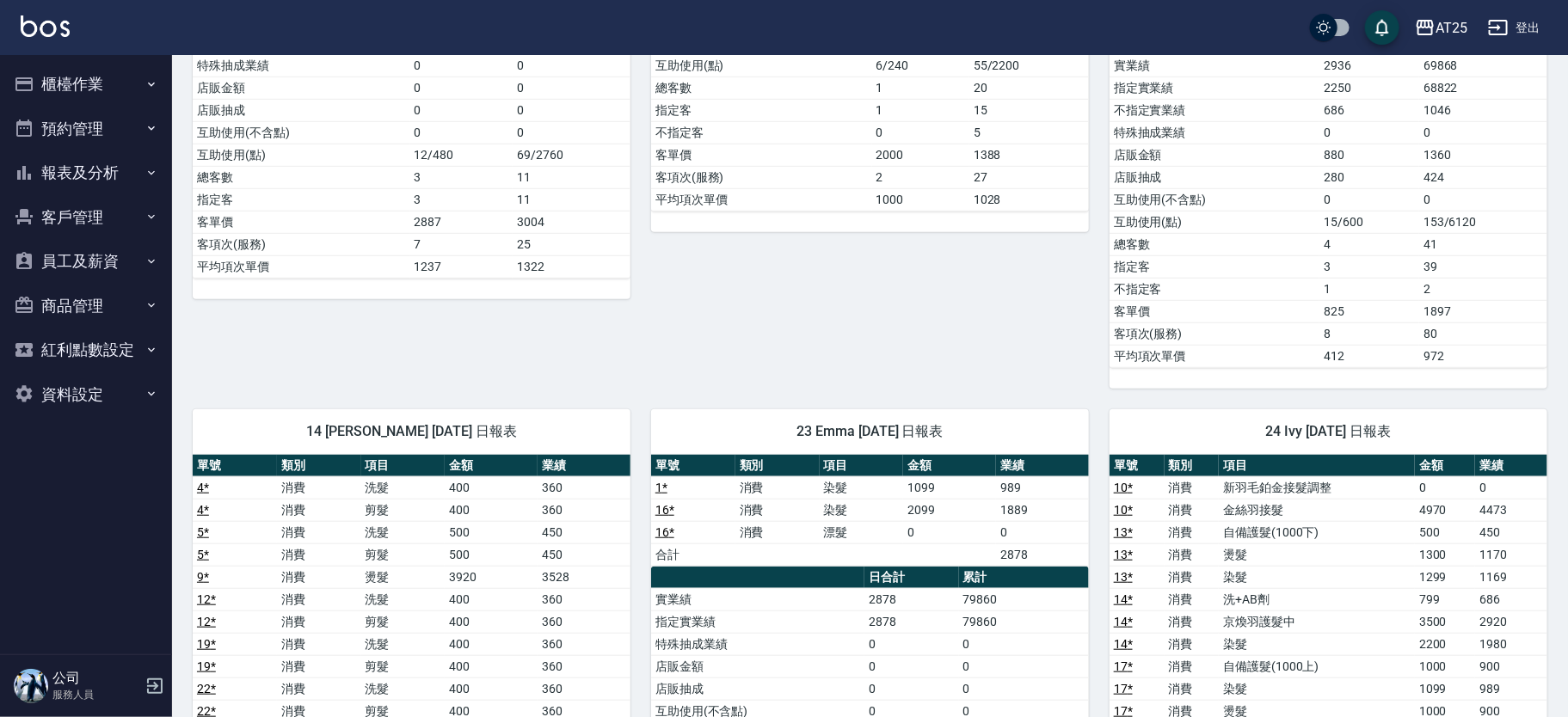
scroll to position [380, 0]
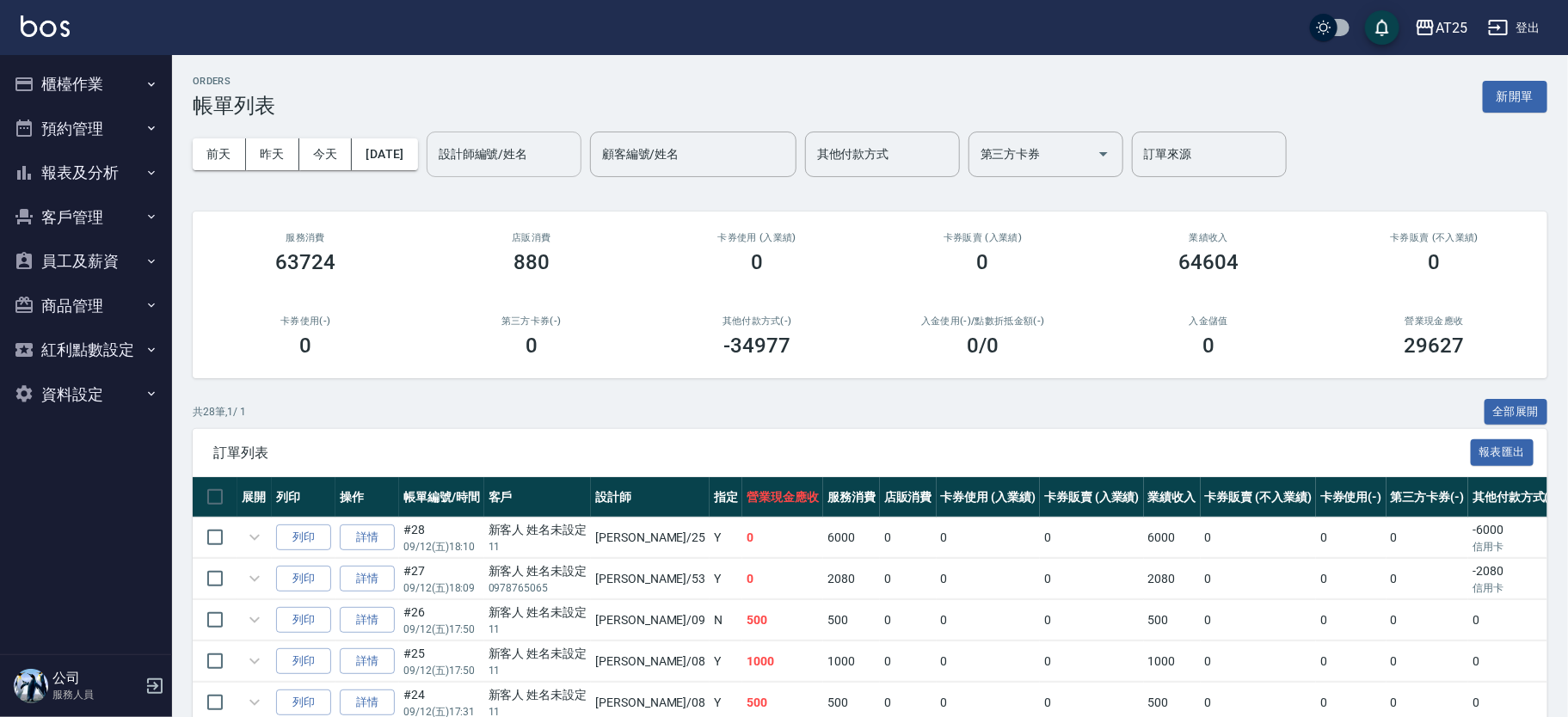
click at [548, 152] on input "設計師編號/姓名" at bounding box center [504, 153] width 139 height 30
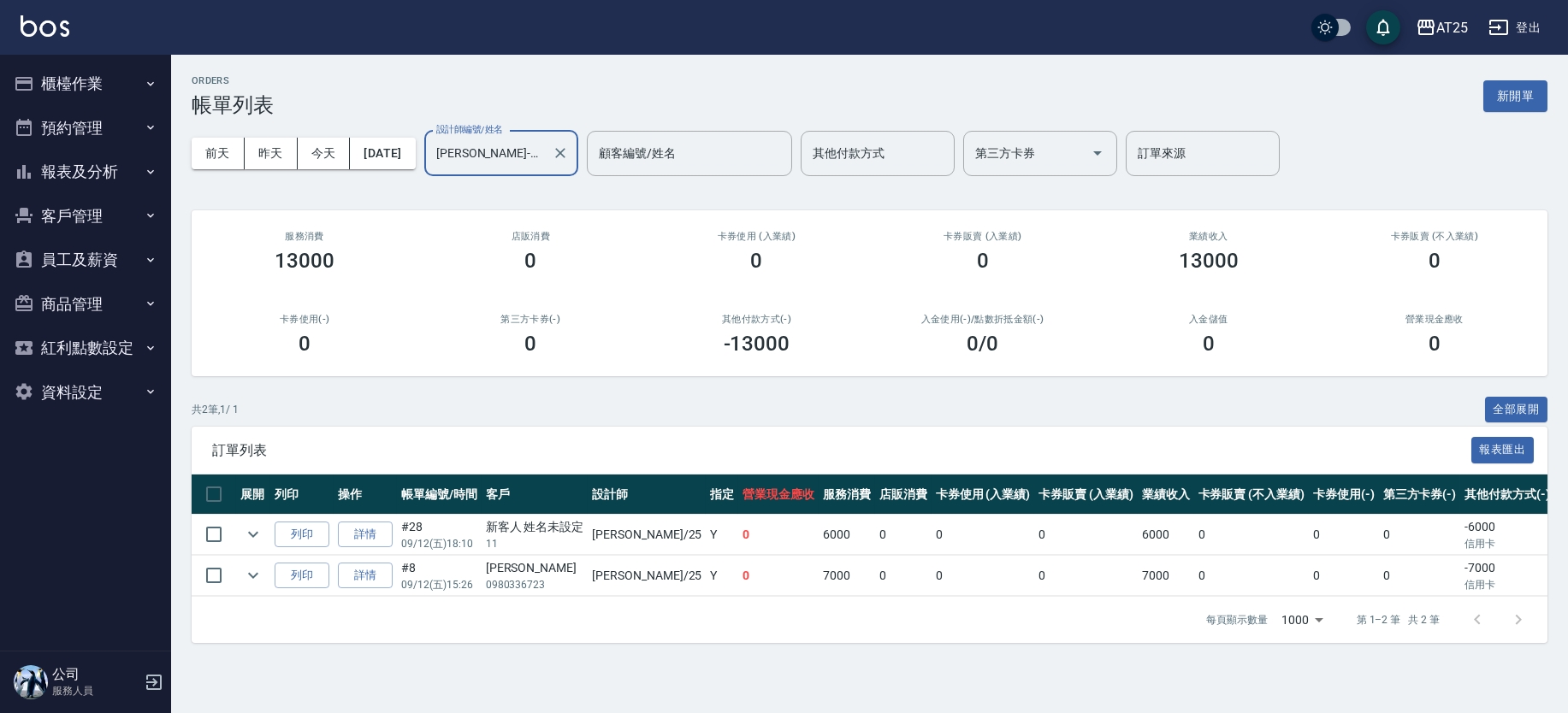
type input "Evan-25"
